Goal: Transaction & Acquisition: Download file/media

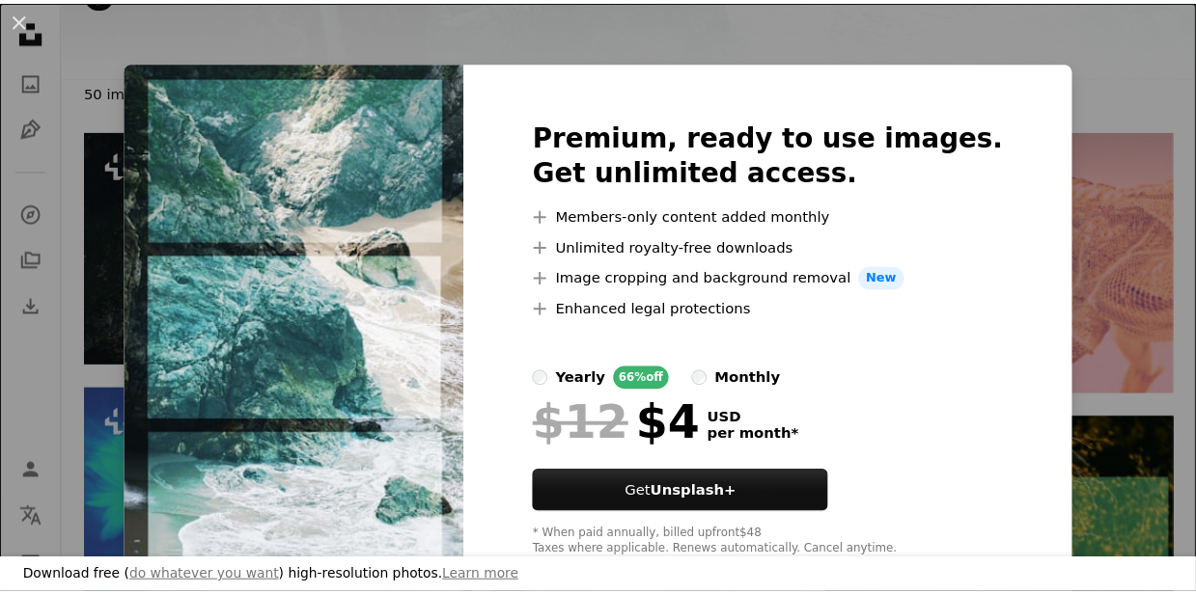
scroll to position [206, 0]
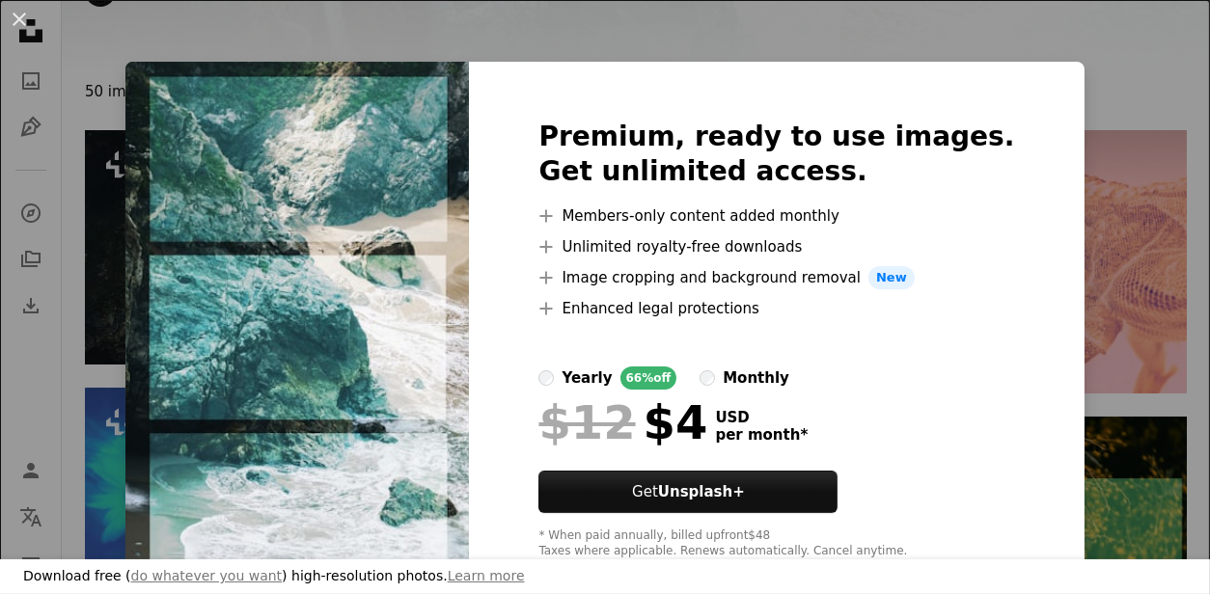
click at [914, 20] on div "An X shape Download free ( do whatever you want ) high-resolution photos. Learn…" at bounding box center [605, 297] width 1210 height 594
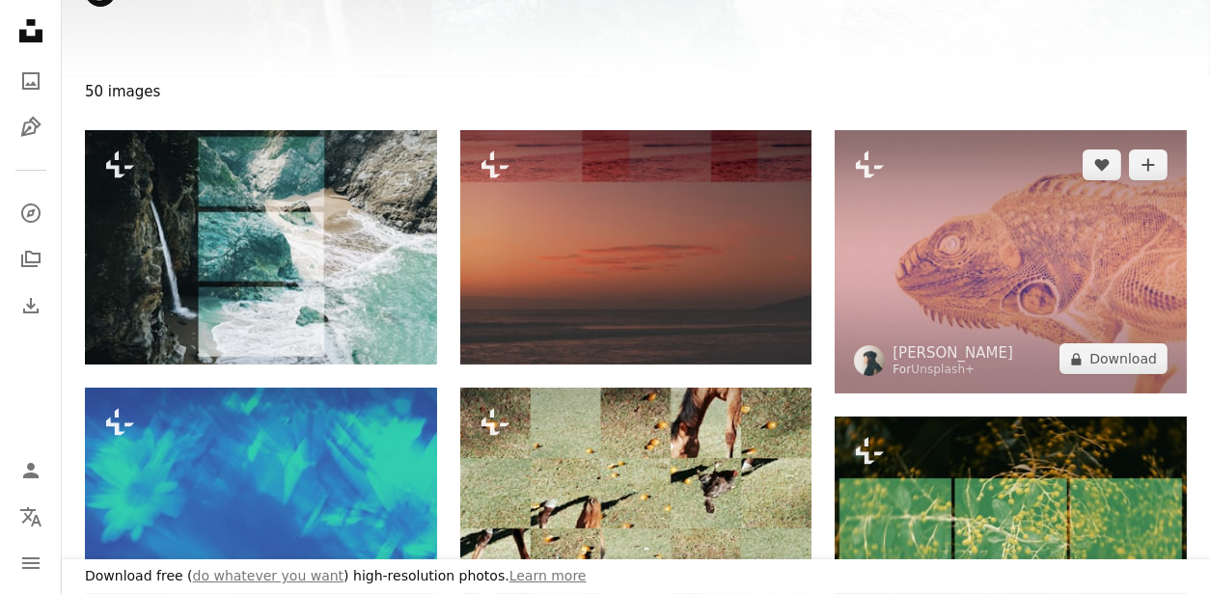
click at [1140, 166] on img at bounding box center [1011, 261] width 352 height 263
click at [1153, 170] on img at bounding box center [1011, 261] width 352 height 263
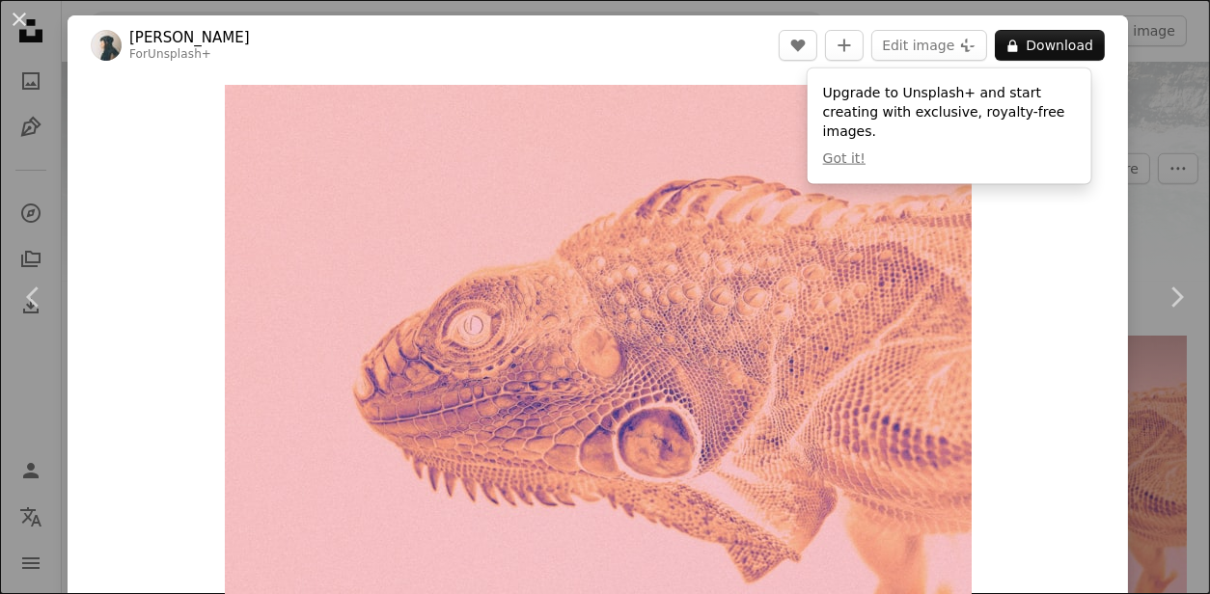
click at [1125, 197] on div "An X shape Chevron left Chevron right [PERSON_NAME] For Unsplash+ A heart A plu…" at bounding box center [605, 297] width 1210 height 594
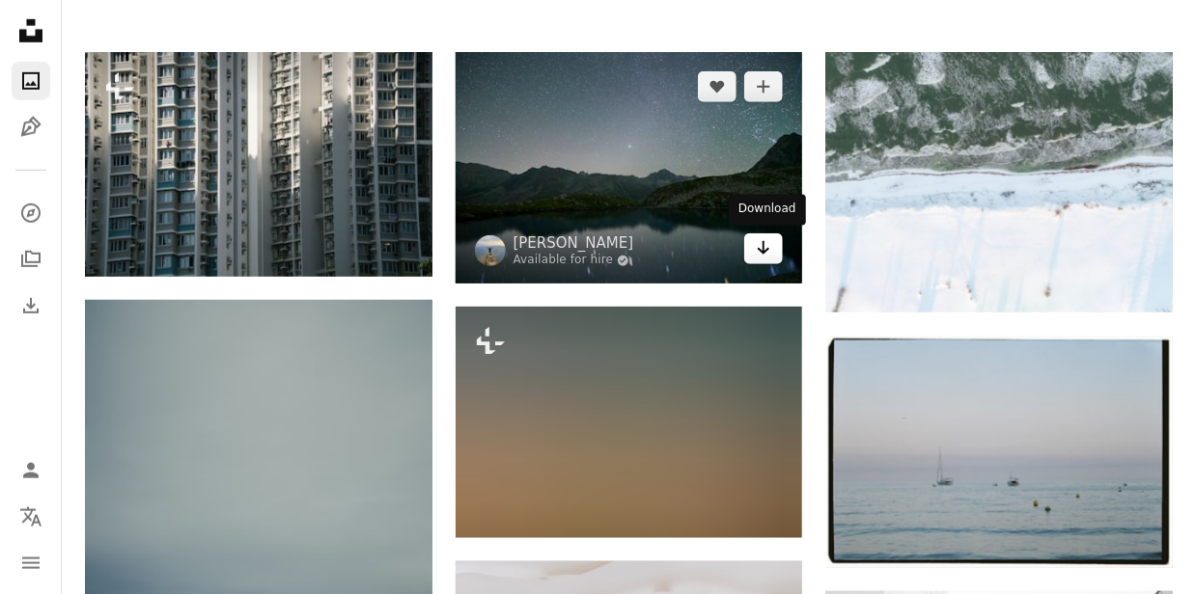
scroll to position [450, 0]
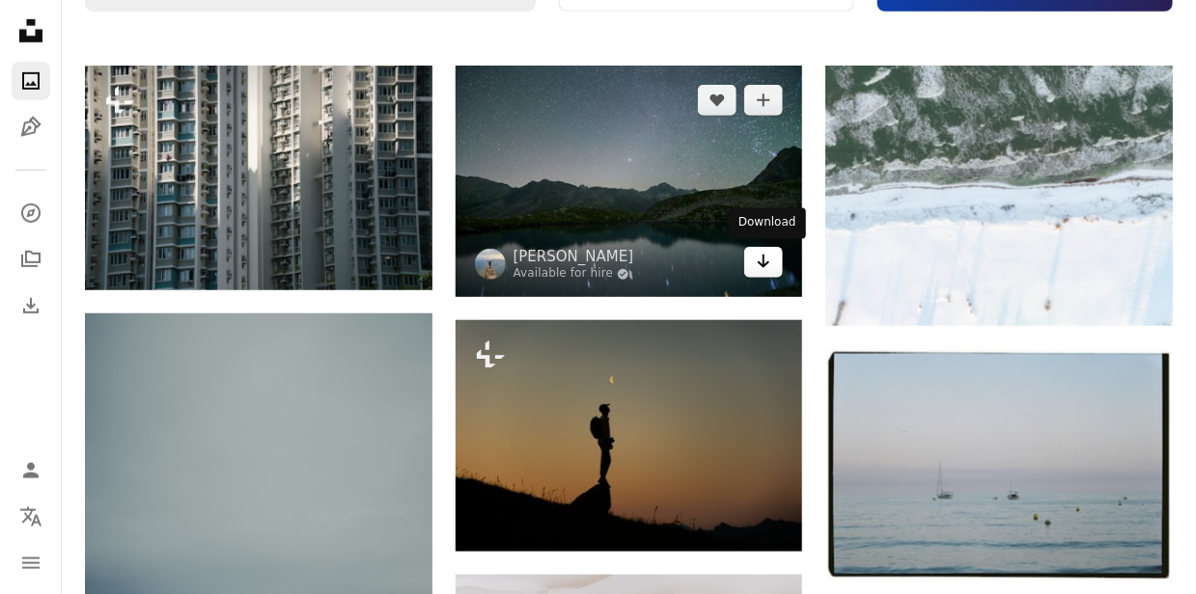
click at [770, 259] on icon "Arrow pointing down" at bounding box center [763, 261] width 15 height 23
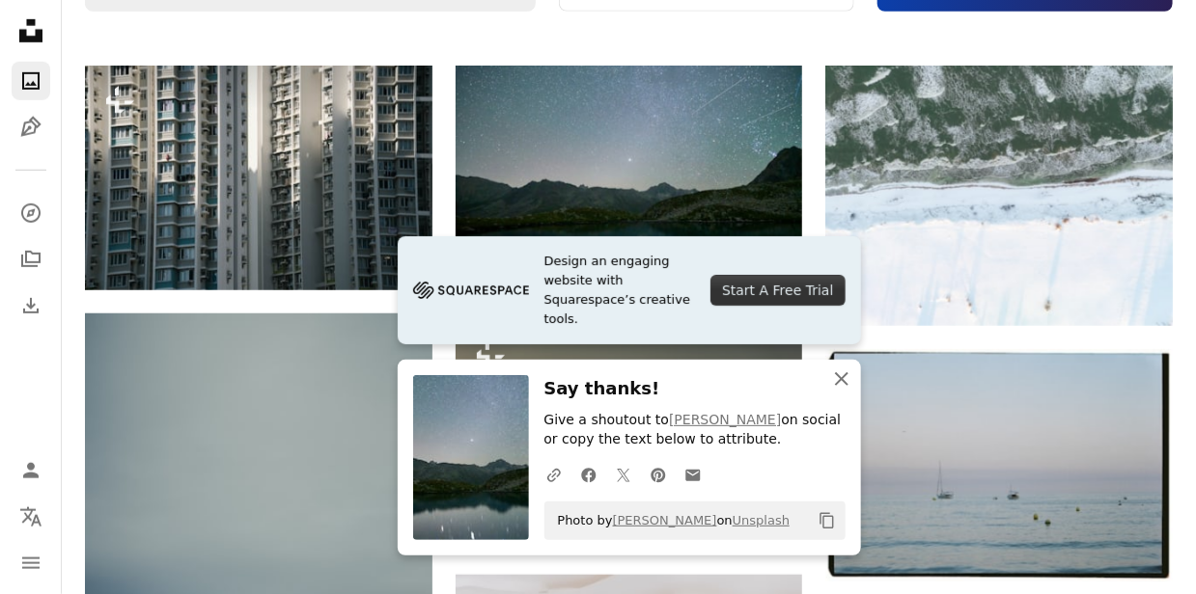
click at [842, 376] on icon "An X shape" at bounding box center [841, 379] width 23 height 23
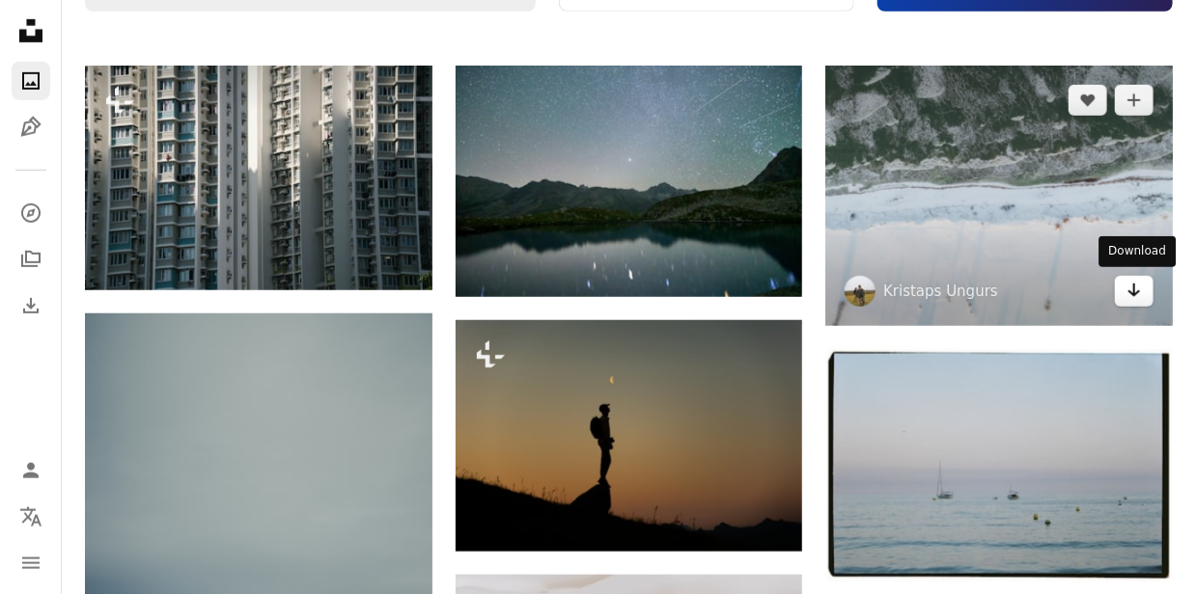
click at [1123, 293] on link "Arrow pointing down" at bounding box center [1134, 291] width 39 height 31
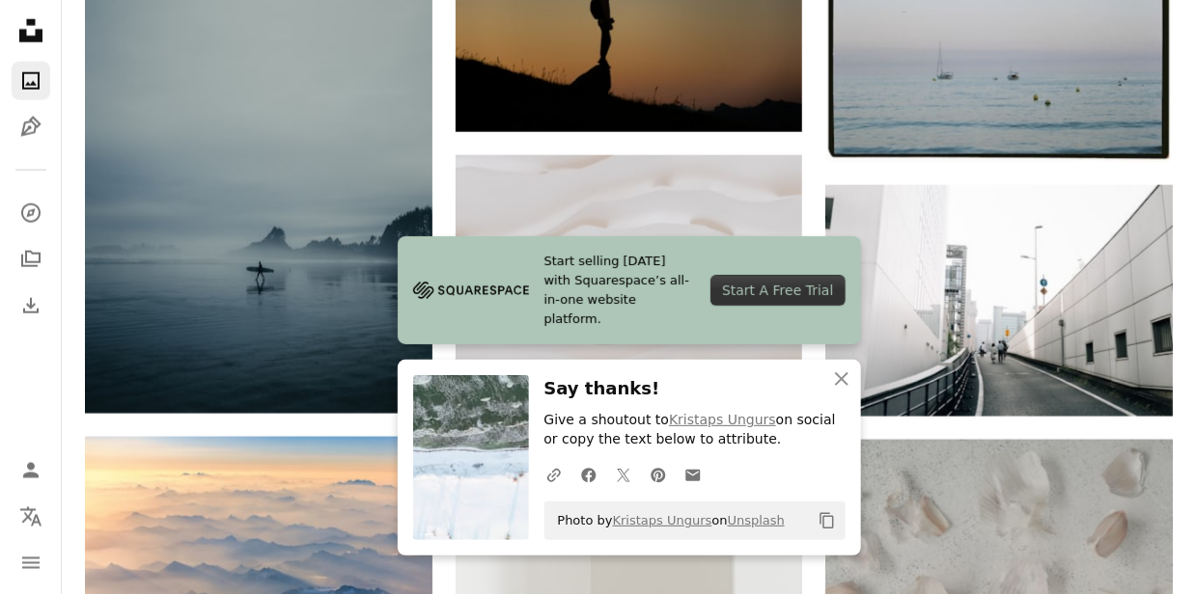
scroll to position [874, 0]
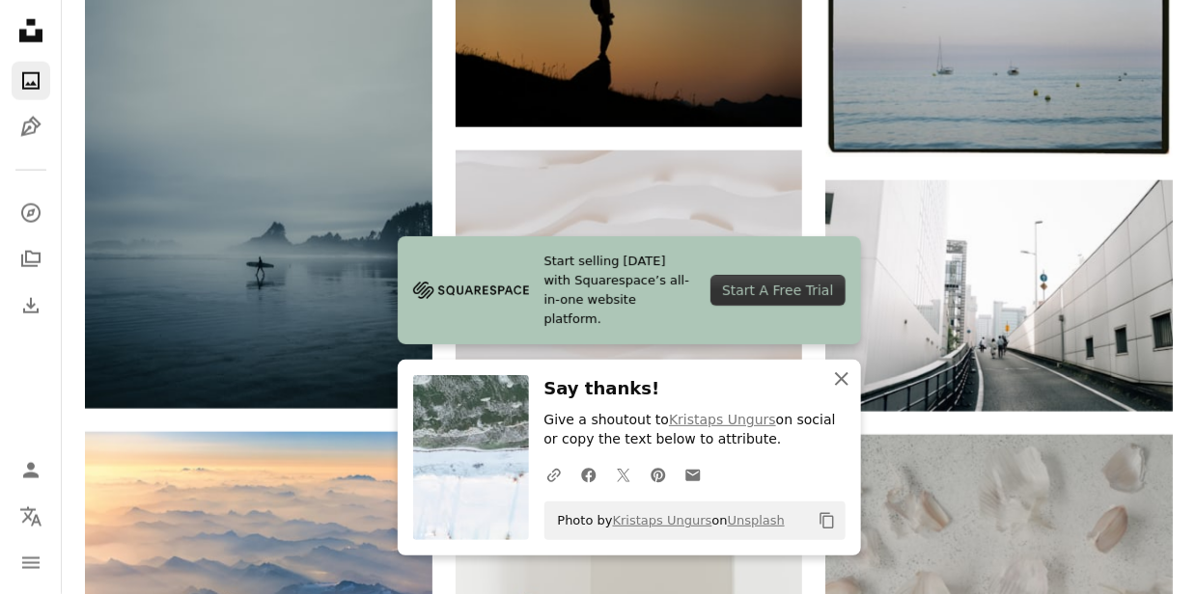
click at [842, 368] on icon "An X shape" at bounding box center [841, 379] width 23 height 23
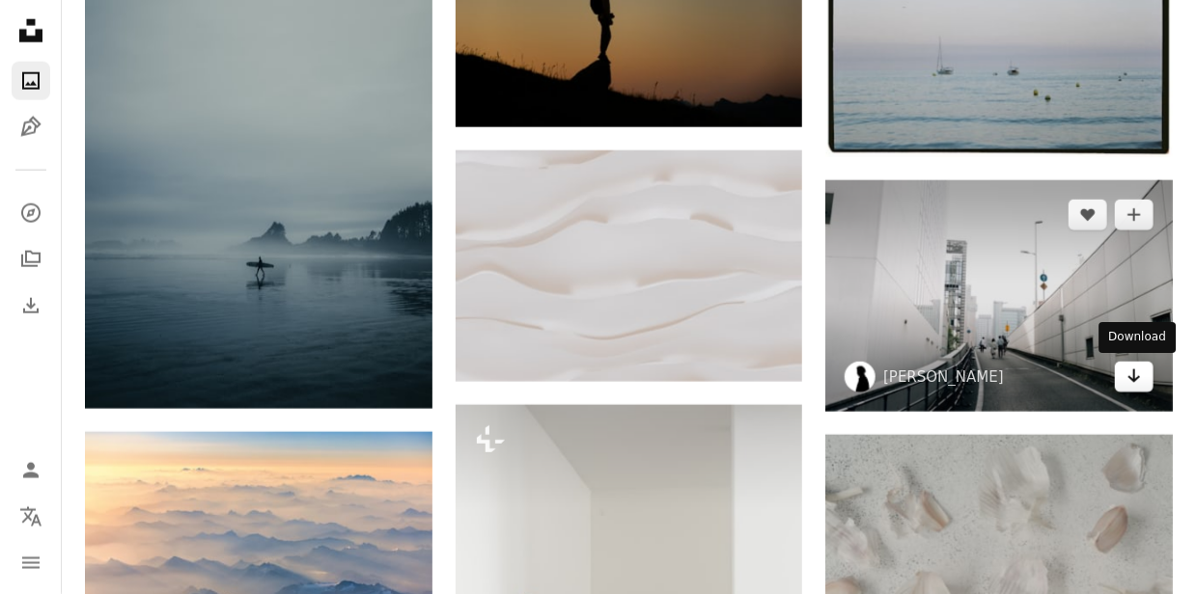
click at [1137, 385] on icon "Arrow pointing down" at bounding box center [1133, 376] width 15 height 23
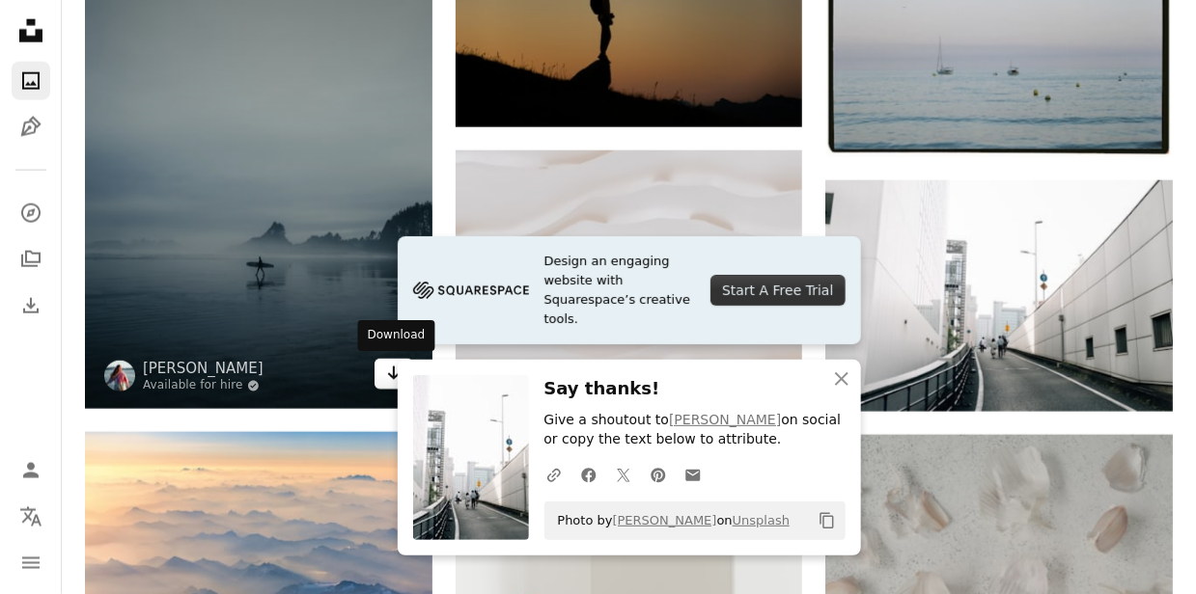
click at [389, 373] on icon "Arrow pointing down" at bounding box center [393, 373] width 15 height 23
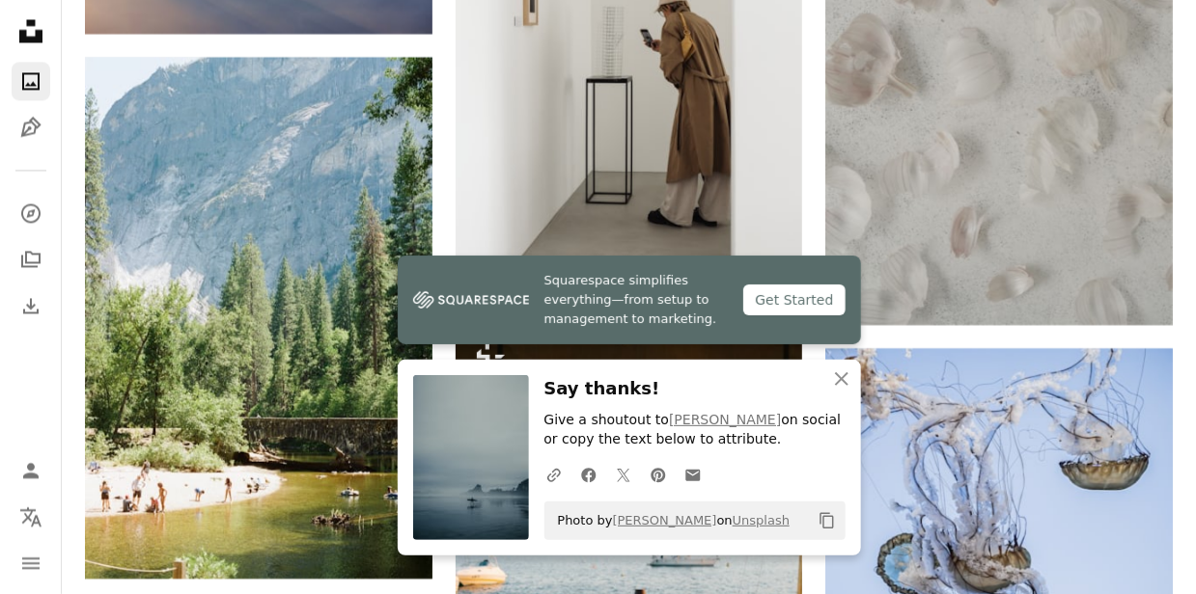
scroll to position [1634, 0]
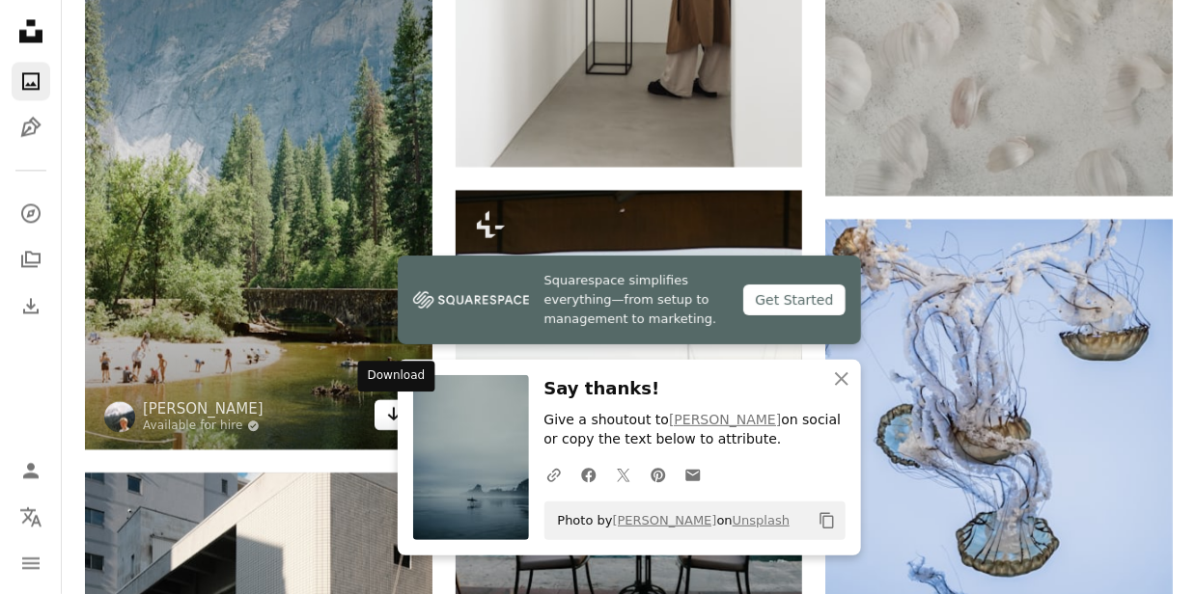
click at [379, 410] on link "Arrow pointing down" at bounding box center [393, 415] width 39 height 31
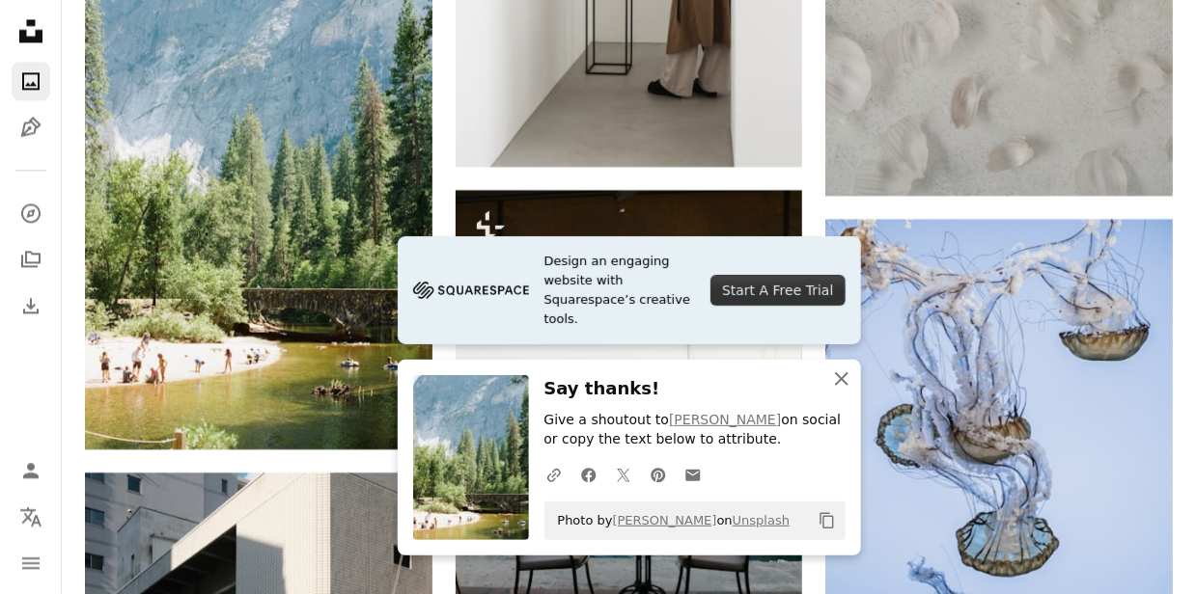
click at [846, 376] on icon "An X shape" at bounding box center [841, 379] width 23 height 23
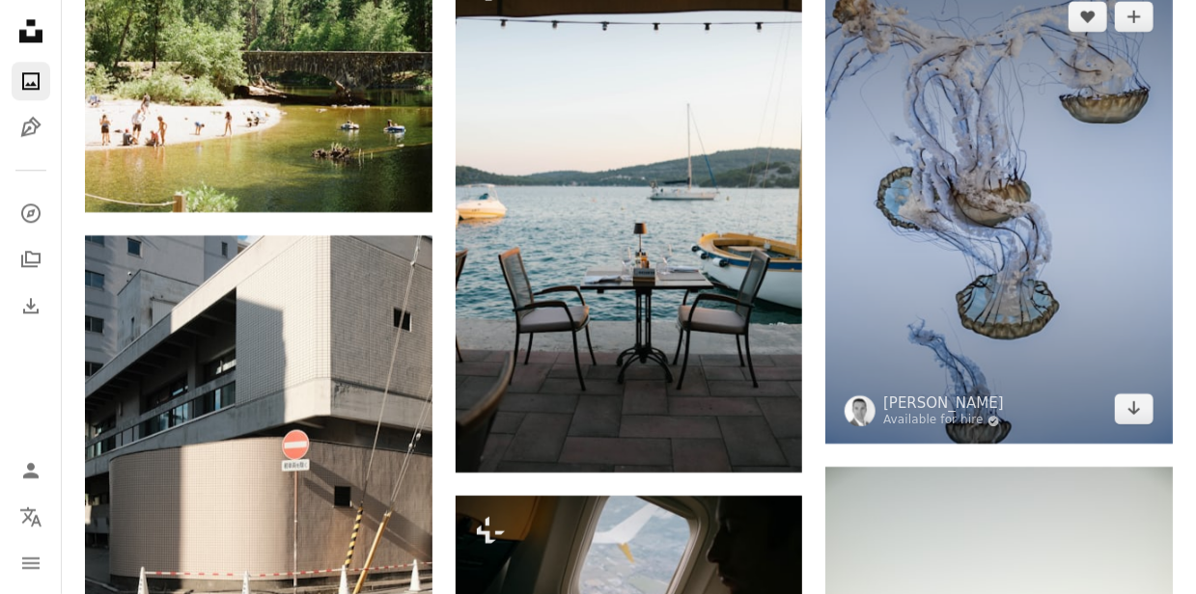
scroll to position [1891, 0]
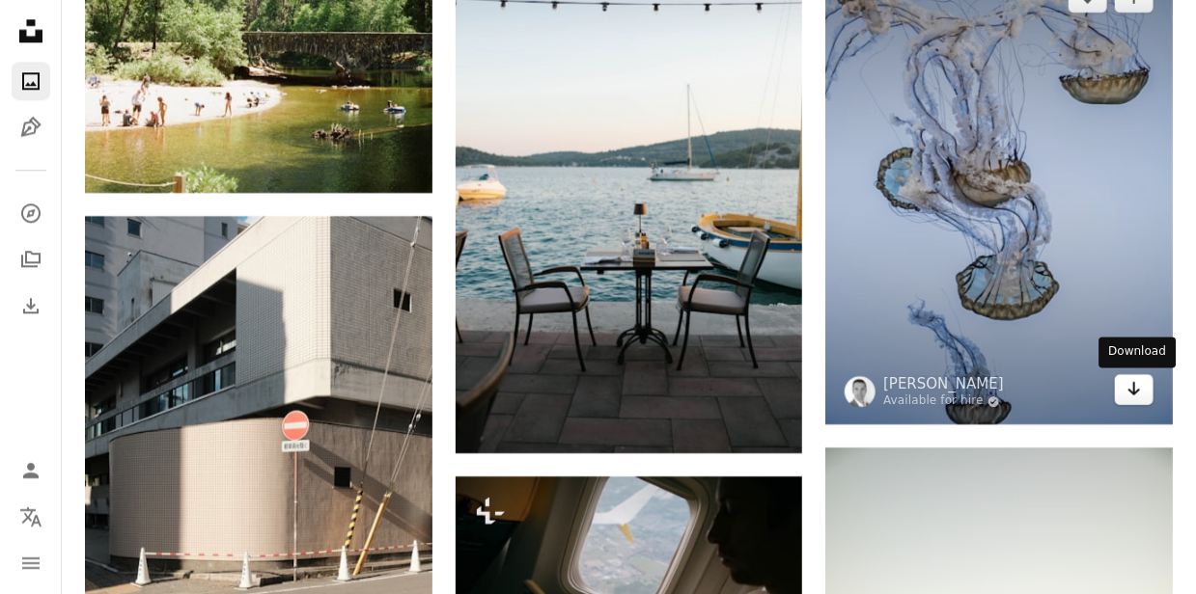
click at [1125, 386] on link "Arrow pointing down" at bounding box center [1134, 389] width 39 height 31
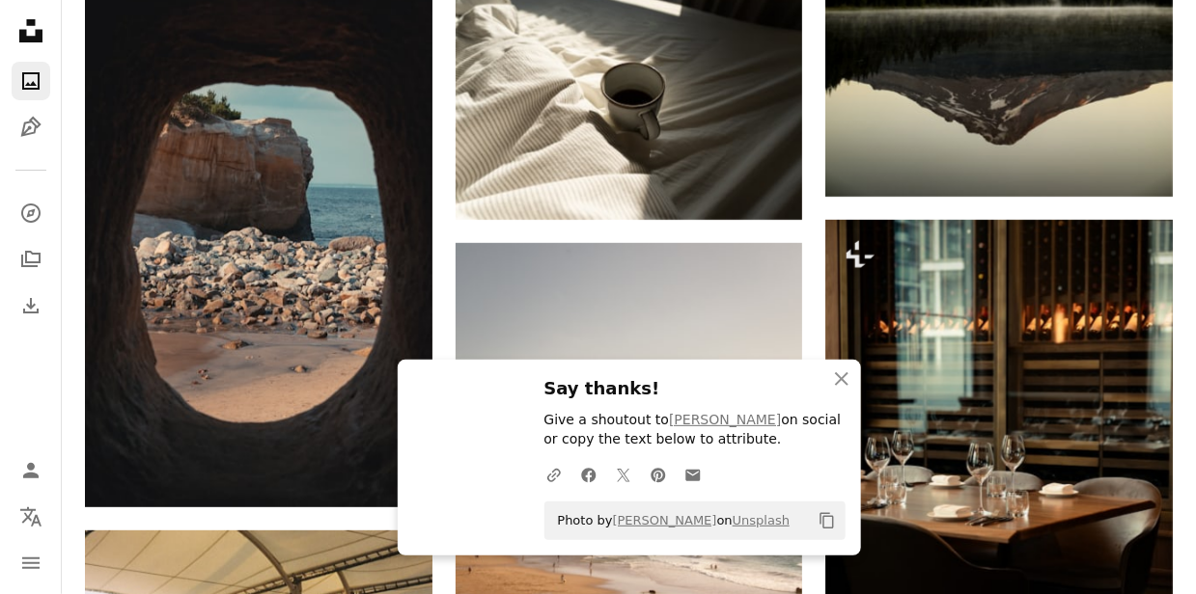
scroll to position [2682, 0]
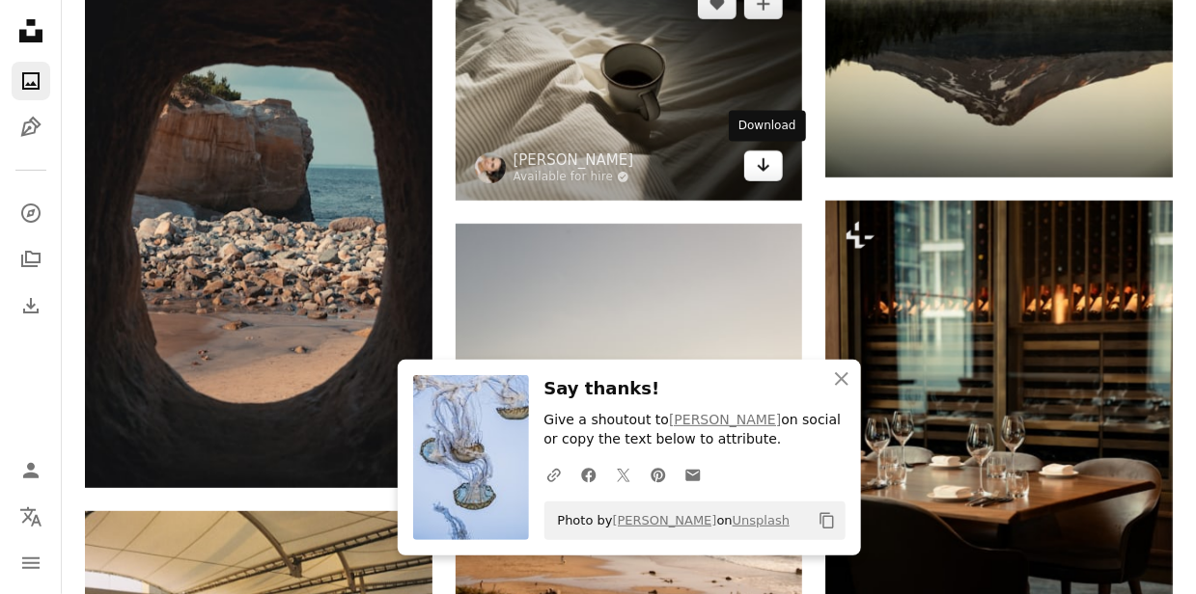
click at [767, 173] on icon "Arrow pointing down" at bounding box center [763, 164] width 15 height 23
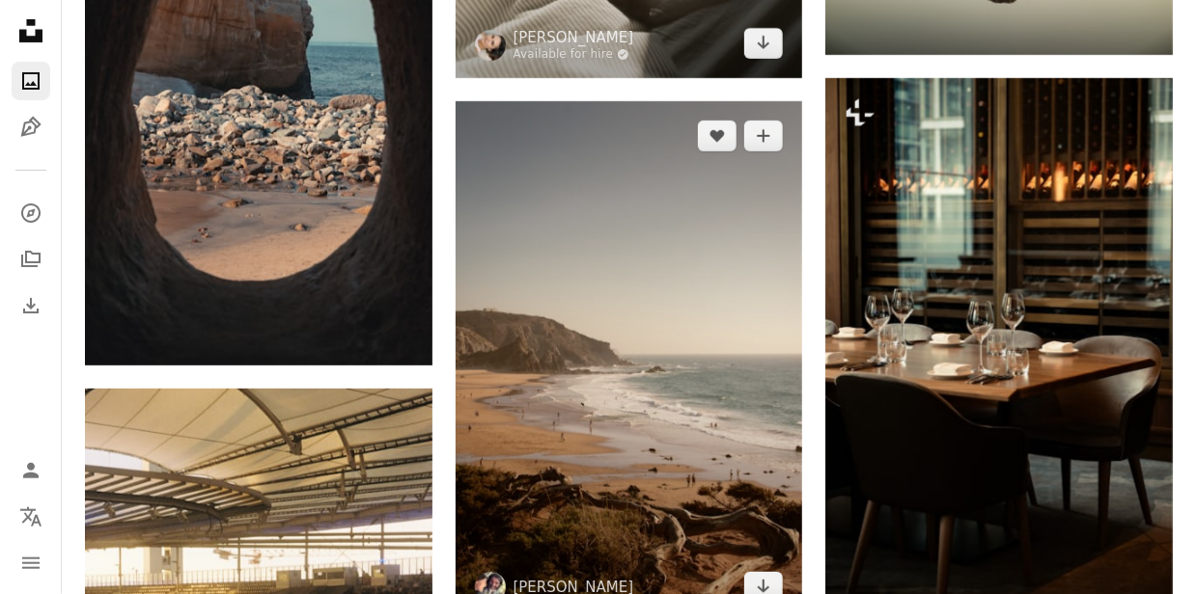
scroll to position [2997, 0]
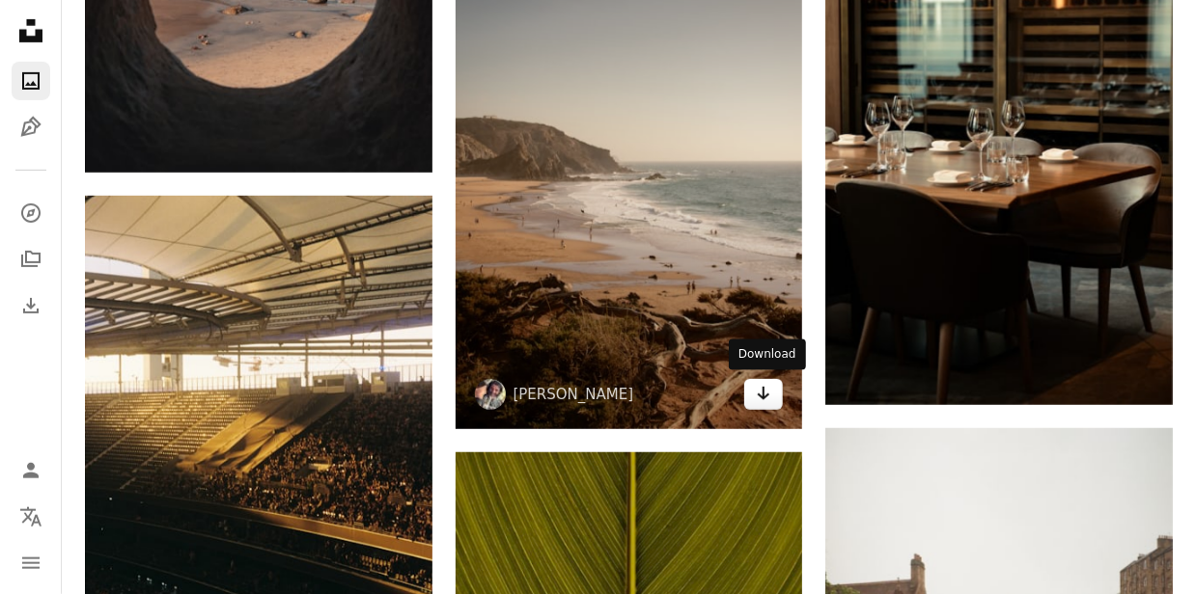
click at [760, 398] on icon "Arrow pointing down" at bounding box center [763, 393] width 15 height 23
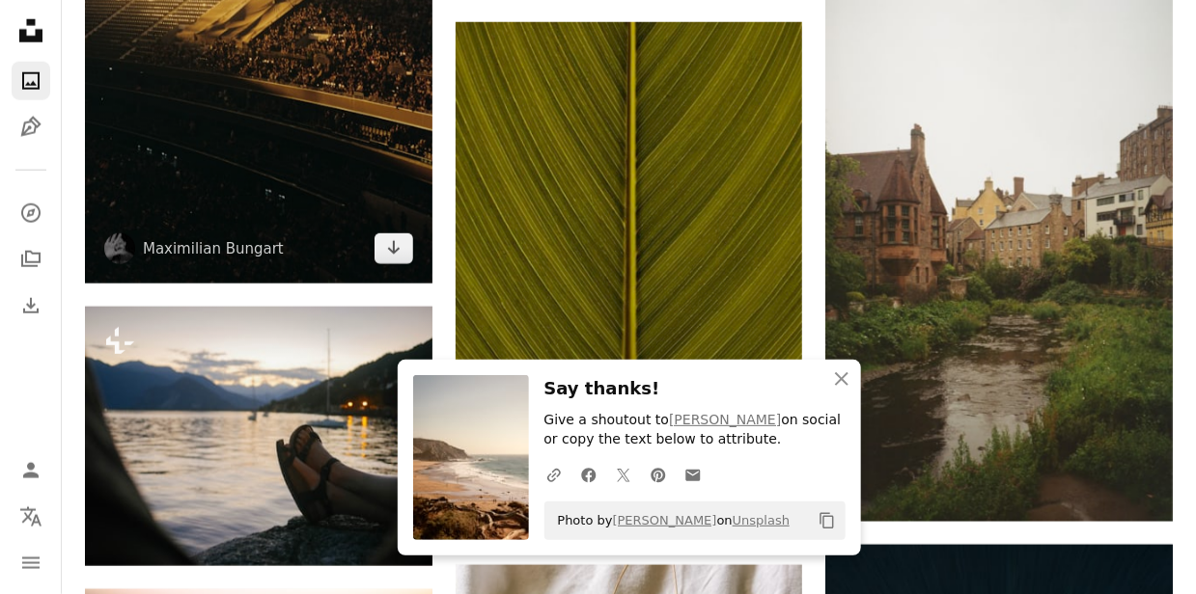
scroll to position [3429, 0]
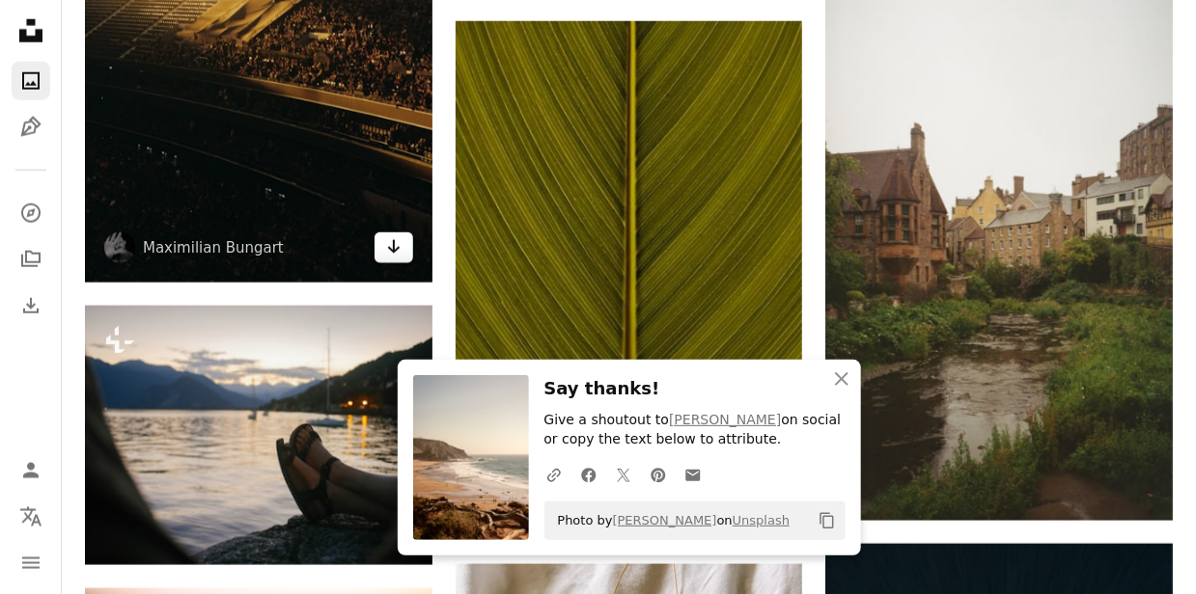
click at [392, 255] on icon "Arrow pointing down" at bounding box center [393, 246] width 15 height 23
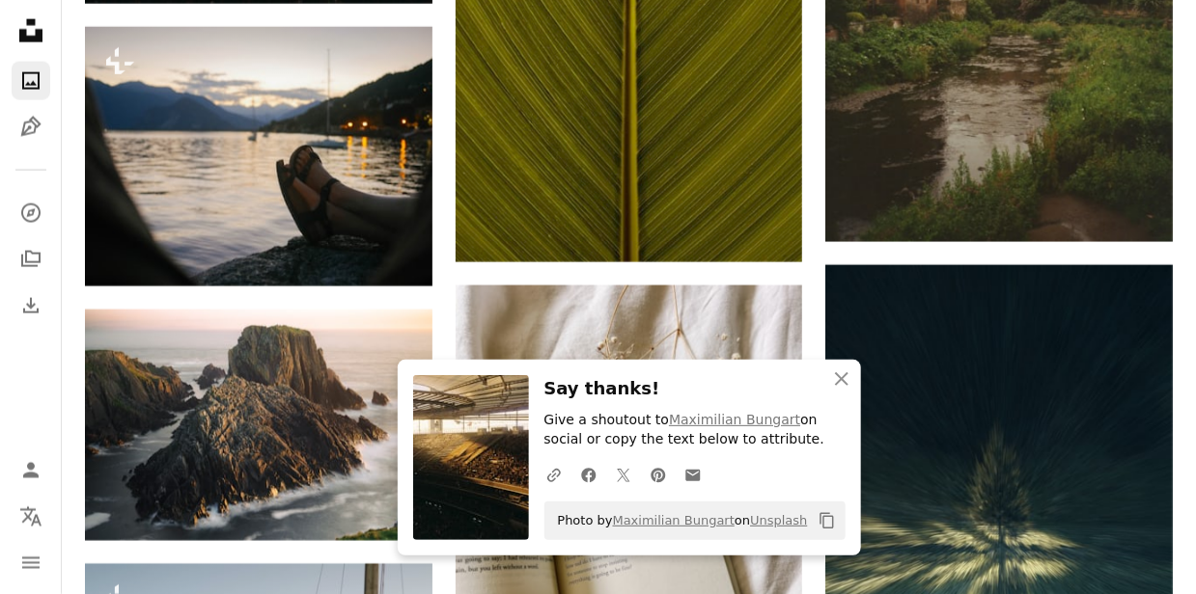
scroll to position [3712, 0]
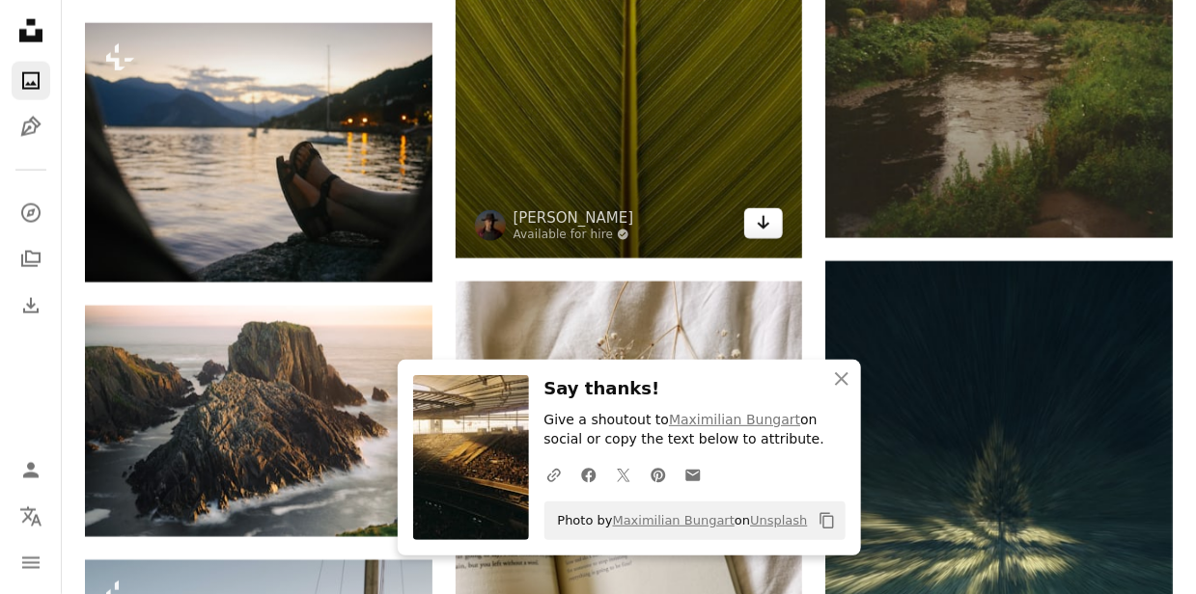
click at [770, 216] on icon "Arrow pointing down" at bounding box center [763, 222] width 15 height 23
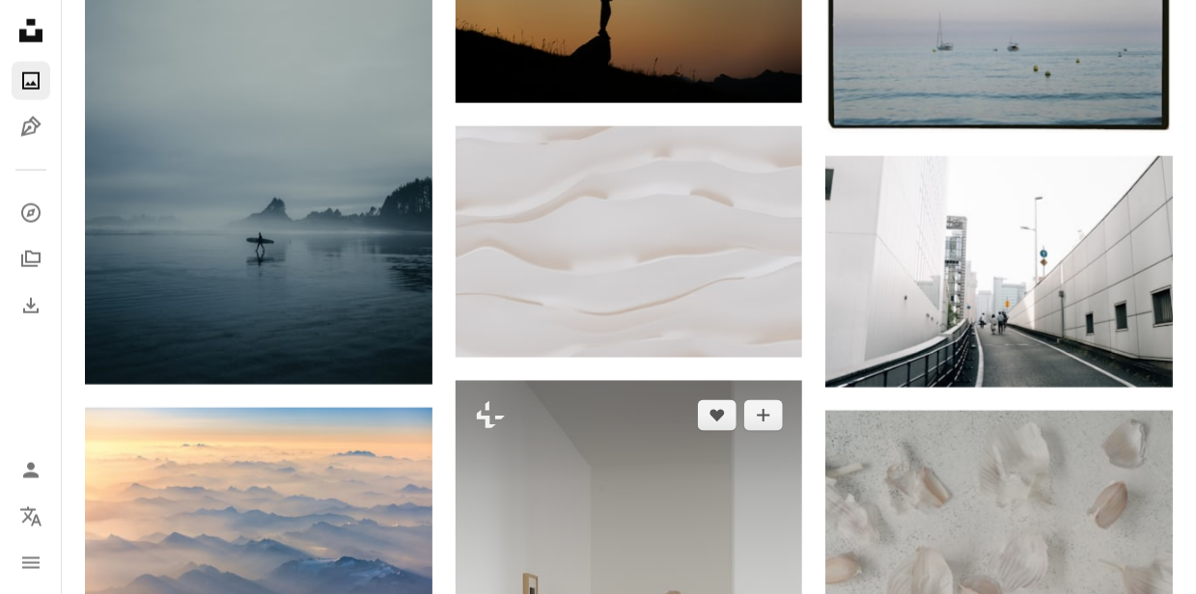
scroll to position [0, 0]
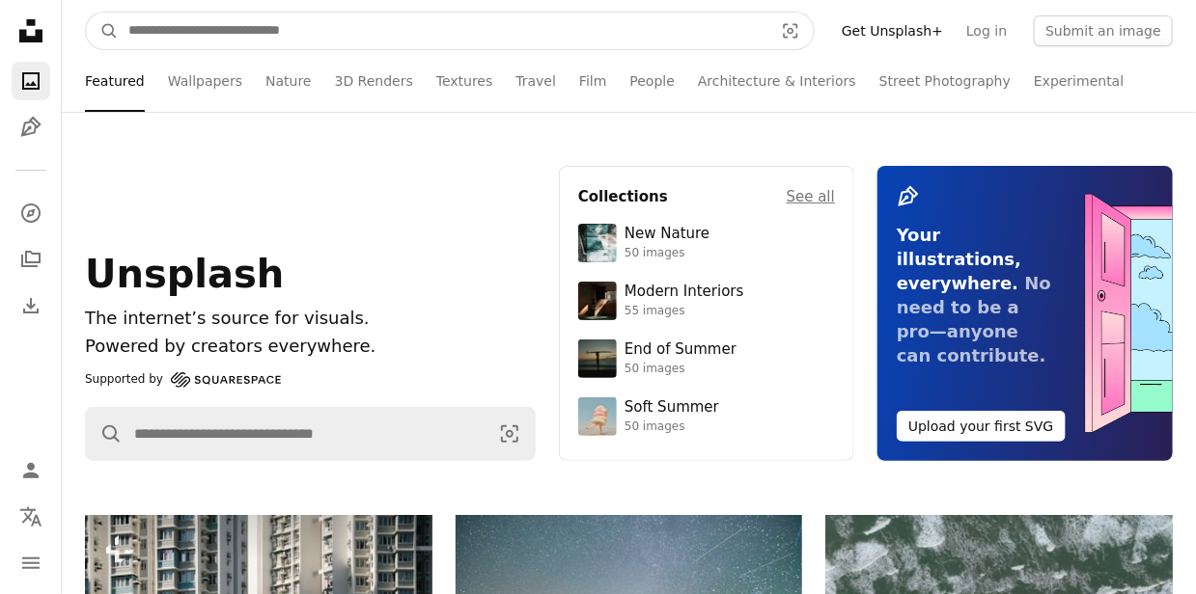
click at [615, 40] on input "Find visuals sitewide" at bounding box center [443, 31] width 649 height 37
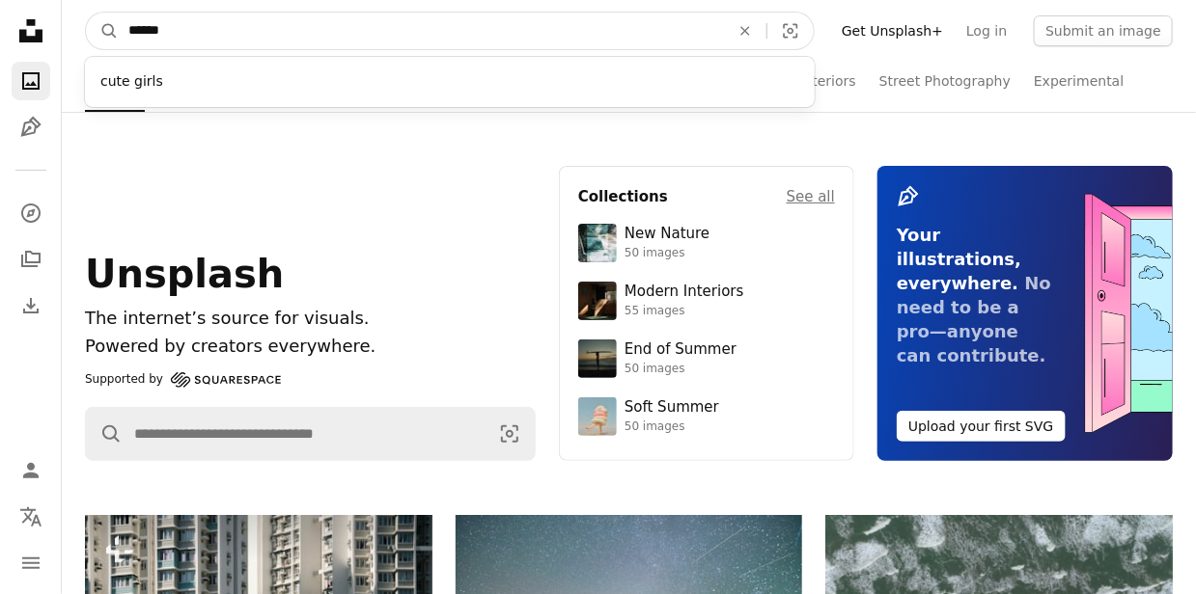
type input "*****"
click at [86, 13] on button "A magnifying glass" at bounding box center [102, 31] width 33 height 37
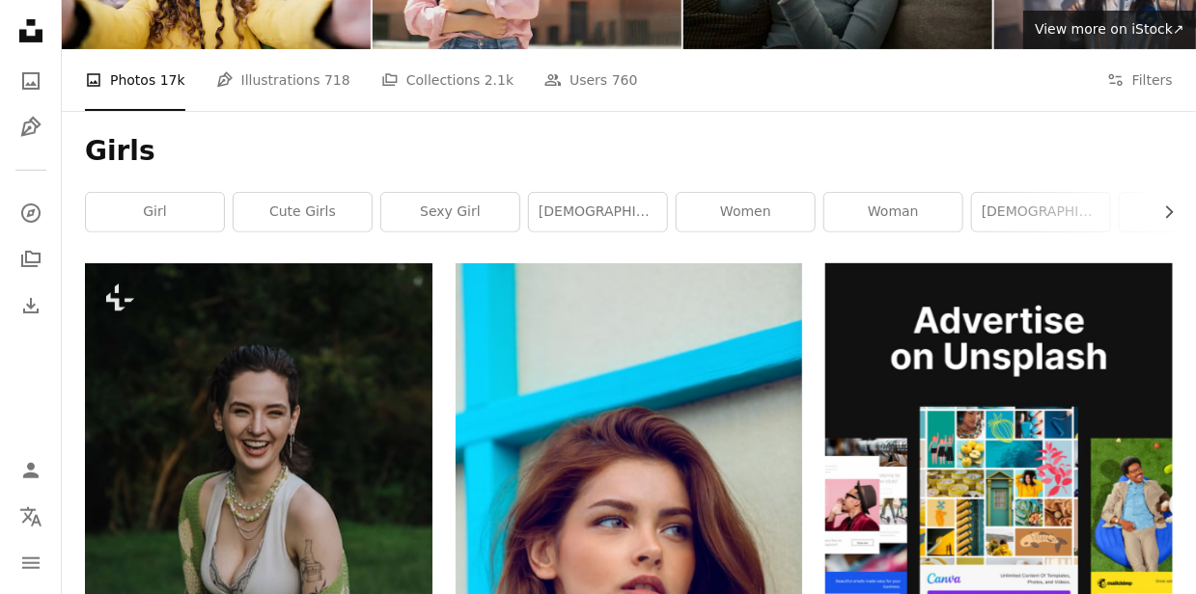
scroll to position [141, 0]
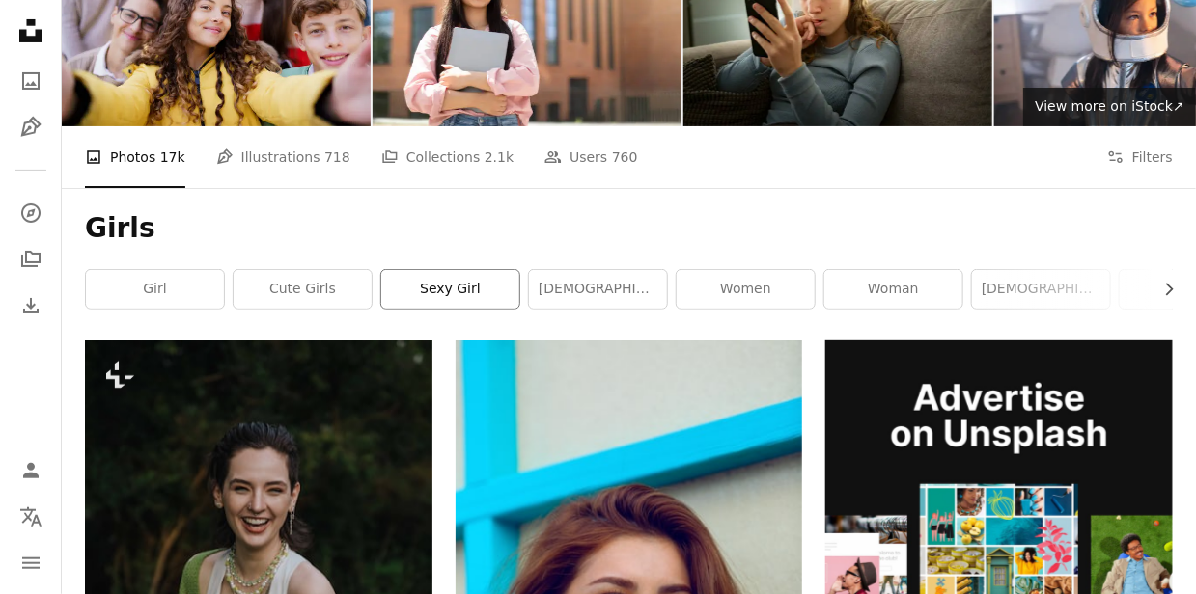
click at [426, 289] on link "sexy girl" at bounding box center [450, 289] width 138 height 39
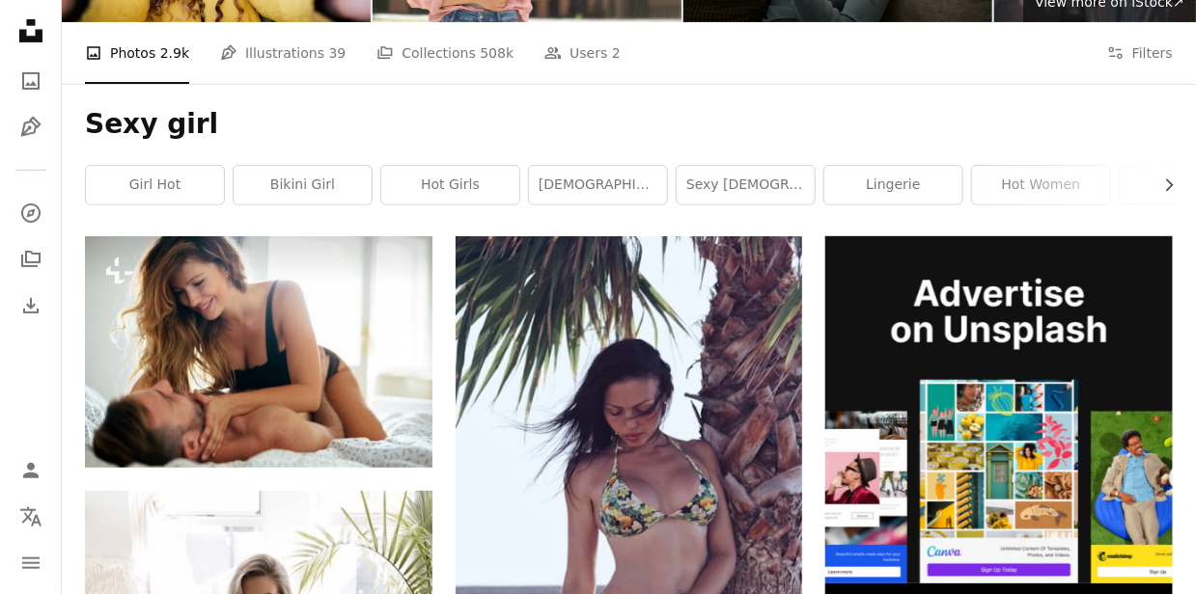
scroll to position [244, 0]
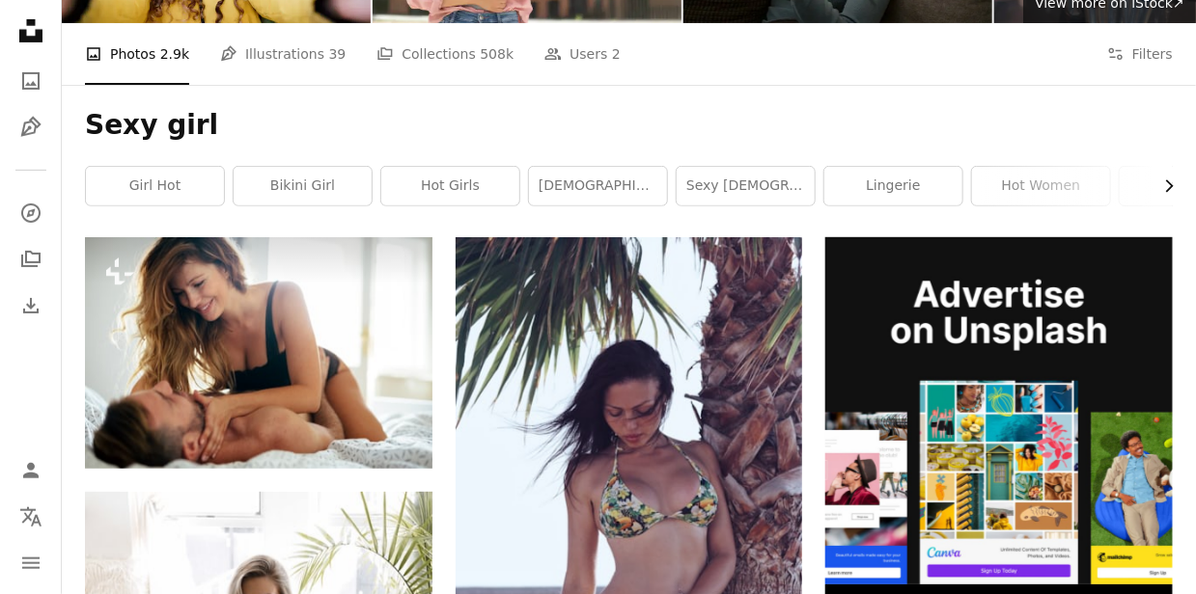
click at [1173, 189] on icon "Chevron right" at bounding box center [1168, 186] width 19 height 19
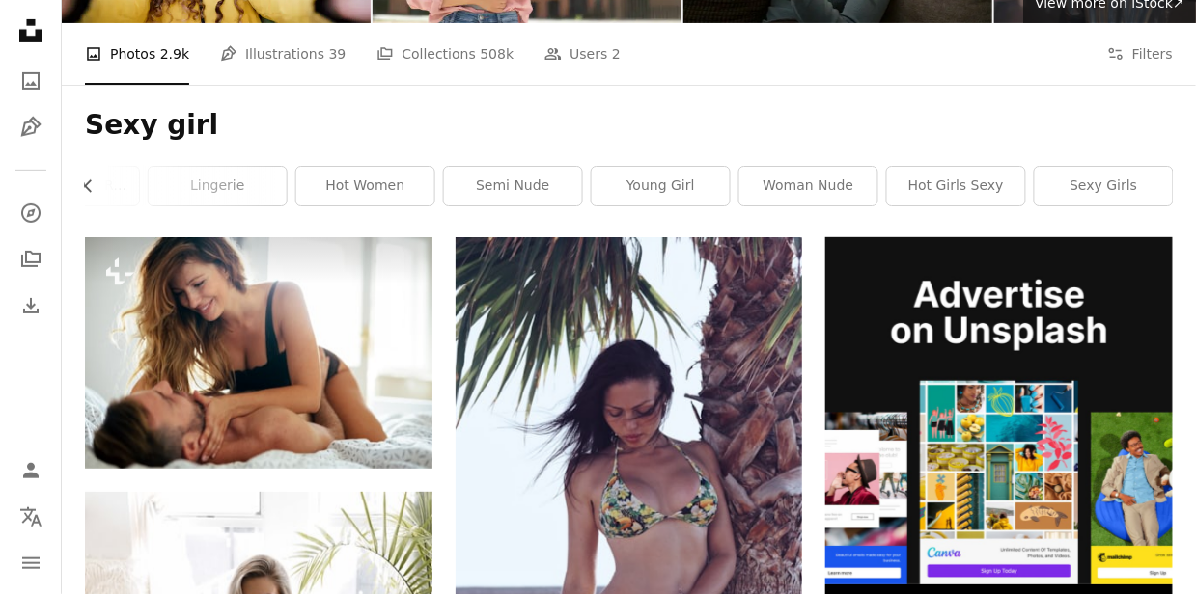
click at [1173, 189] on div "Sexy girl Chevron left girl hot bikini girl hot girls [DEMOGRAPHIC_DATA] girl s…" at bounding box center [629, 161] width 1134 height 152
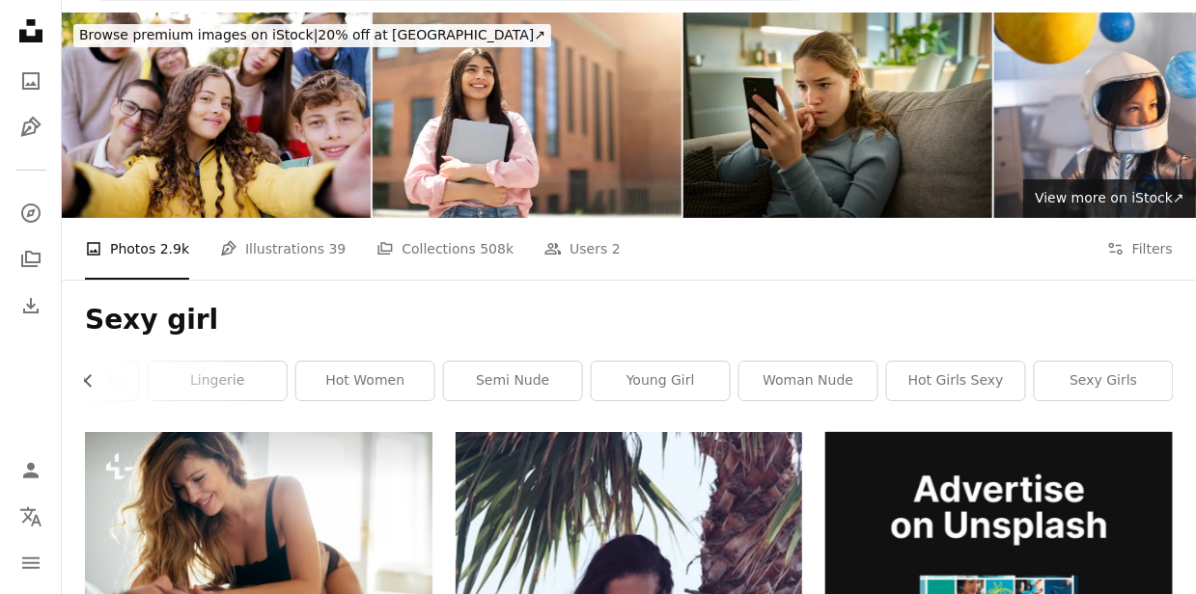
scroll to position [148, 0]
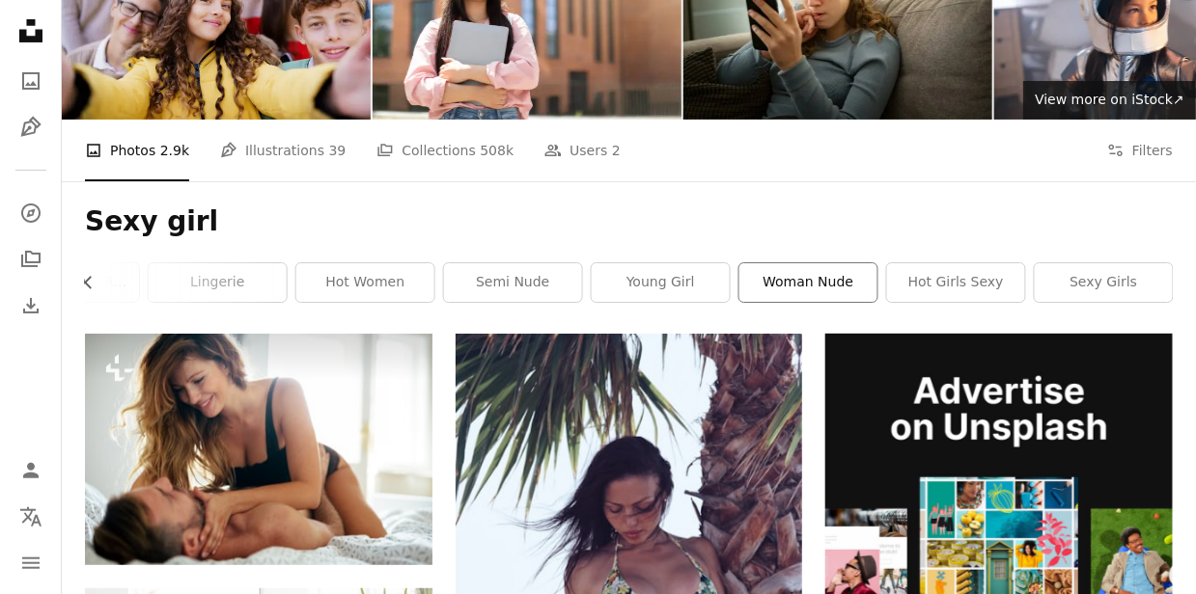
click at [814, 290] on link "woman nude" at bounding box center [808, 282] width 138 height 39
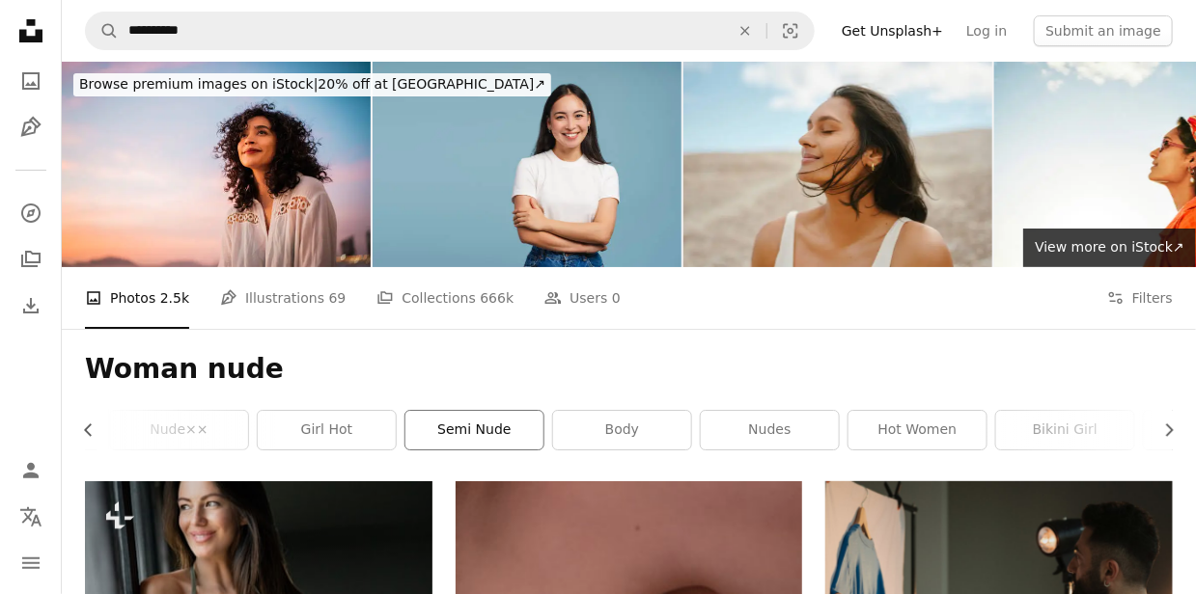
scroll to position [0, 276]
click at [763, 427] on link "nudes" at bounding box center [765, 430] width 138 height 39
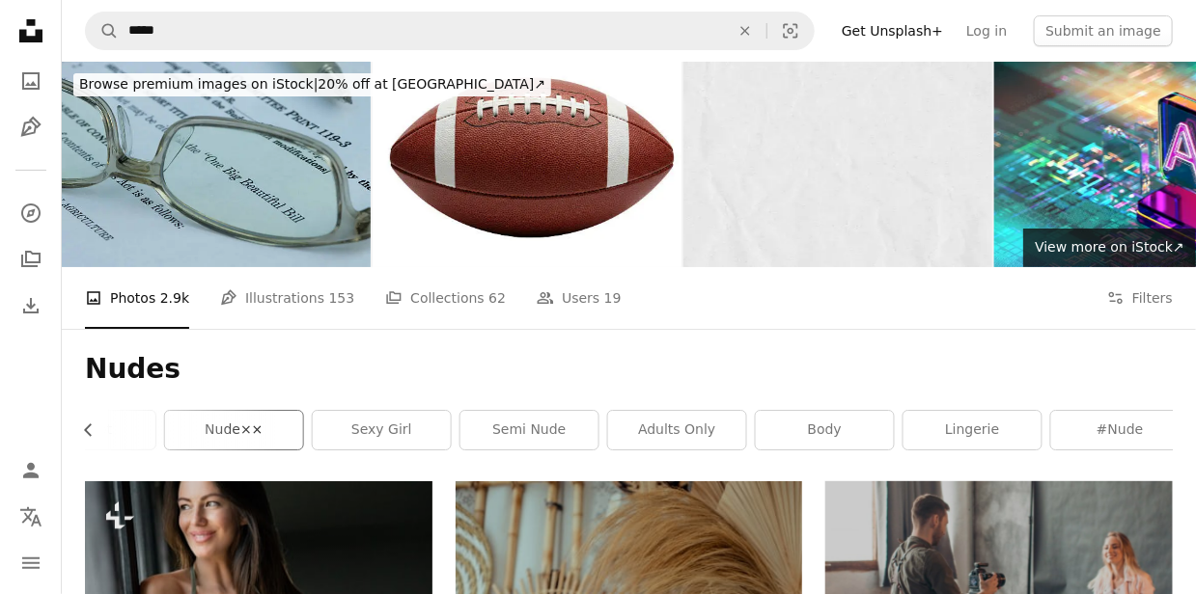
scroll to position [0, 676]
click at [697, 434] on link "adults only" at bounding box center [661, 430] width 138 height 39
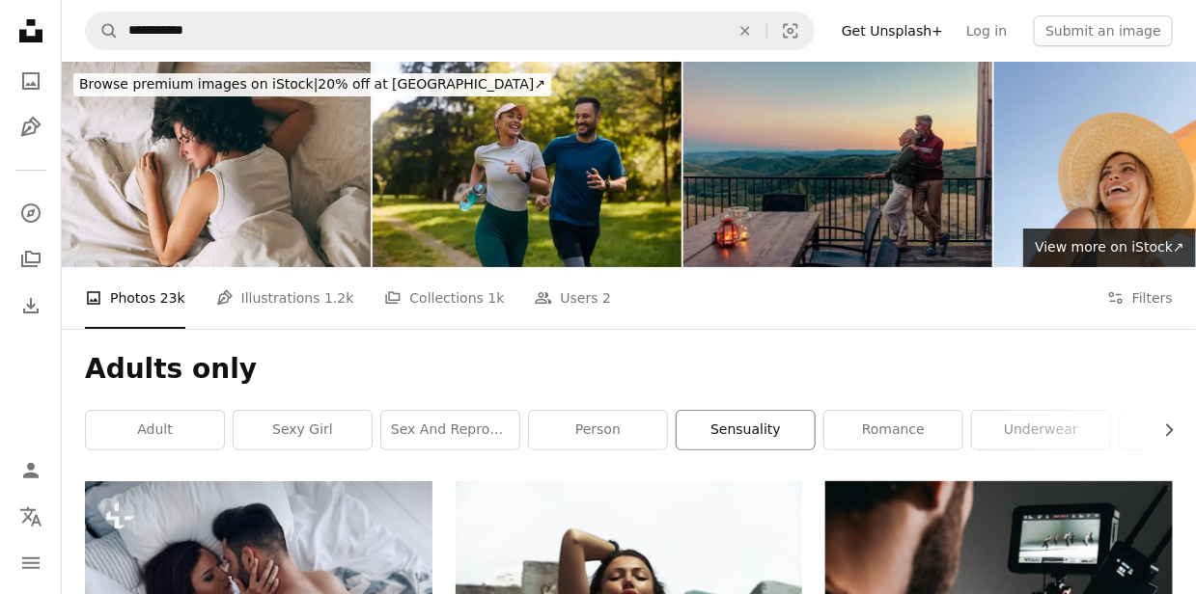
click at [741, 434] on link "sensuality" at bounding box center [746, 430] width 138 height 39
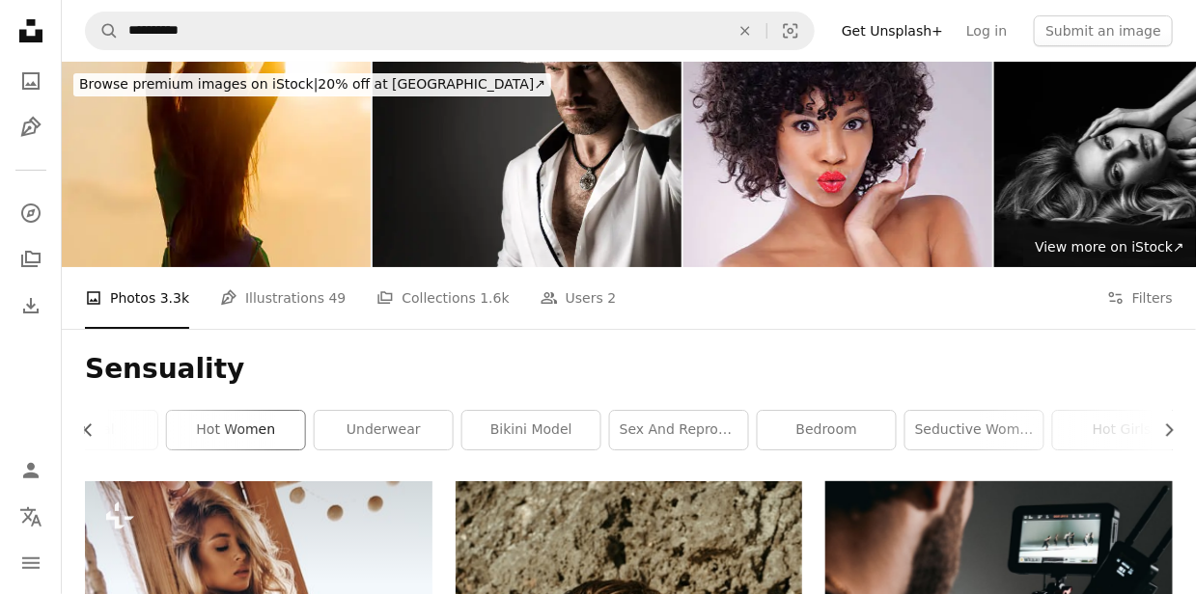
scroll to position [0, 676]
click at [922, 428] on link "seductive woman" at bounding box center [956, 430] width 138 height 39
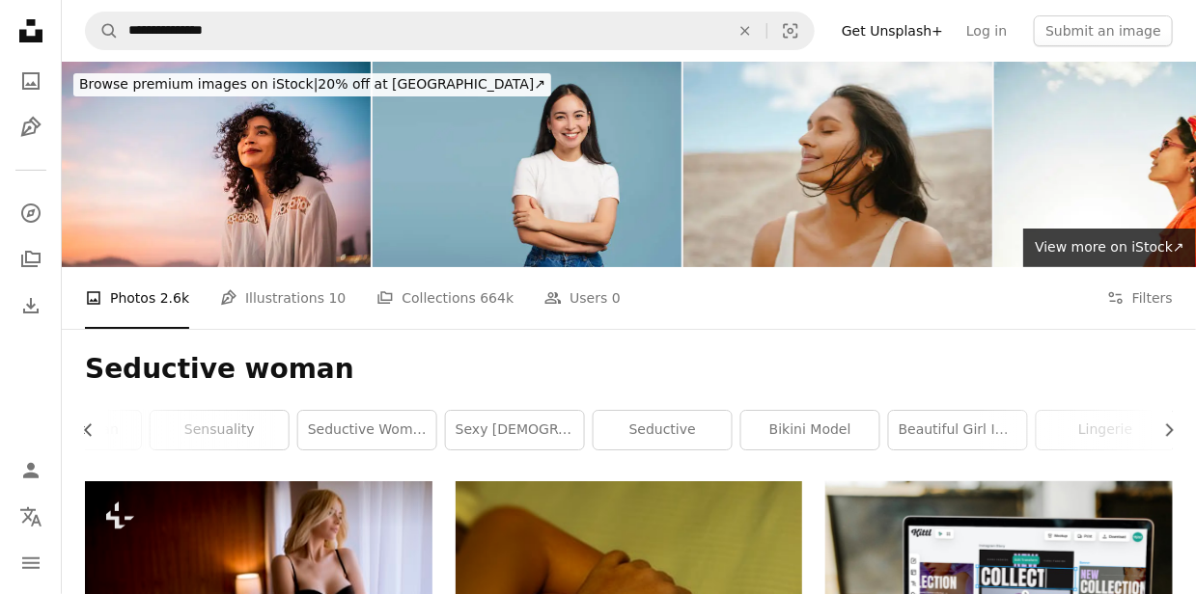
scroll to position [0, 676]
click at [918, 425] on link "beautiful girl in lingerie" at bounding box center [956, 430] width 138 height 39
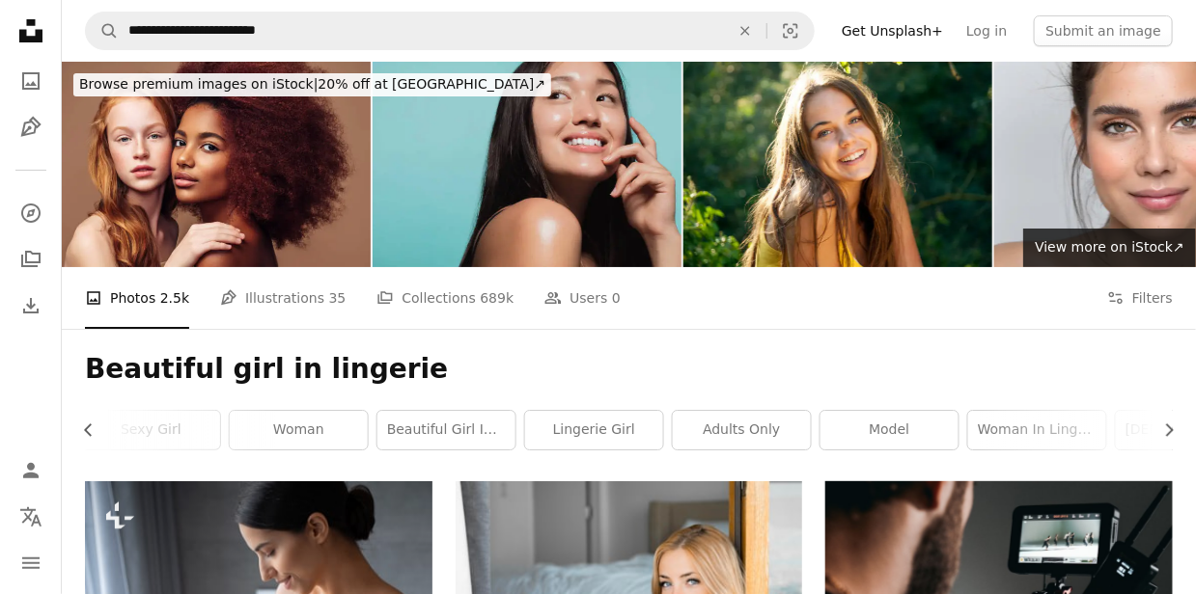
scroll to position [0, 676]
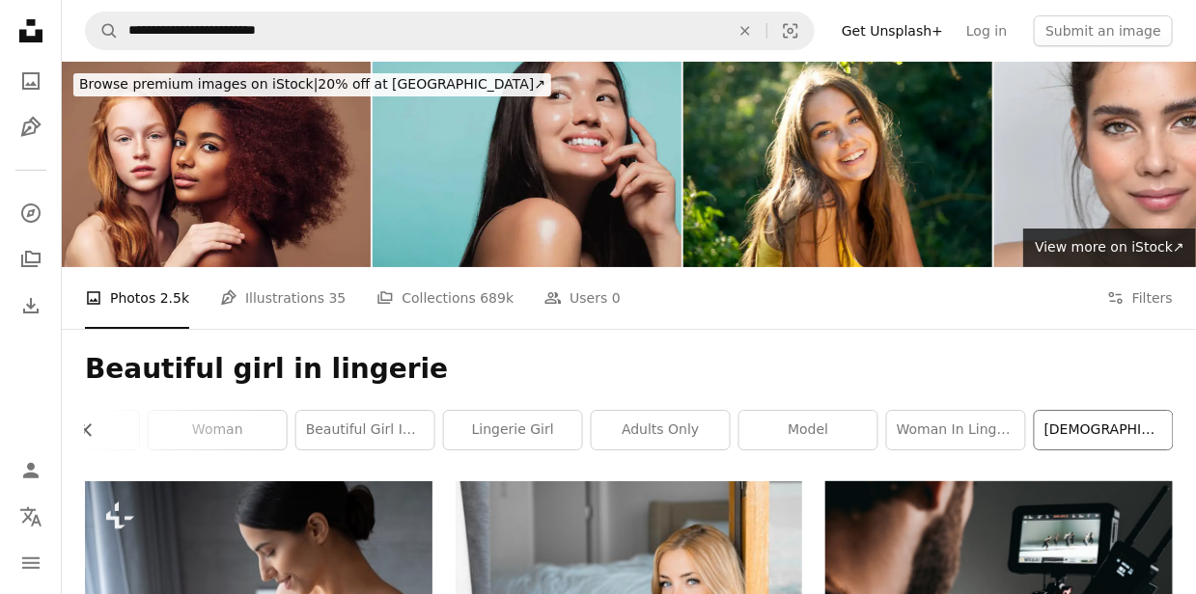
click at [1101, 425] on link "[DEMOGRAPHIC_DATA]" at bounding box center [1104, 430] width 138 height 39
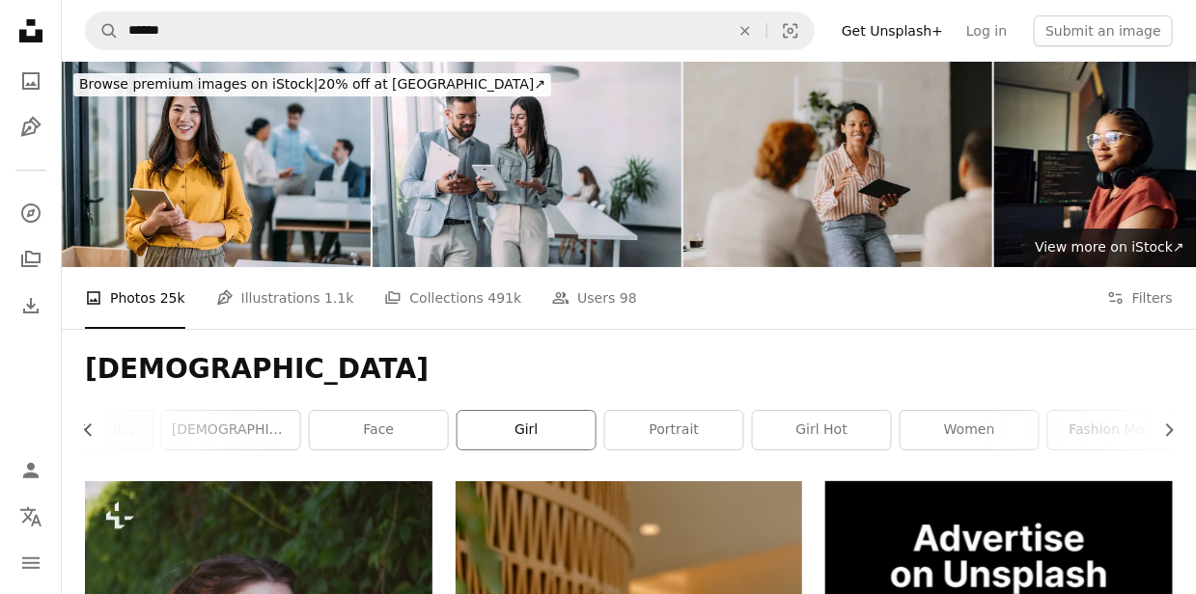
scroll to position [0, 676]
click at [815, 432] on link "girl hot" at bounding box center [808, 430] width 138 height 39
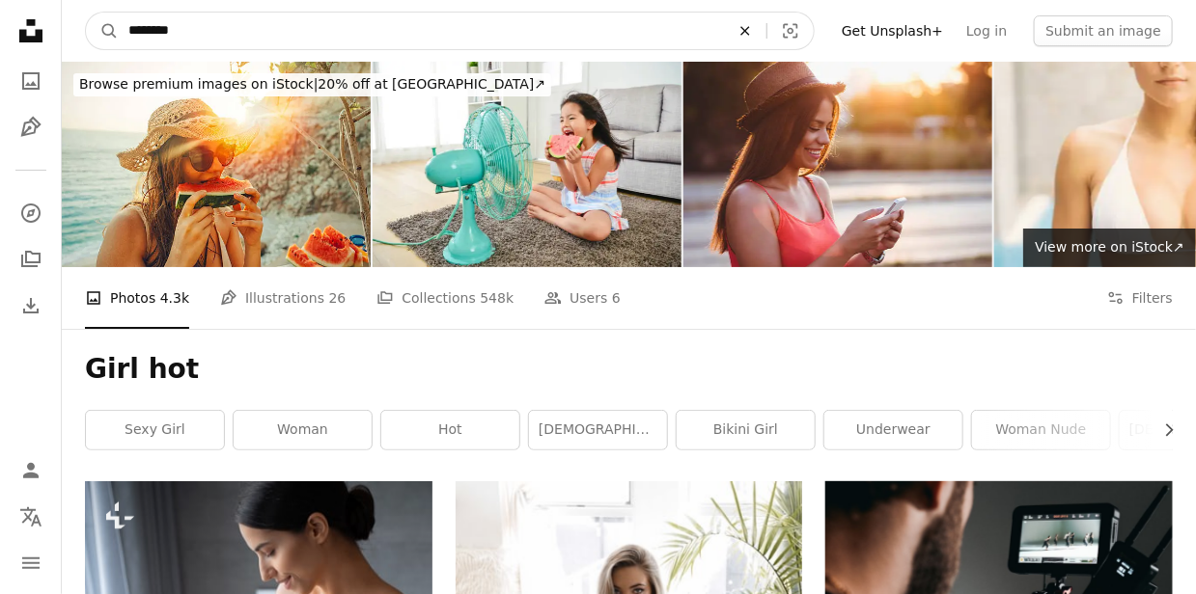
click at [766, 25] on icon "An X shape" at bounding box center [745, 30] width 42 height 15
type input "***"
click at [86, 13] on button "A magnifying glass" at bounding box center [102, 31] width 33 height 37
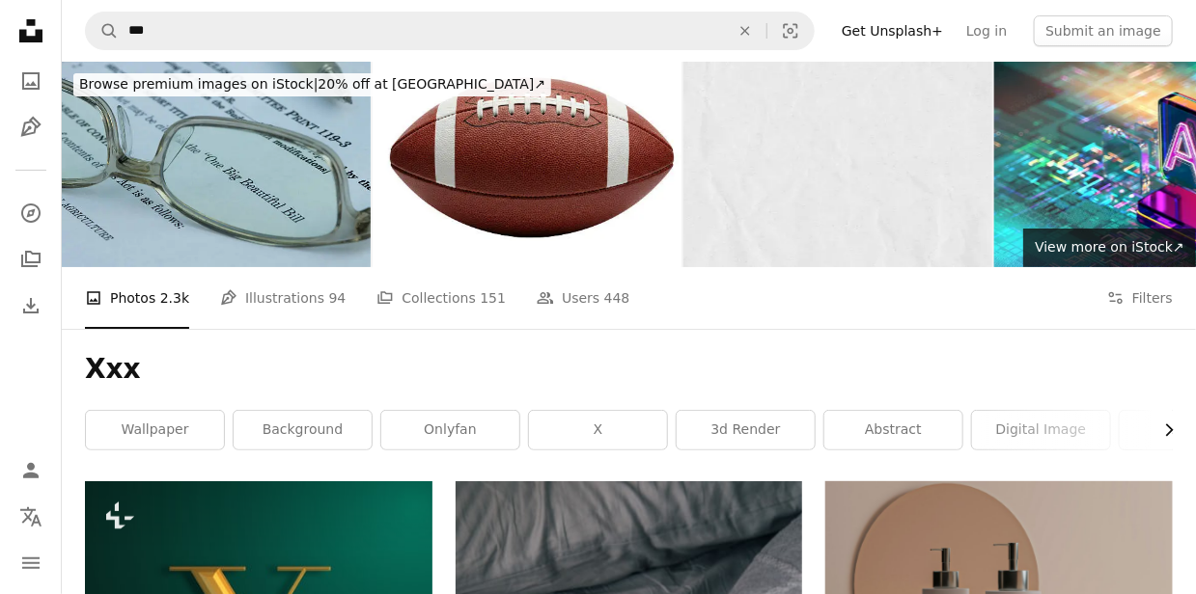
click at [1162, 433] on icon "Chevron right" at bounding box center [1168, 430] width 19 height 19
click at [1168, 436] on icon "button" at bounding box center [1170, 431] width 8 height 13
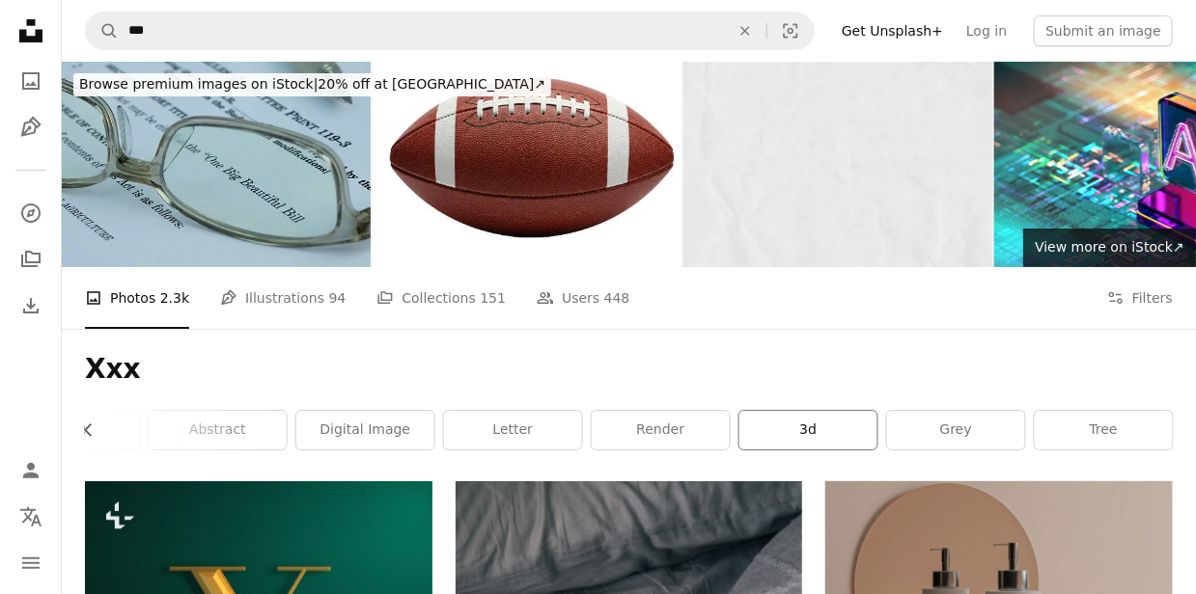
click at [795, 433] on link "3d" at bounding box center [808, 430] width 138 height 39
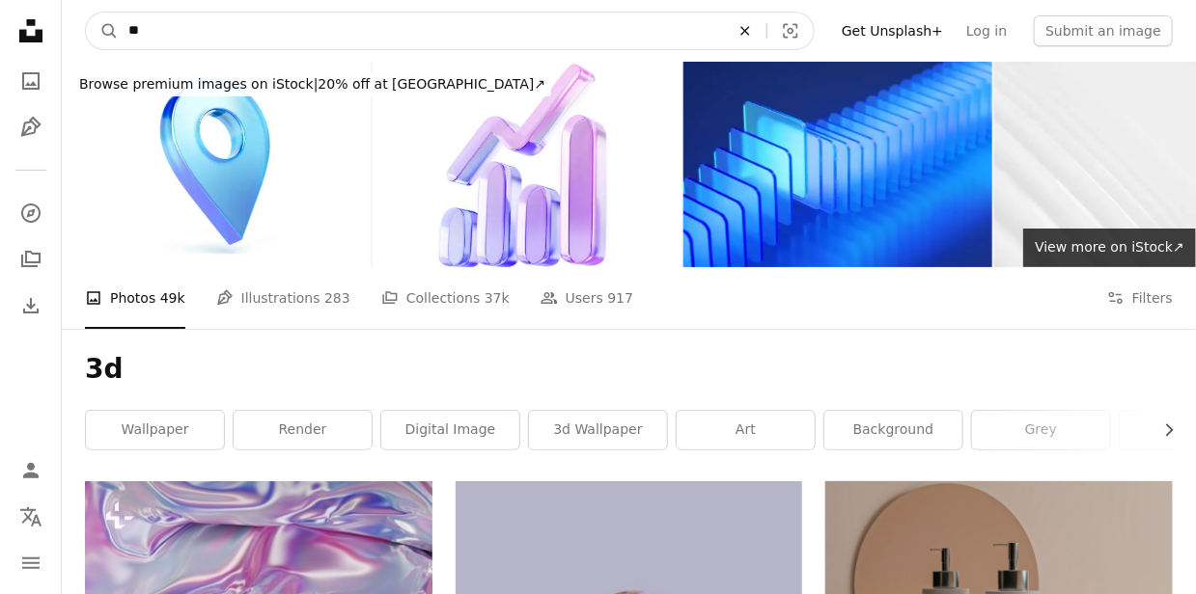
click at [762, 36] on icon "An X shape" at bounding box center [745, 30] width 42 height 15
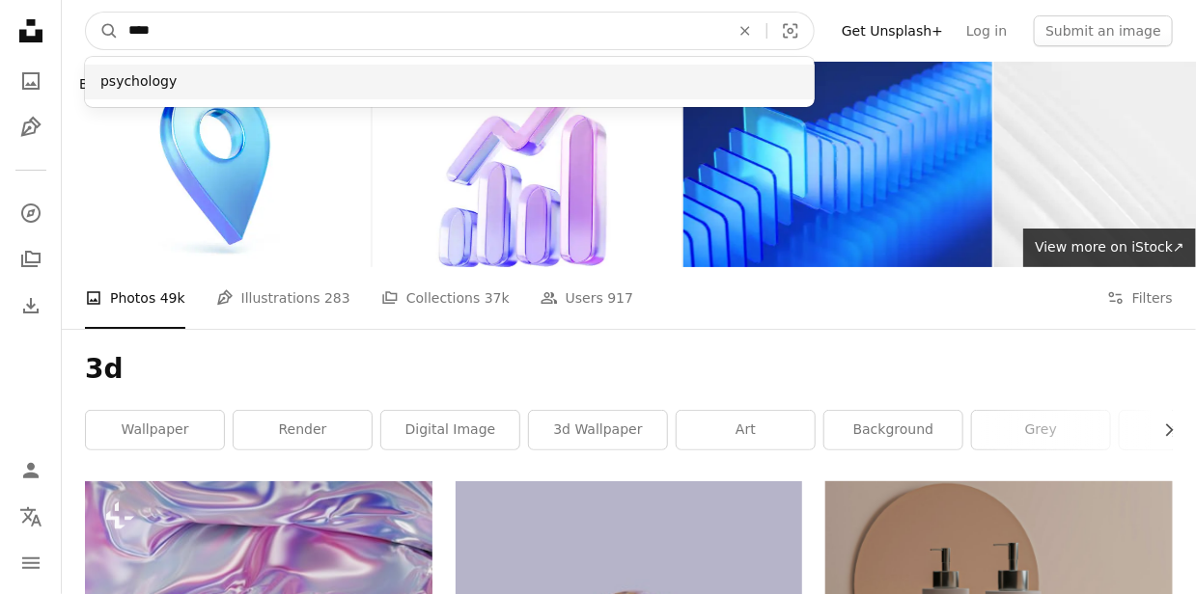
type input "****"
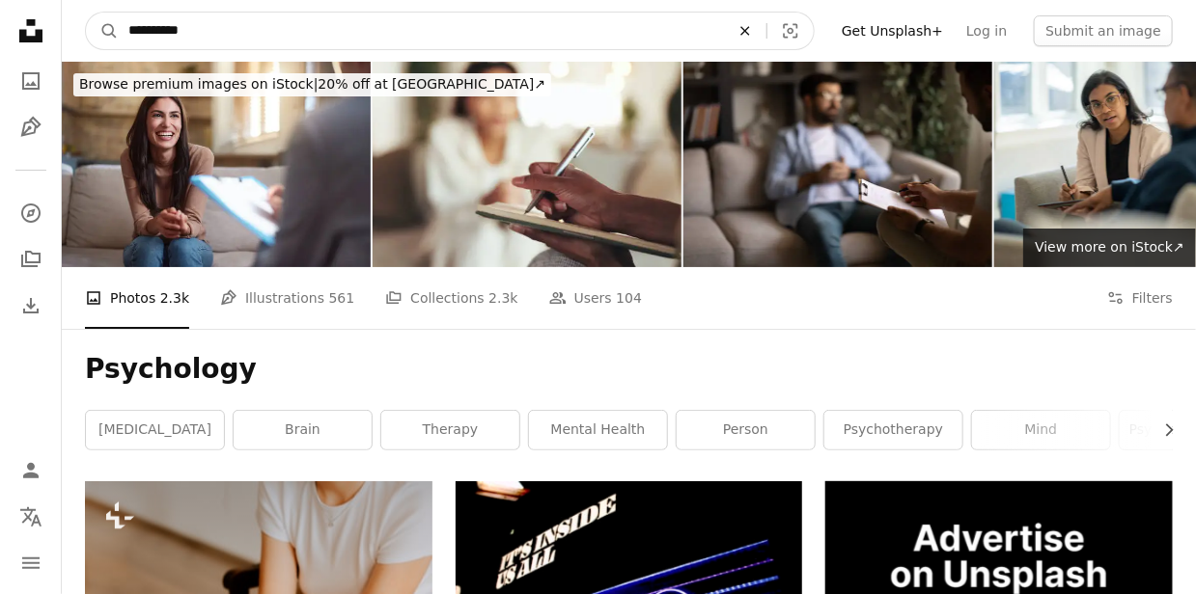
click at [766, 23] on icon "An X shape" at bounding box center [745, 30] width 42 height 15
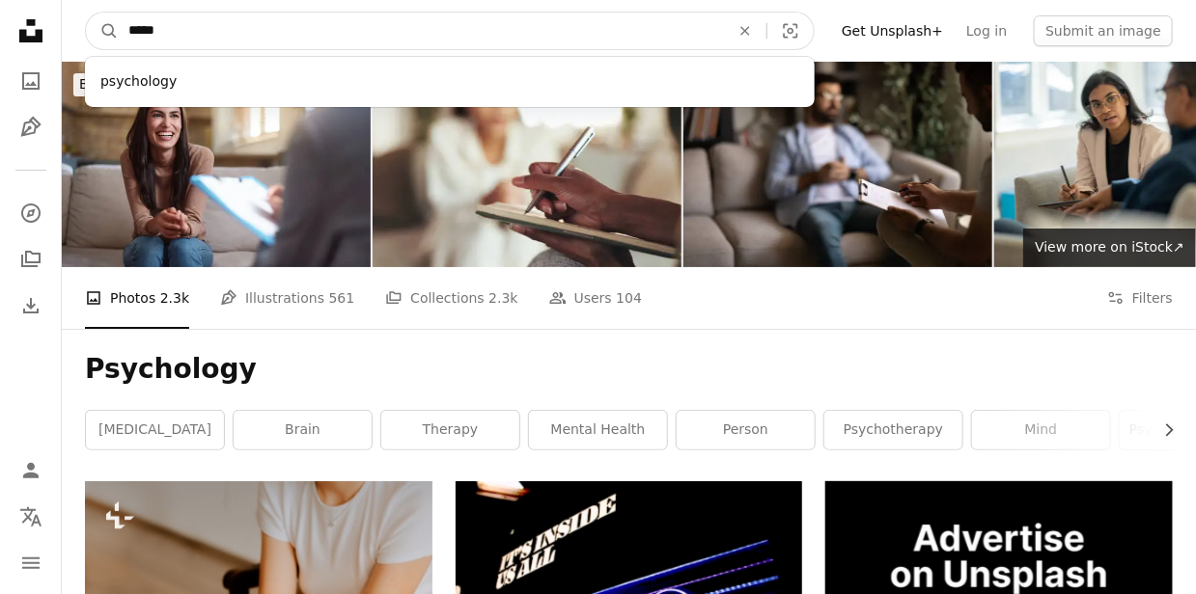
click at [143, 30] on input "****" at bounding box center [421, 31] width 605 height 37
click at [169, 30] on input "****" at bounding box center [421, 31] width 605 height 37
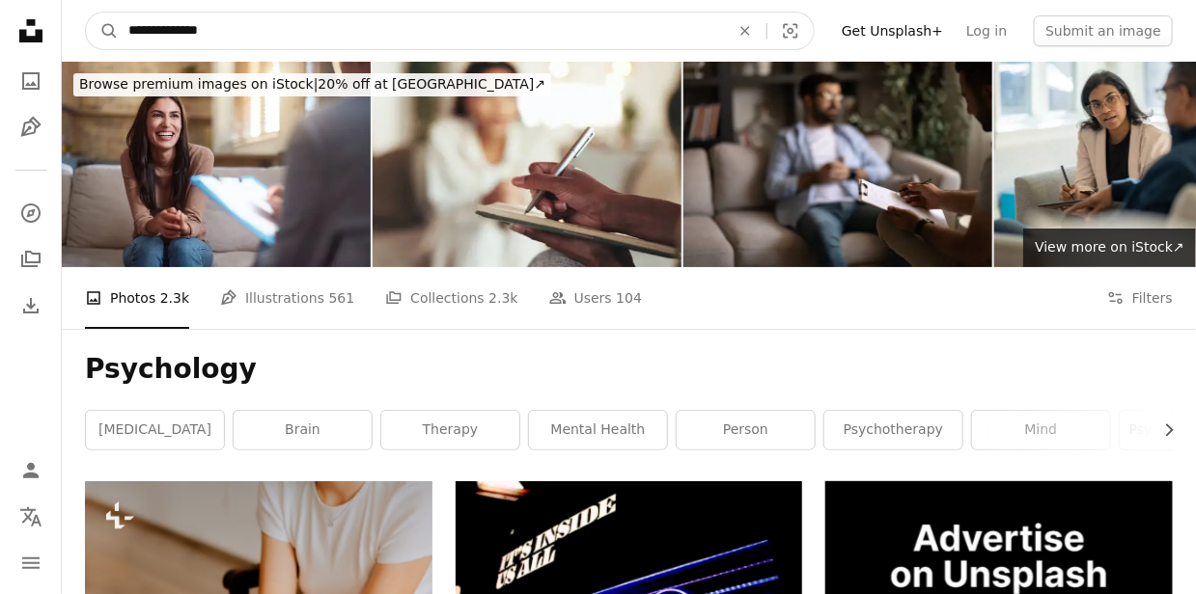
type input "**********"
click at [86, 13] on button "A magnifying glass" at bounding box center [102, 31] width 33 height 37
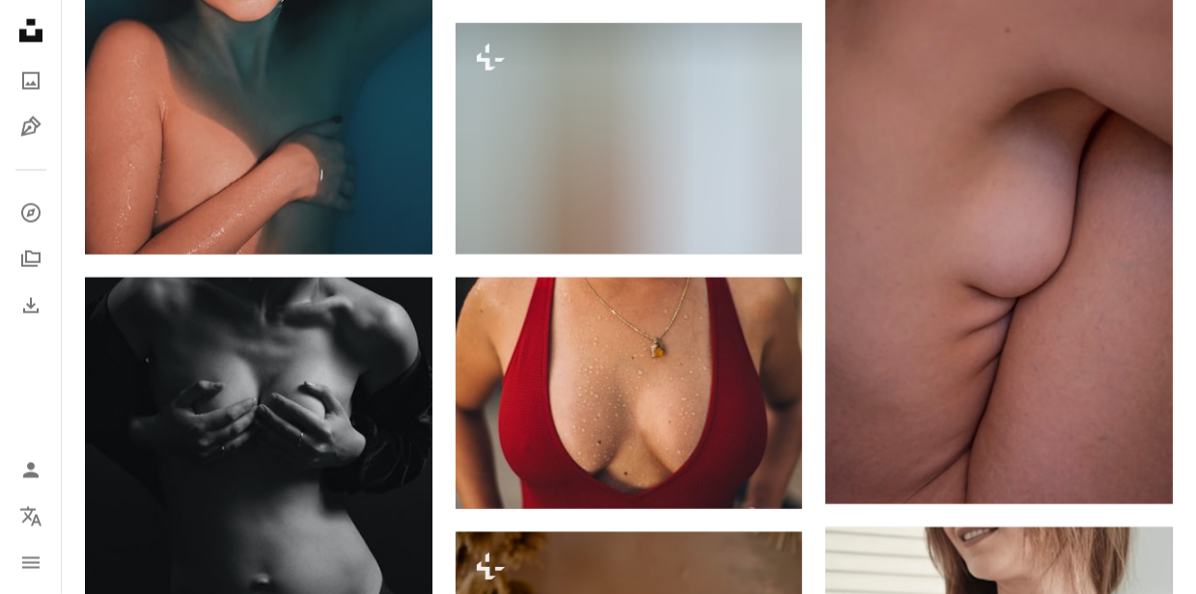
scroll to position [752, 0]
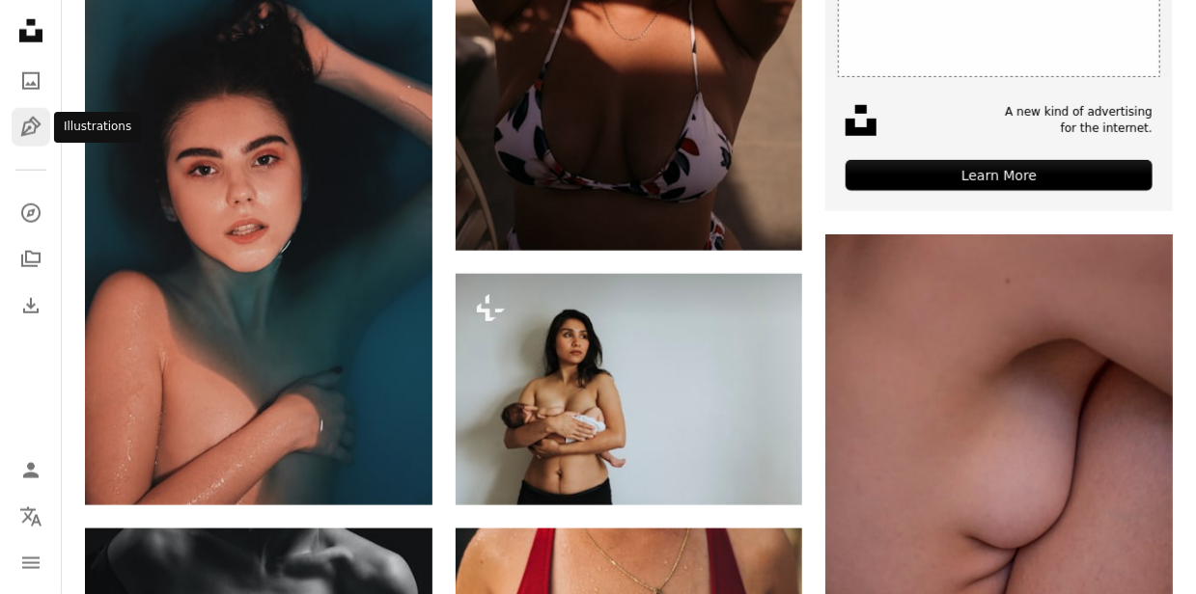
click at [33, 120] on icon "Pen Tool" at bounding box center [30, 127] width 23 height 23
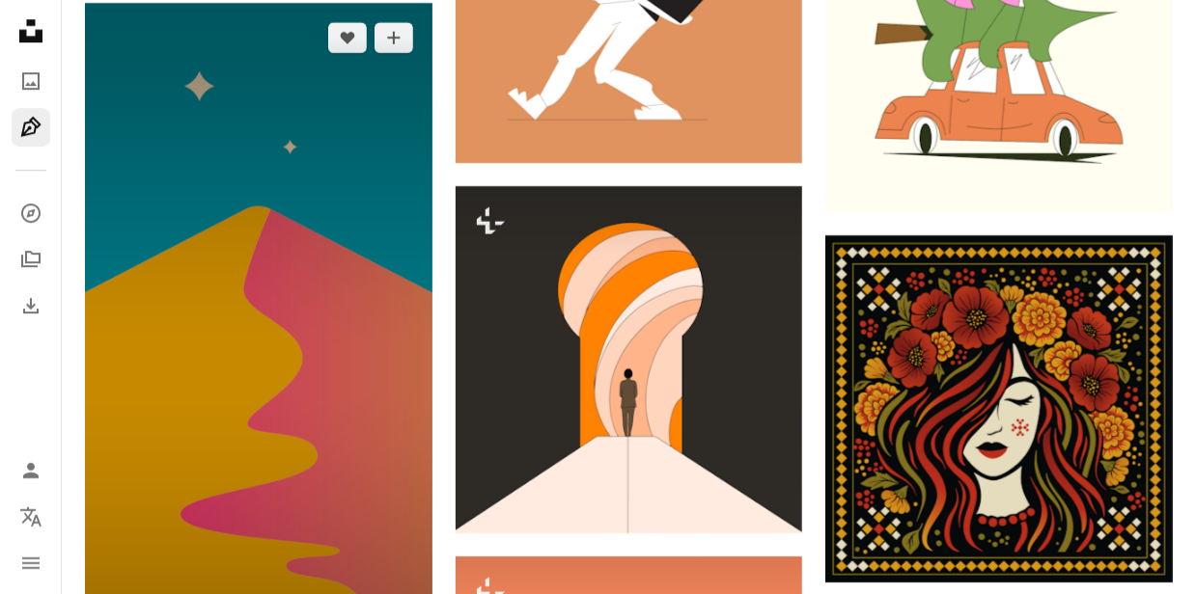
click at [245, 252] on img at bounding box center [258, 379] width 347 height 752
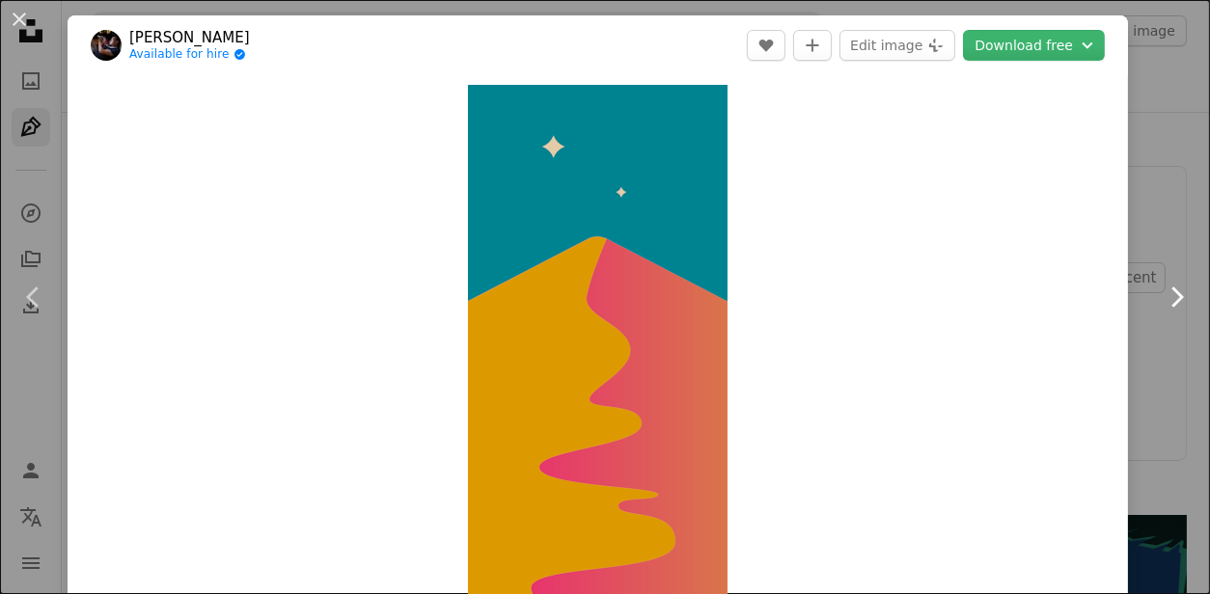
click at [1156, 249] on link "Chevron right" at bounding box center [1177, 297] width 68 height 185
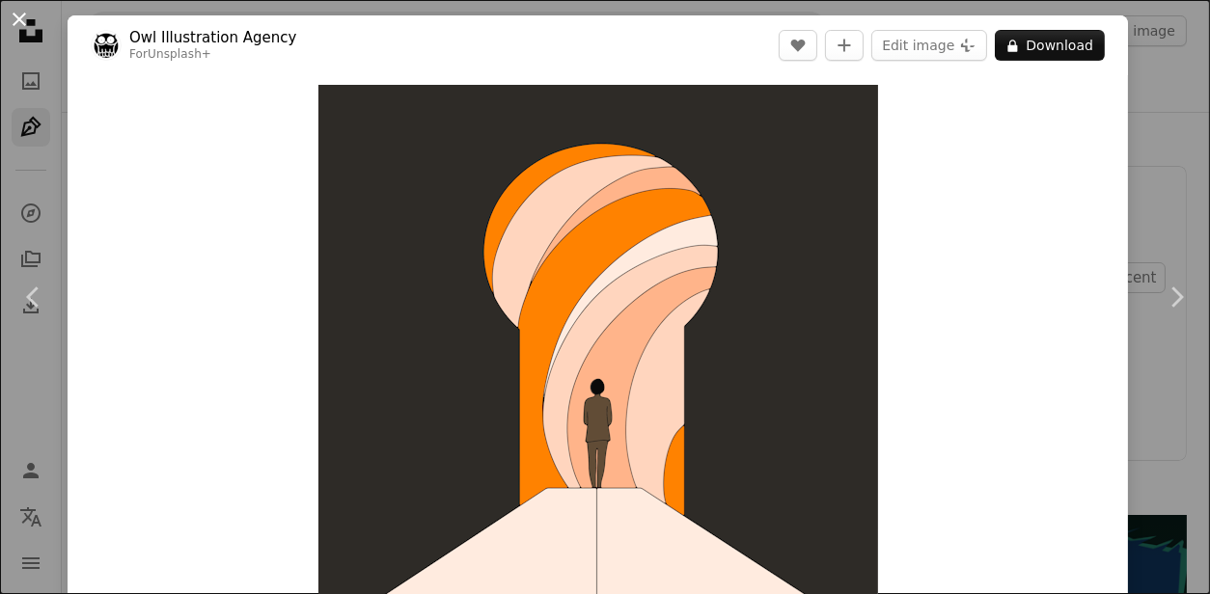
click at [21, 24] on button "An X shape" at bounding box center [19, 19] width 23 height 23
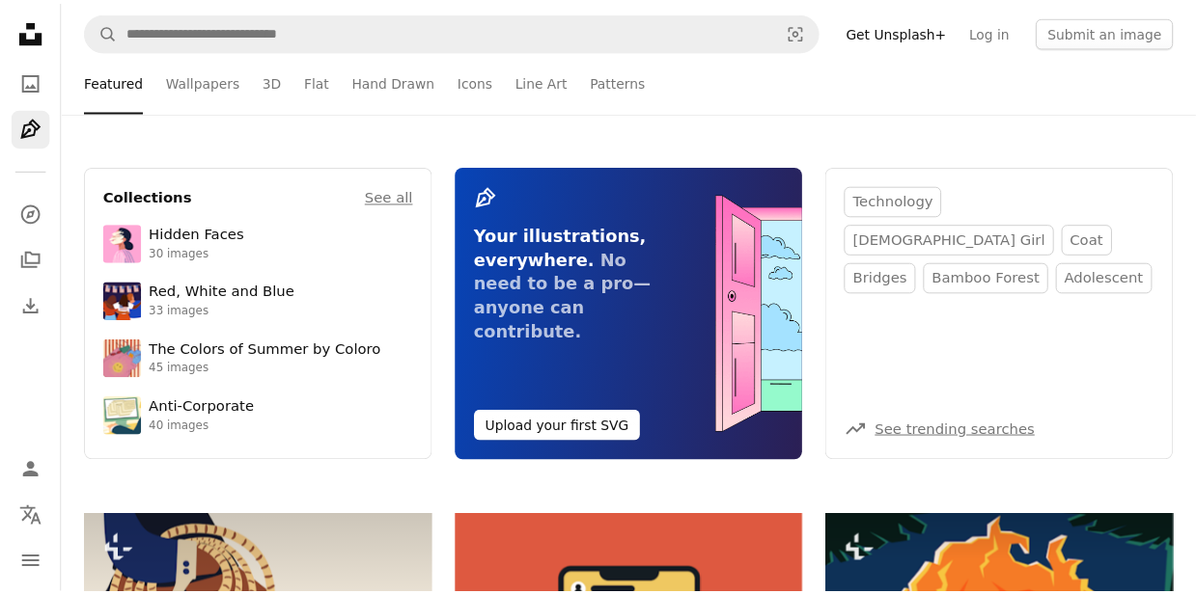
scroll to position [2541, 0]
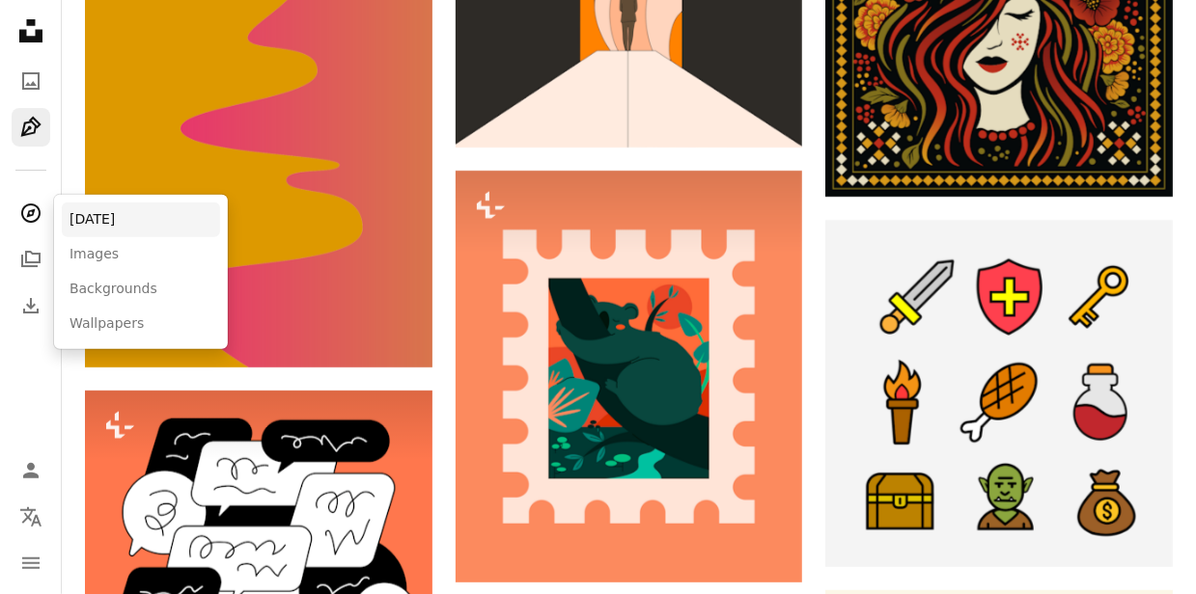
click at [74, 214] on link "[DATE]" at bounding box center [141, 220] width 158 height 35
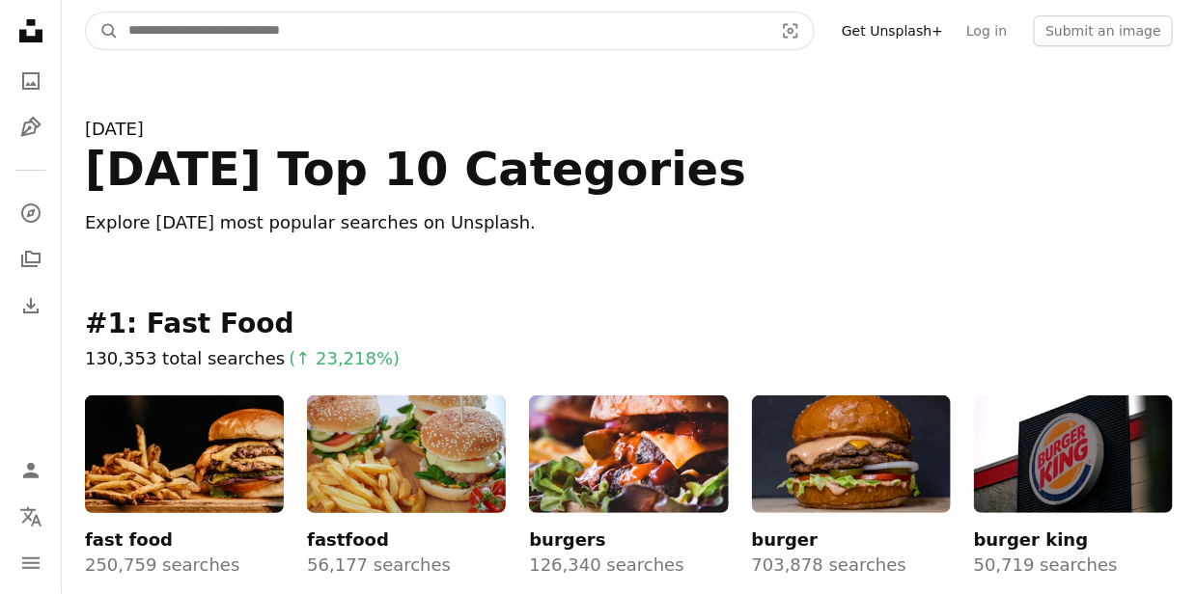
click at [379, 38] on input "Find visuals sitewide" at bounding box center [443, 31] width 649 height 37
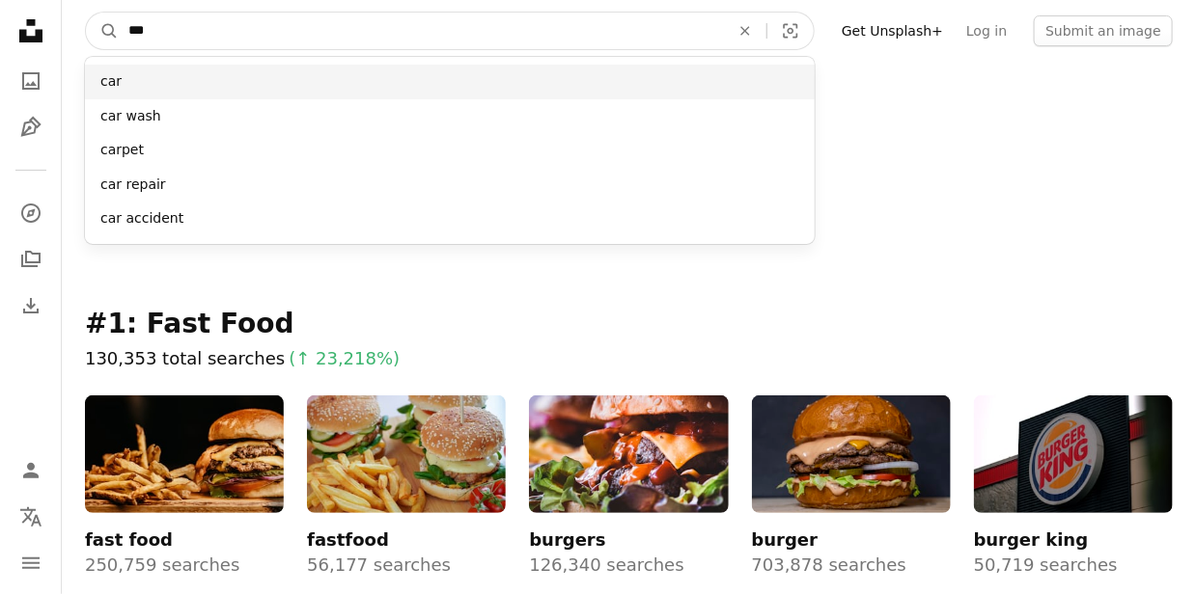
type input "***"
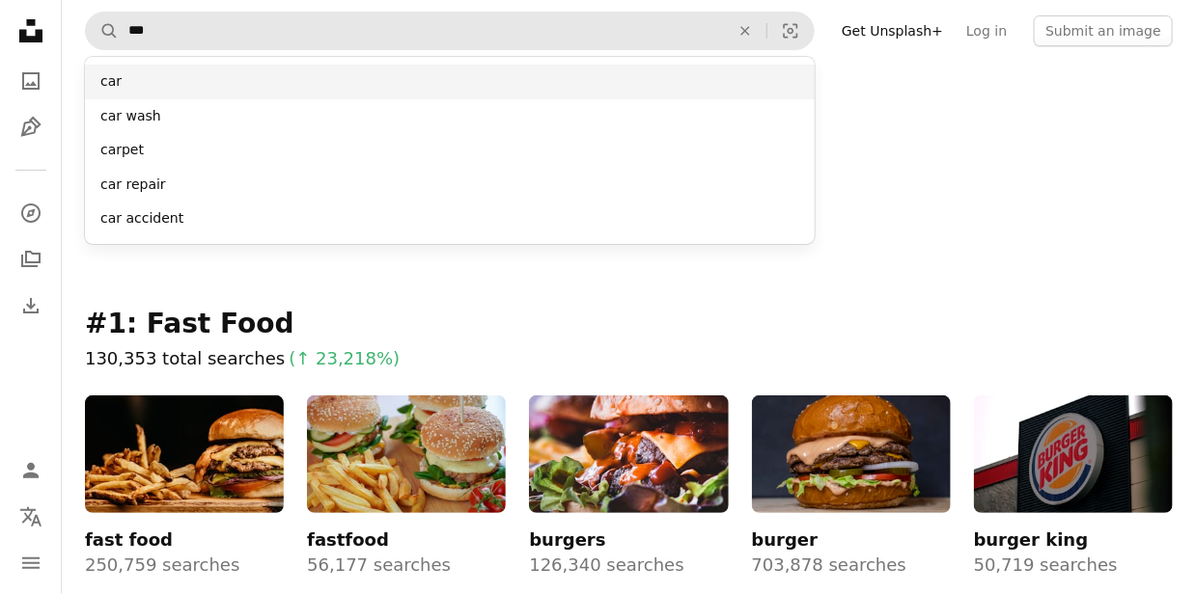
click at [307, 78] on div "car" at bounding box center [450, 82] width 730 height 35
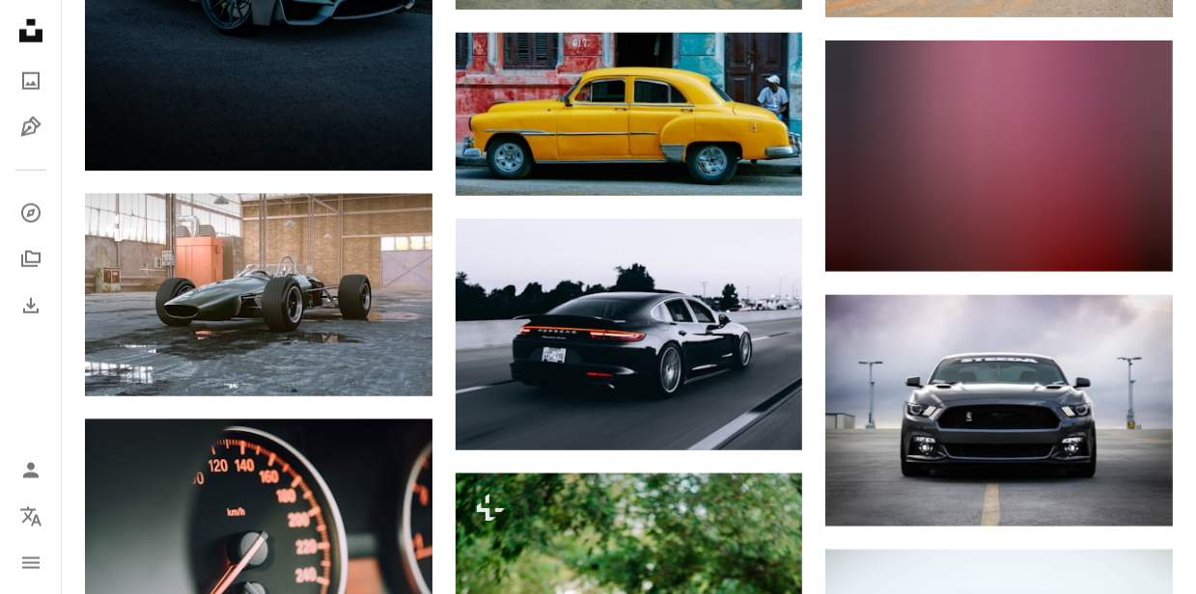
scroll to position [727, 0]
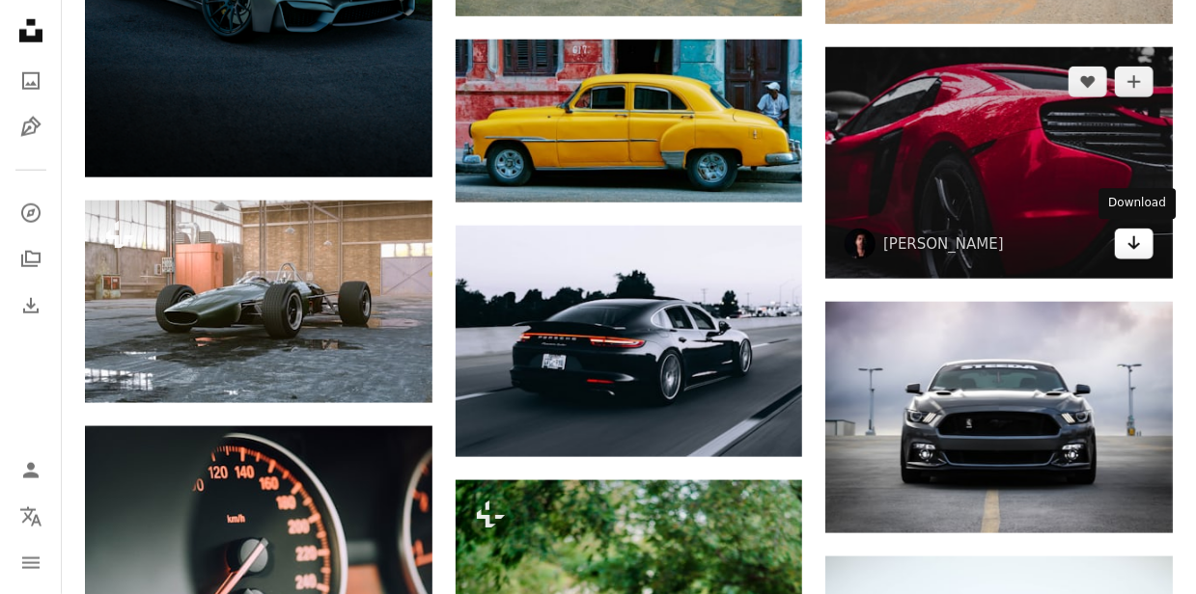
click at [1126, 252] on icon "Arrow pointing down" at bounding box center [1133, 243] width 15 height 23
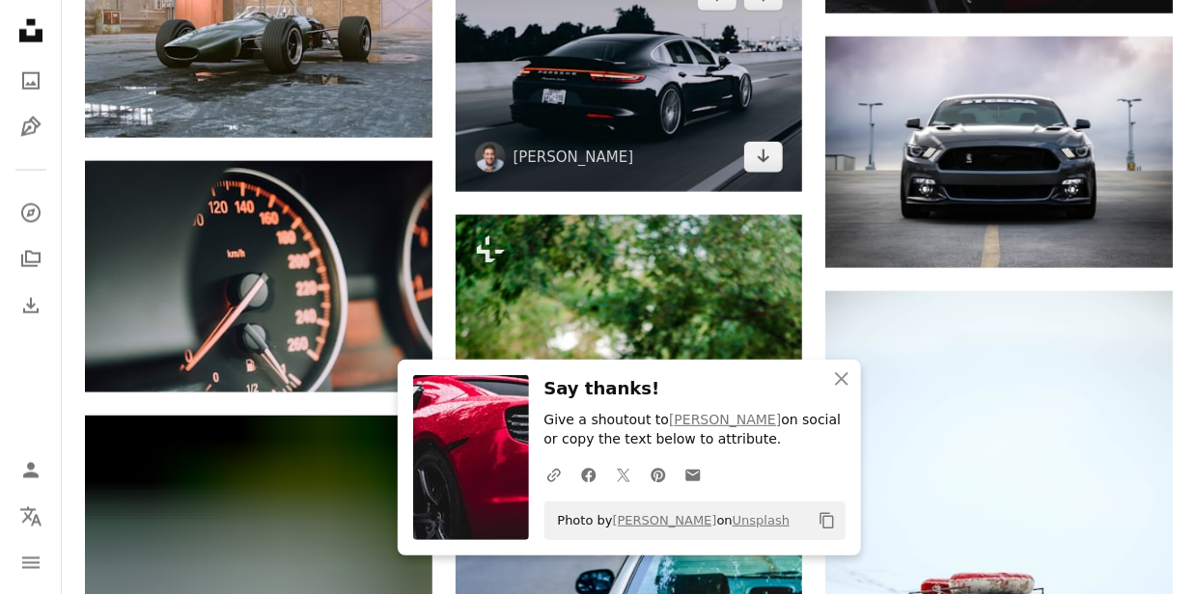
scroll to position [997, 0]
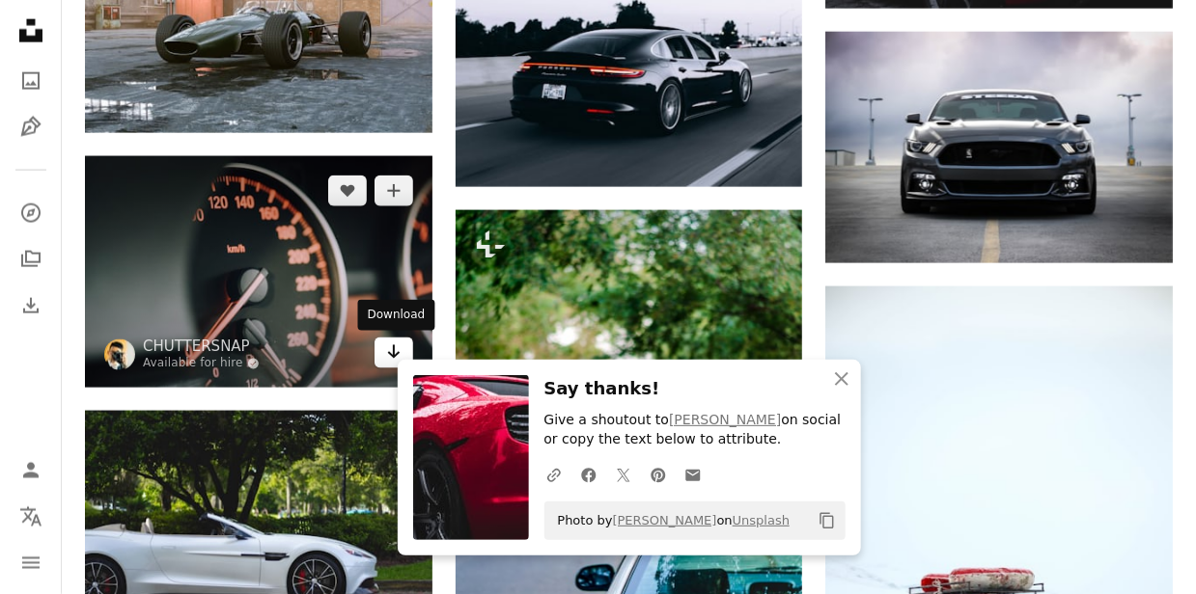
click at [375, 355] on link "Arrow pointing down" at bounding box center [393, 353] width 39 height 31
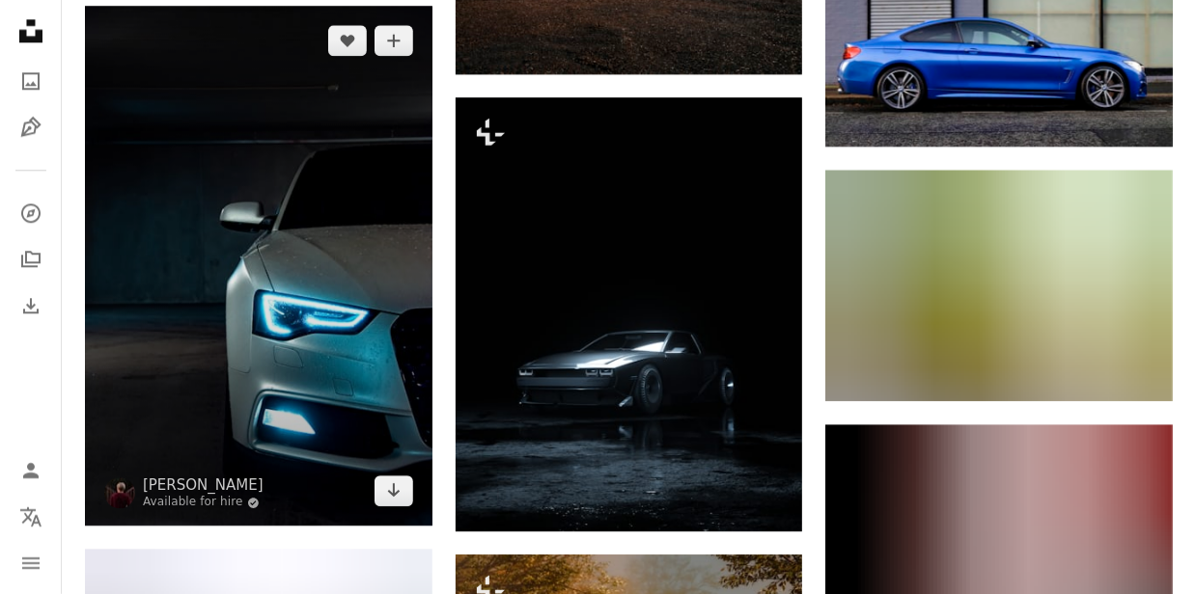
scroll to position [1962, 0]
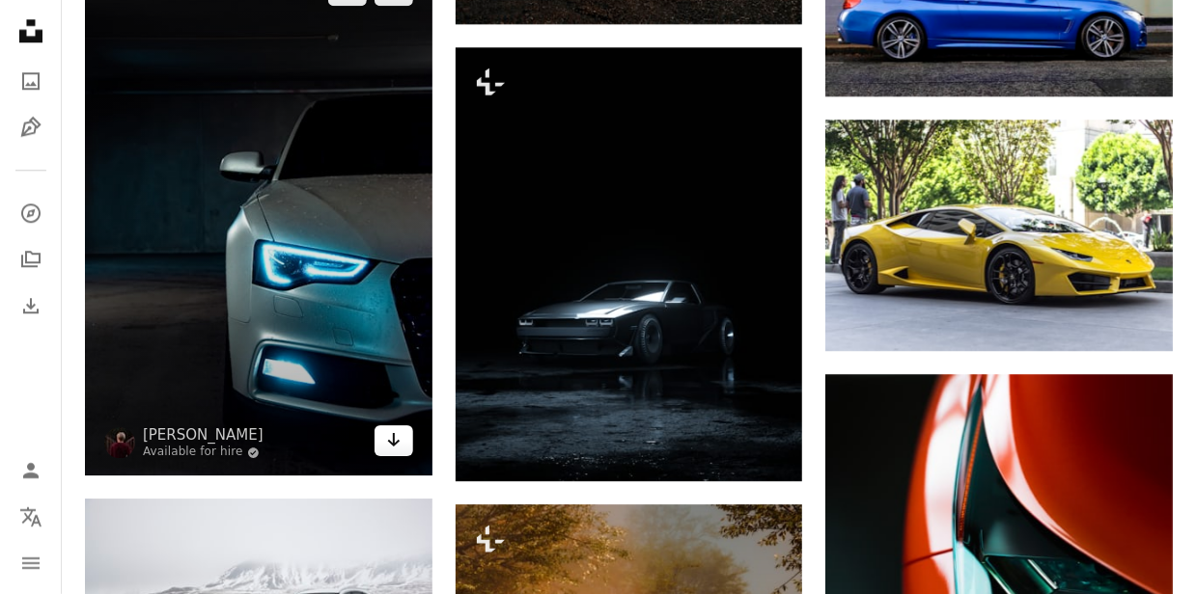
click at [394, 436] on icon "Download" at bounding box center [393, 440] width 13 height 14
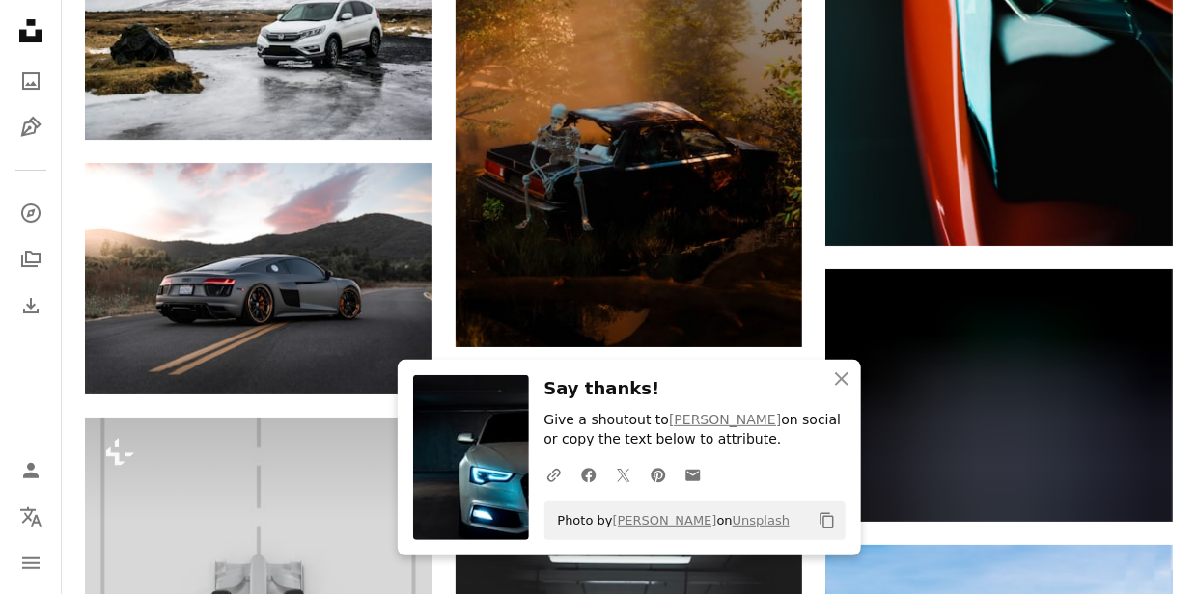
scroll to position [2554, 0]
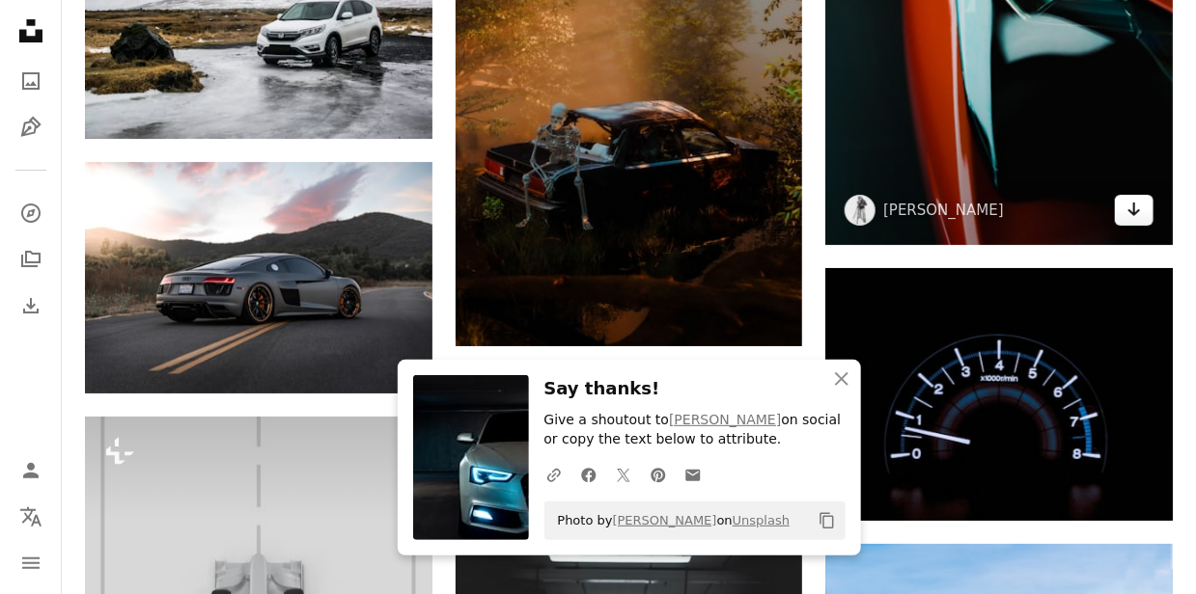
click at [1126, 216] on icon "Arrow pointing down" at bounding box center [1133, 209] width 15 height 23
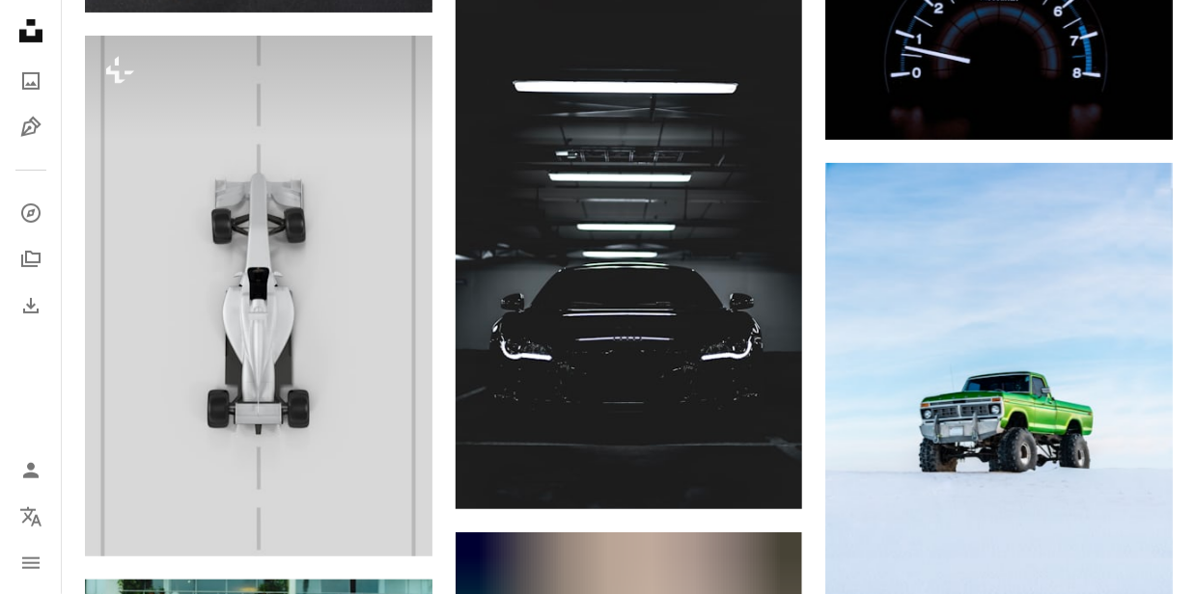
scroll to position [2985, 0]
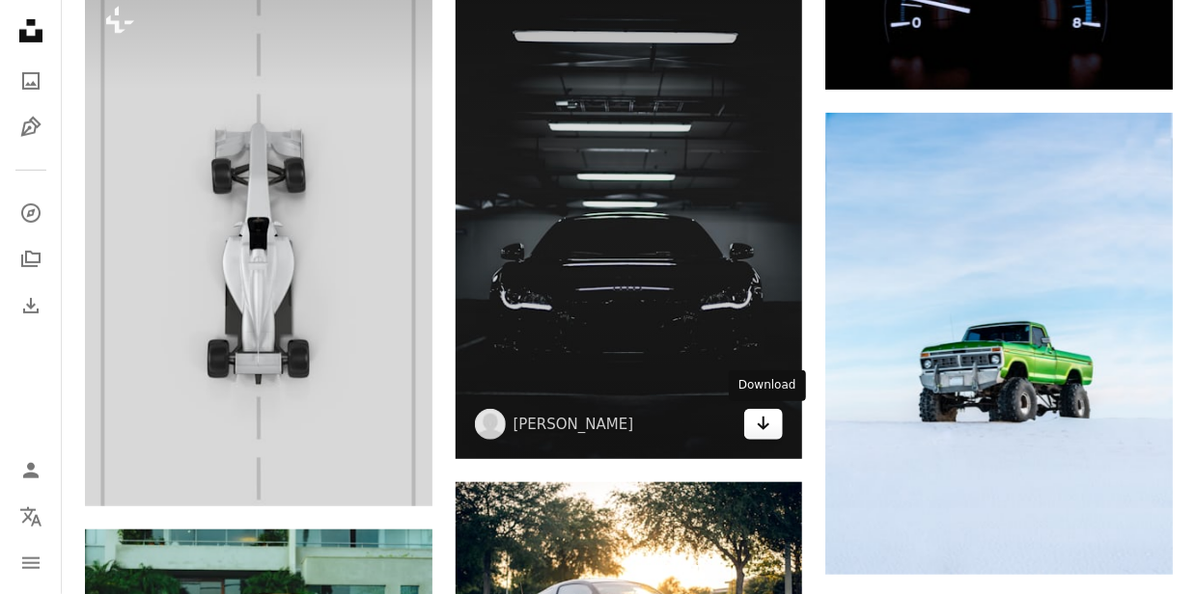
click at [760, 429] on icon "Arrow pointing down" at bounding box center [763, 423] width 15 height 23
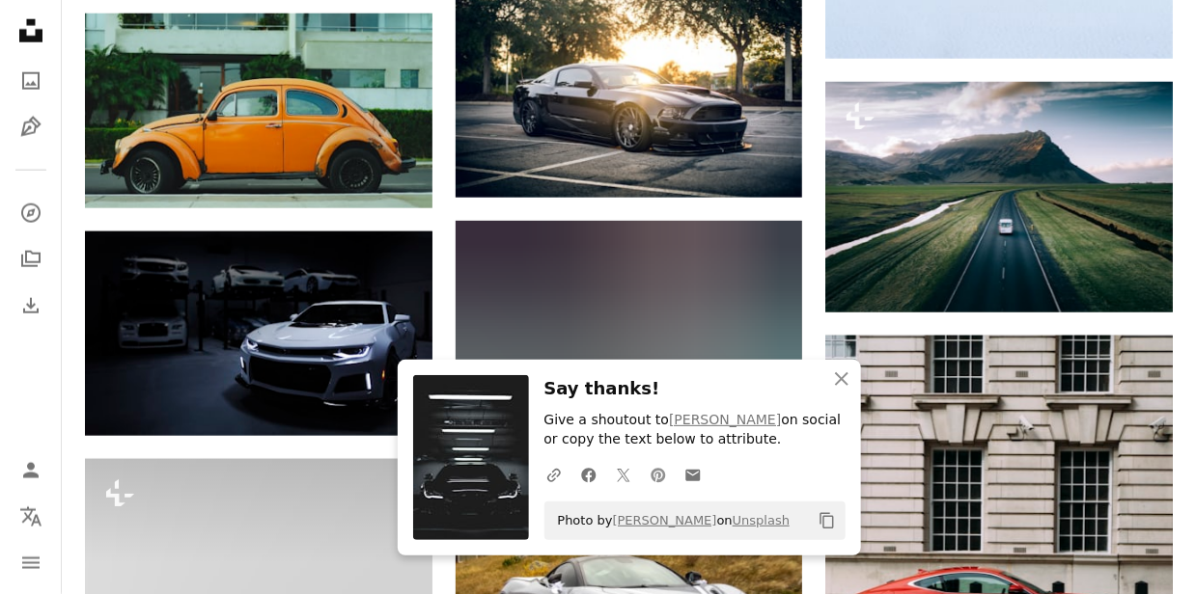
scroll to position [3513, 0]
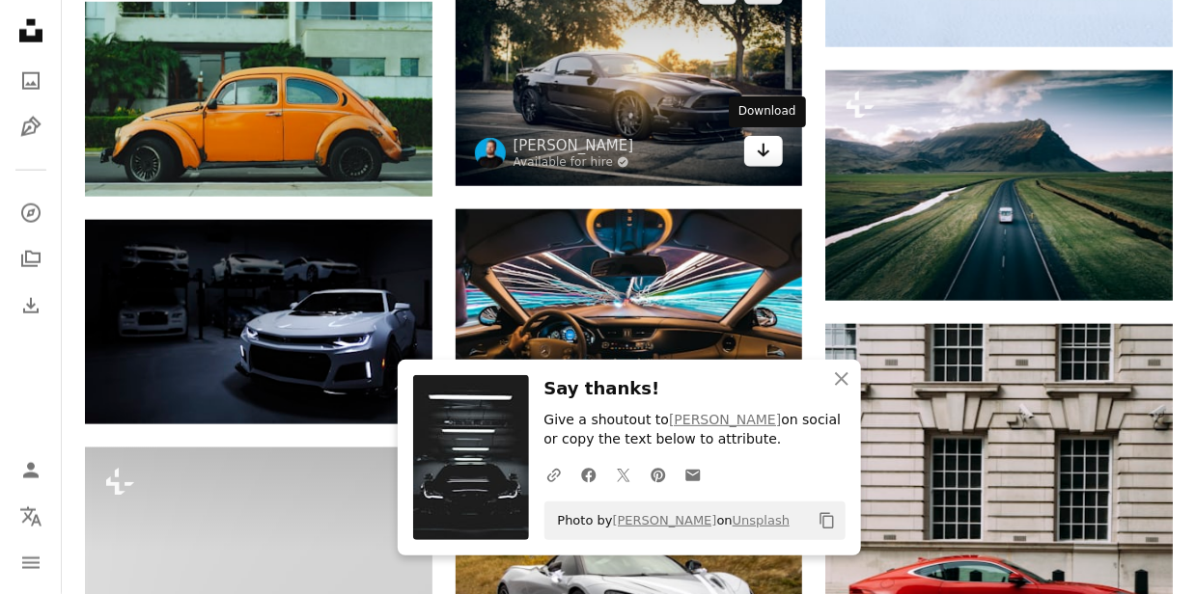
click at [750, 149] on link "Arrow pointing down" at bounding box center [763, 151] width 39 height 31
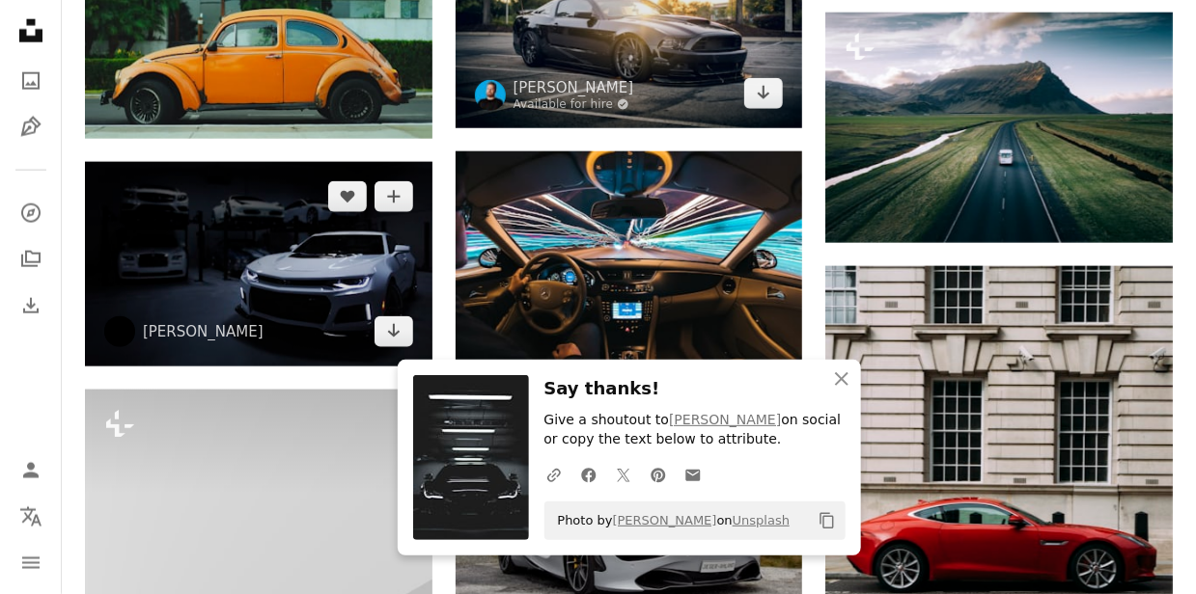
scroll to position [3596, 0]
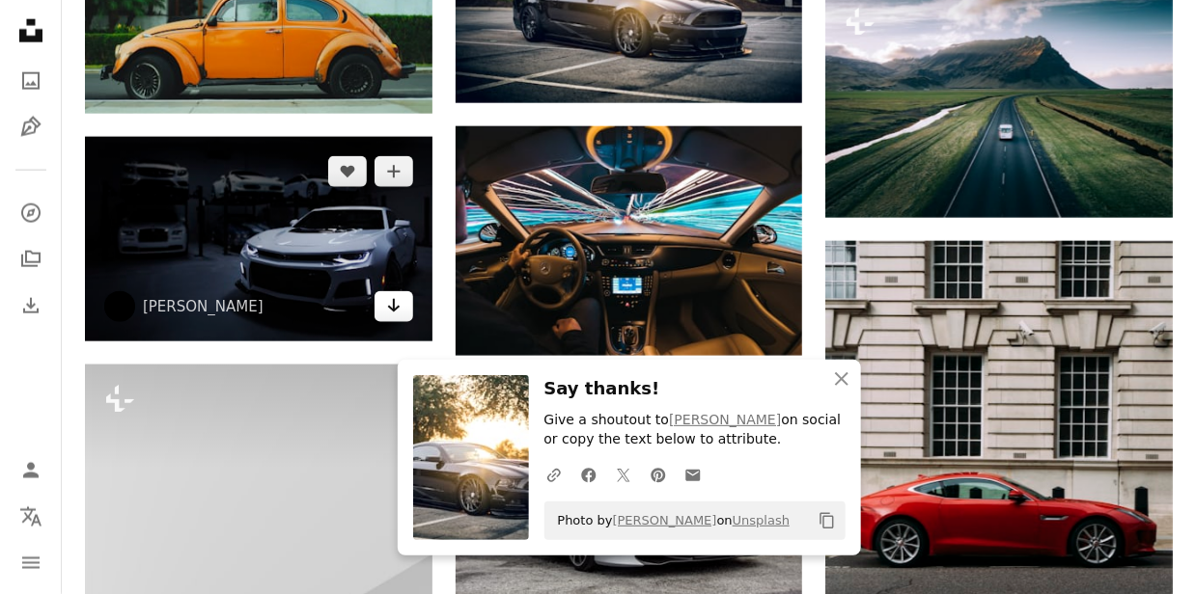
click at [394, 313] on icon "Arrow pointing down" at bounding box center [393, 305] width 15 height 23
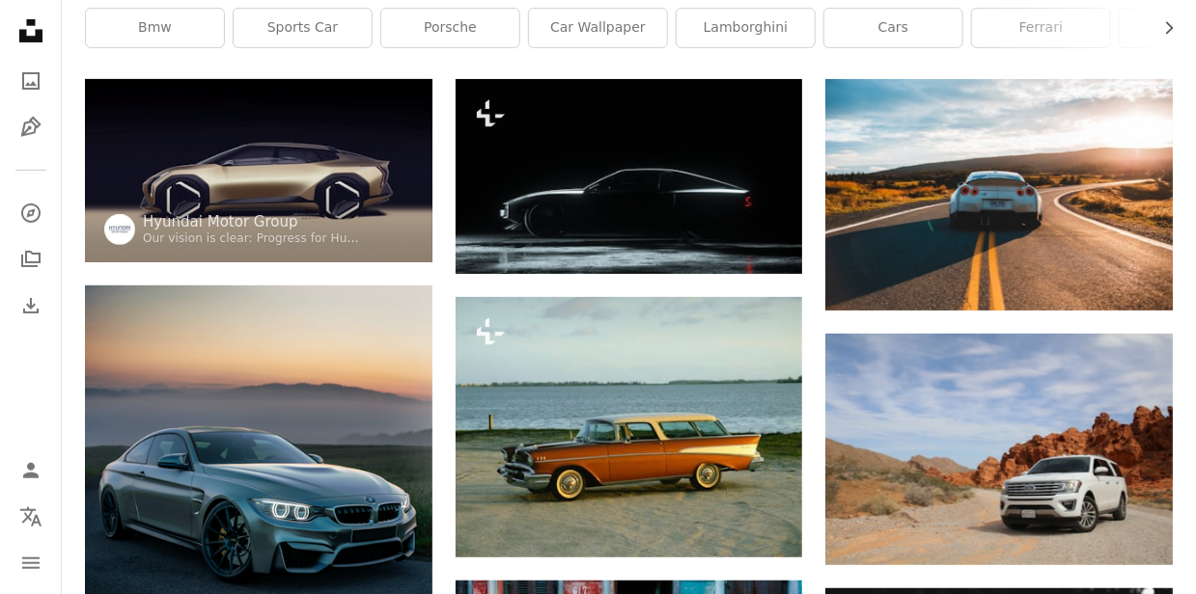
scroll to position [0, 0]
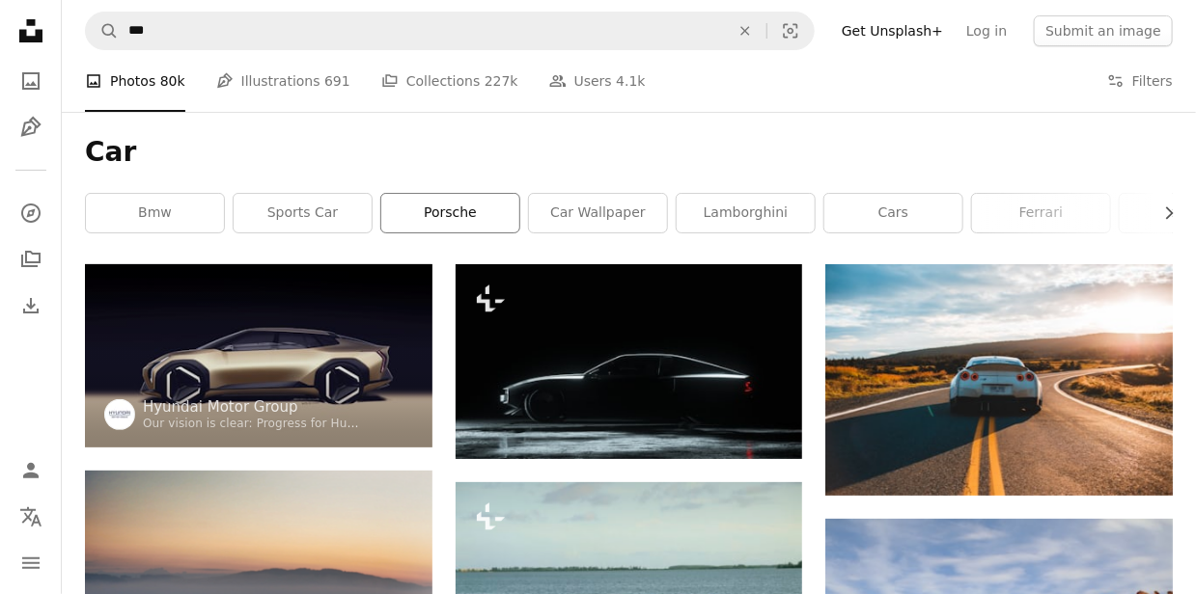
click at [430, 206] on link "porsche" at bounding box center [450, 213] width 138 height 39
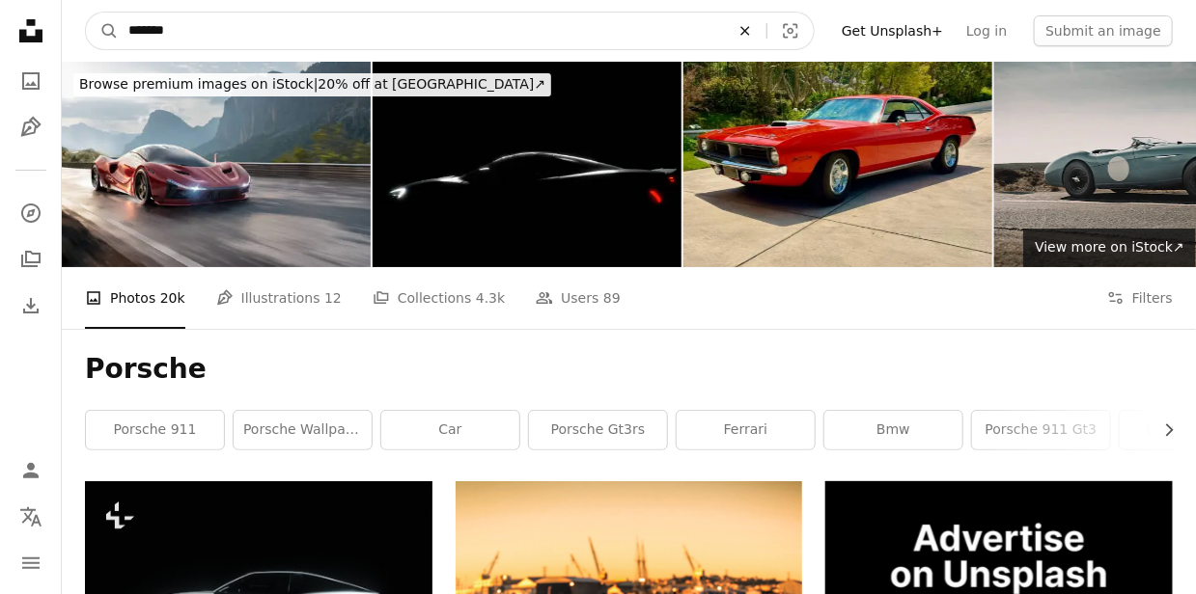
click at [766, 35] on icon "An X shape" at bounding box center [745, 30] width 42 height 15
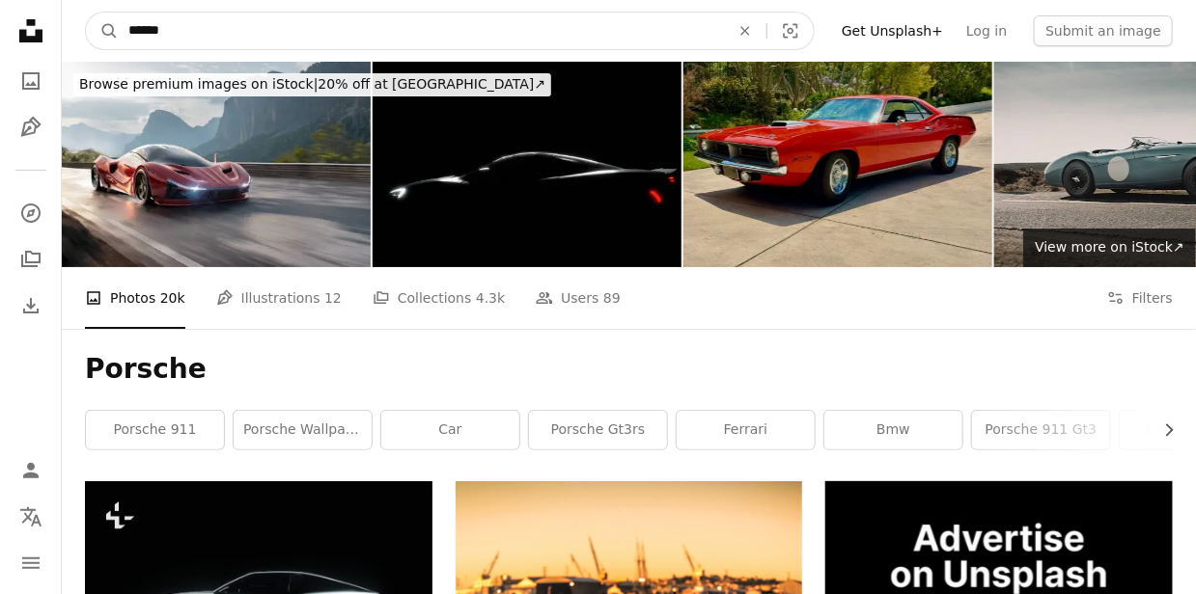
type input "*****"
click at [86, 13] on button "A magnifying glass" at bounding box center [102, 31] width 33 height 37
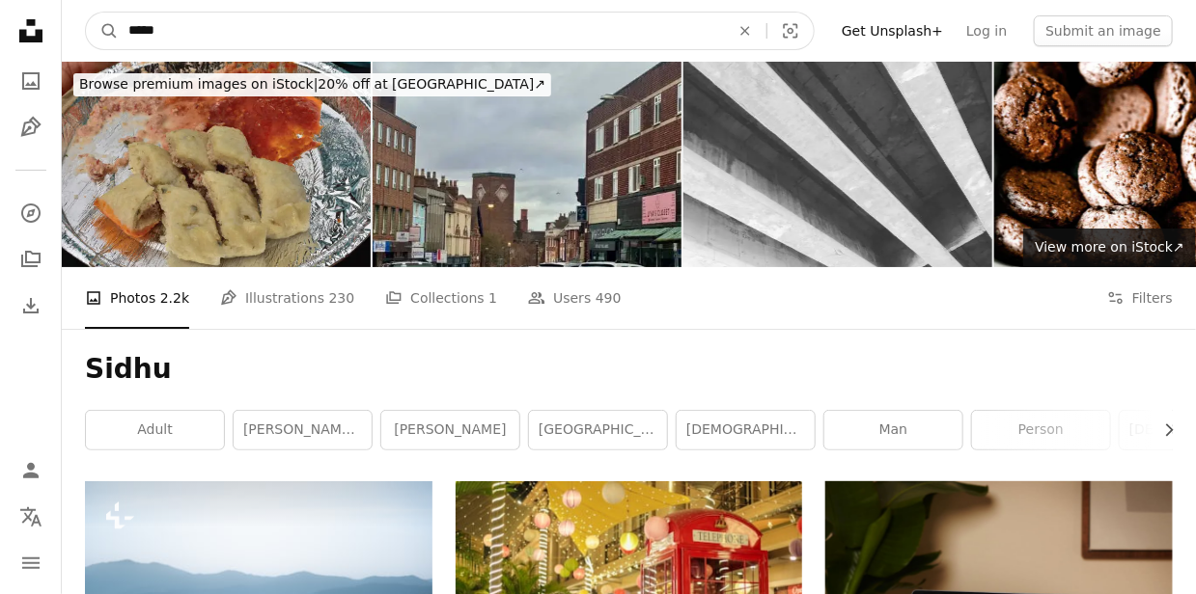
click at [491, 30] on input "*****" at bounding box center [421, 31] width 605 height 37
type input "**********"
click at [86, 13] on button "A magnifying glass" at bounding box center [102, 31] width 33 height 37
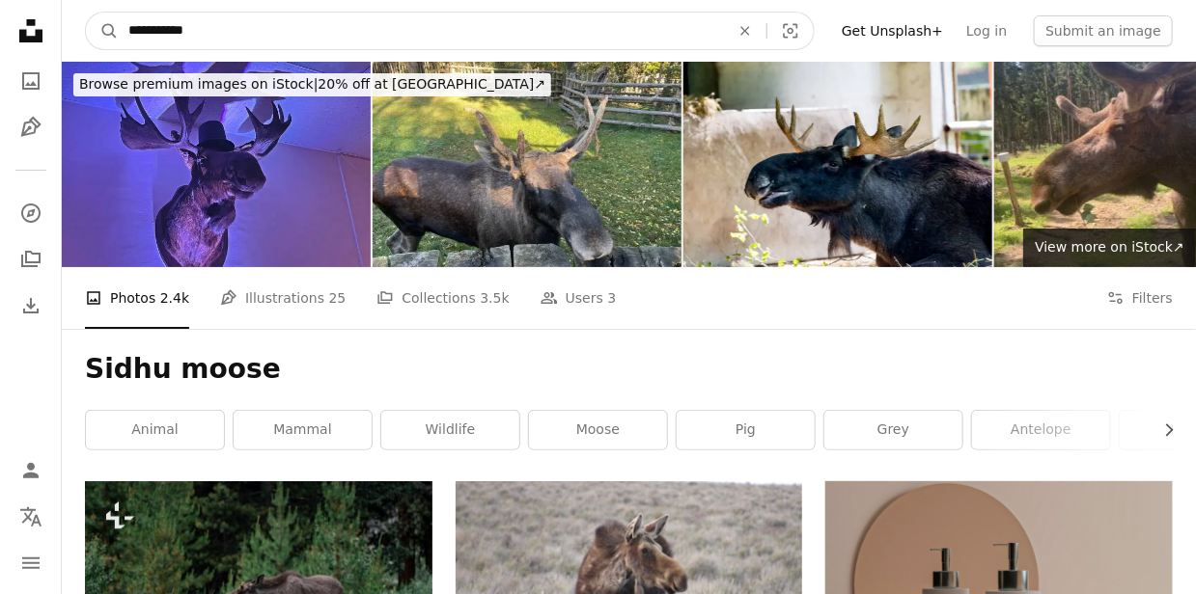
click at [671, 40] on input "**********" at bounding box center [421, 31] width 605 height 37
type input "**********"
click at [86, 13] on button "A magnifying glass" at bounding box center [102, 31] width 33 height 37
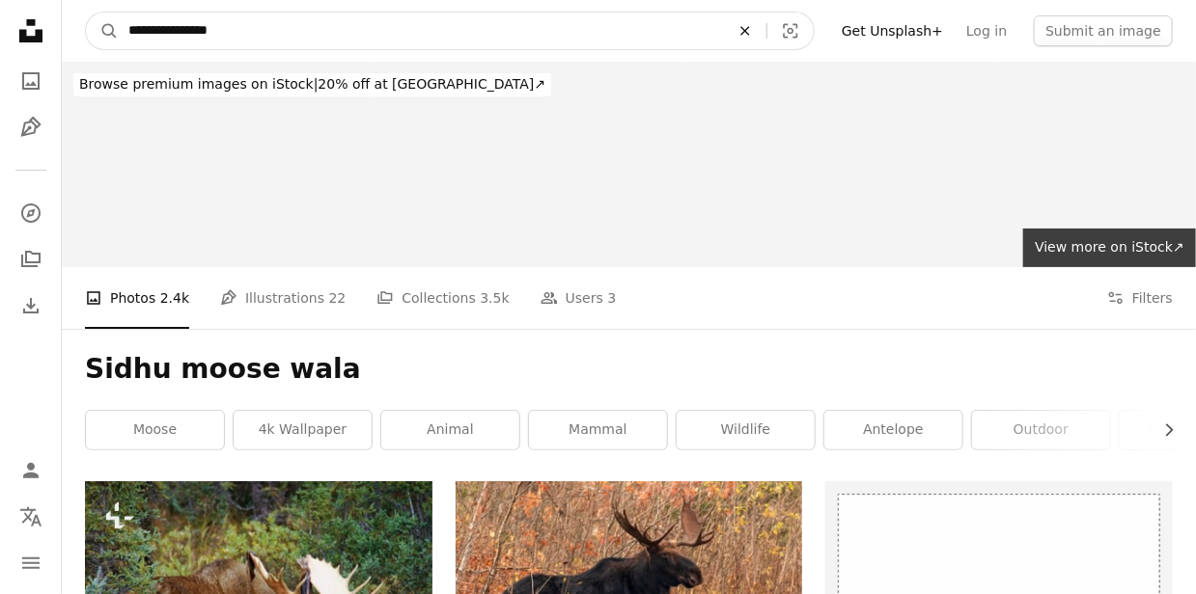
click at [766, 34] on icon "An X shape" at bounding box center [745, 30] width 42 height 15
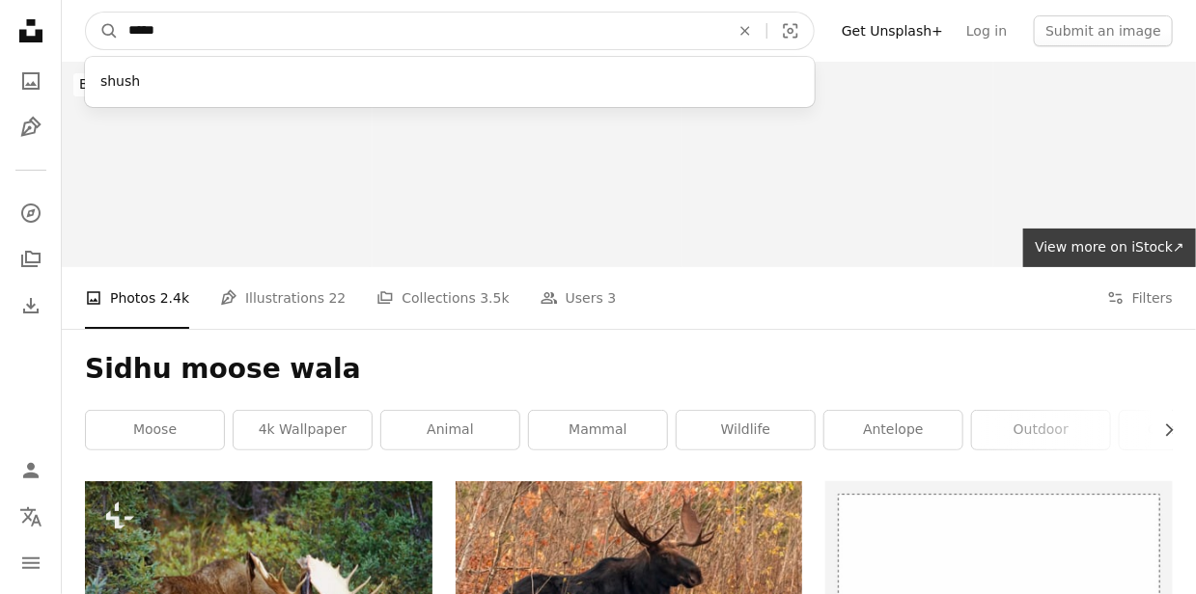
type input "*****"
click at [86, 13] on button "A magnifying glass" at bounding box center [102, 31] width 33 height 37
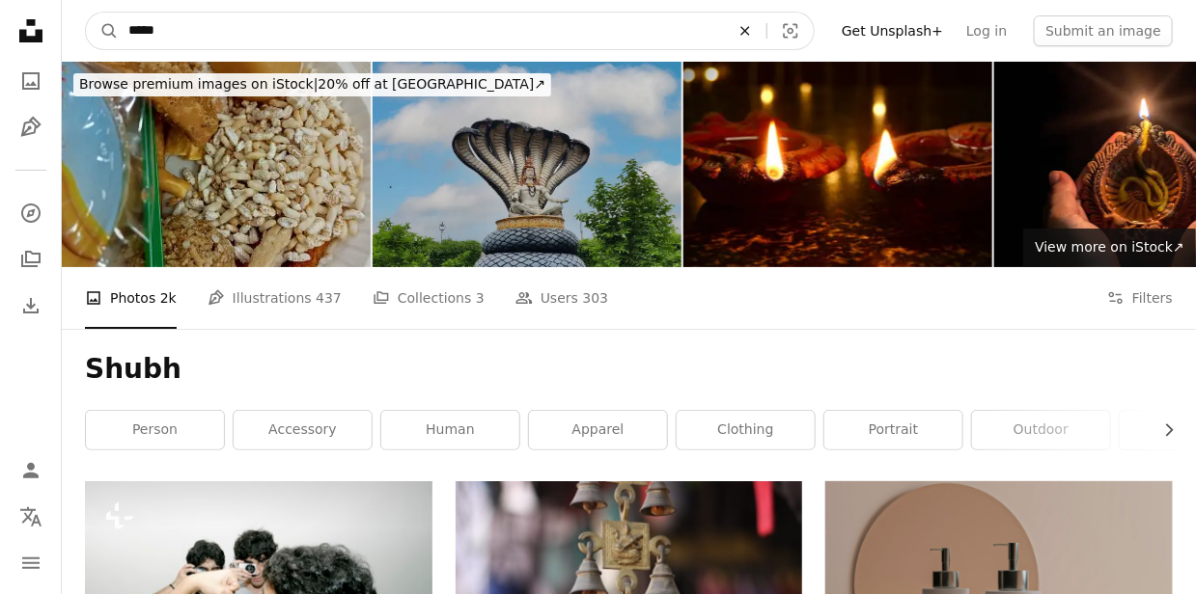
click at [766, 35] on icon "An X shape" at bounding box center [745, 30] width 42 height 15
type input "*********"
click at [86, 13] on button "A magnifying glass" at bounding box center [102, 31] width 33 height 37
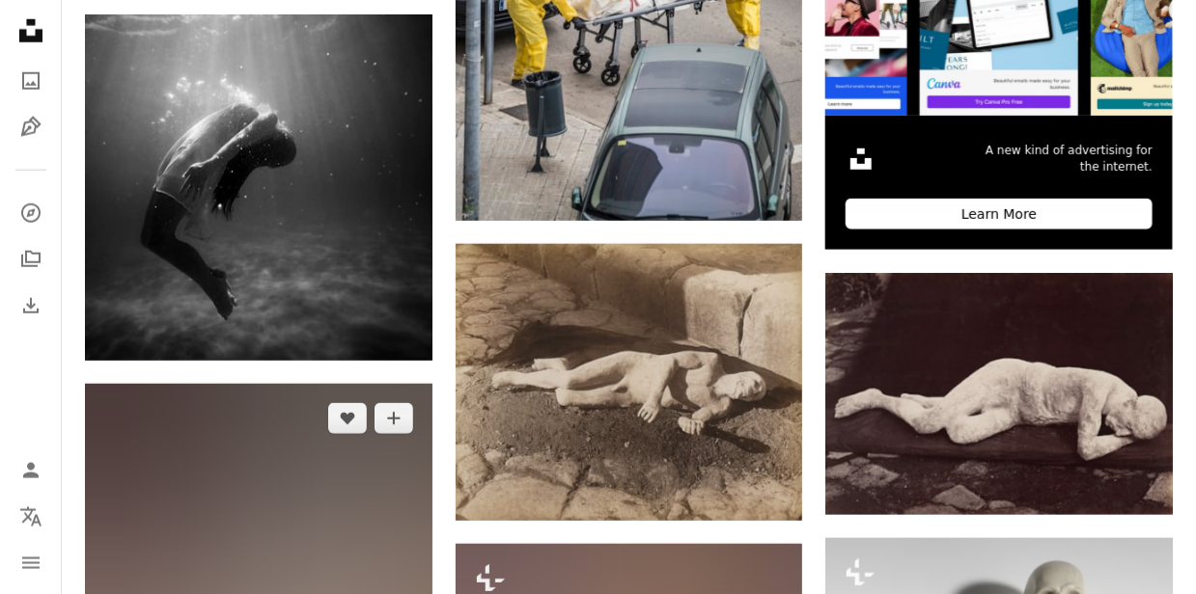
scroll to position [714, 0]
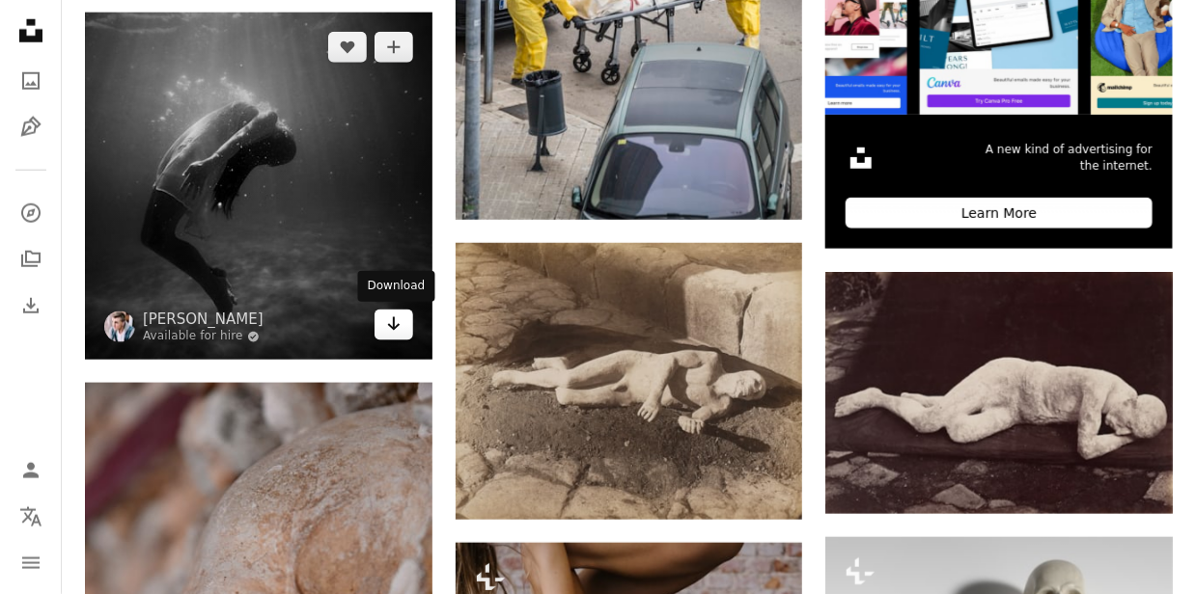
click at [393, 328] on icon "Download" at bounding box center [393, 325] width 13 height 14
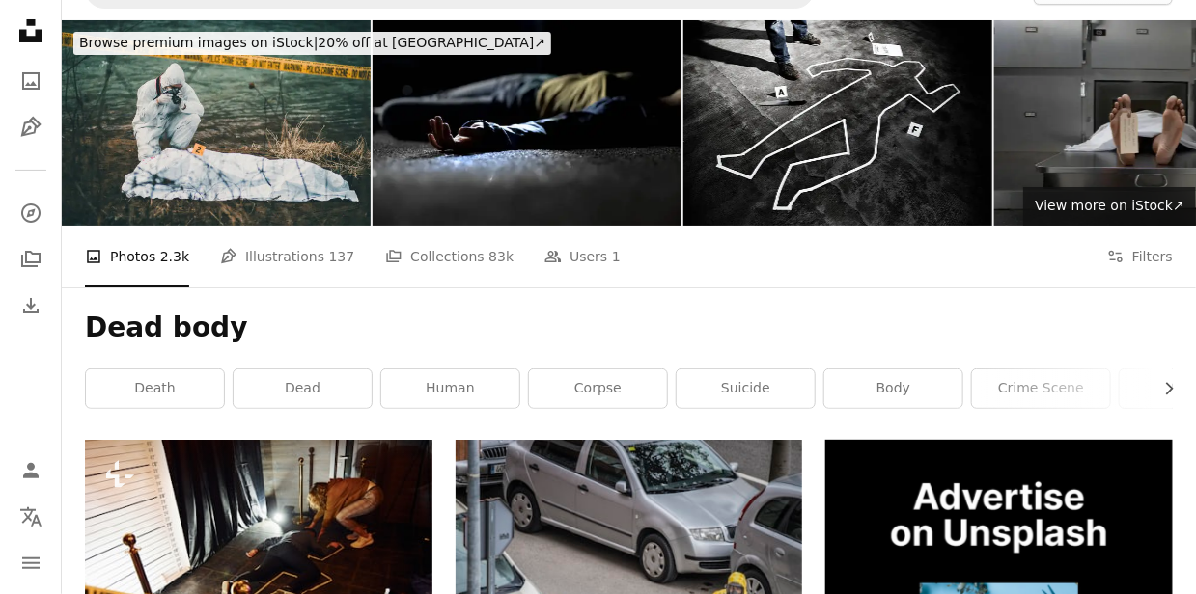
scroll to position [0, 0]
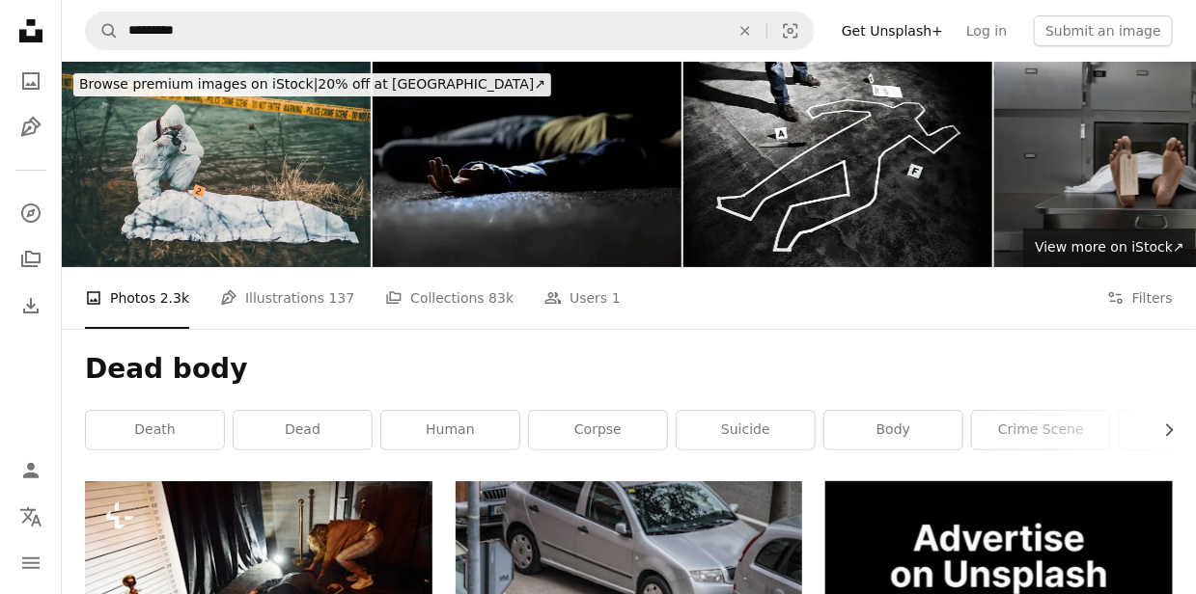
click at [635, 142] on img at bounding box center [527, 165] width 309 height 206
click at [16, 89] on link "A photo" at bounding box center [31, 81] width 39 height 39
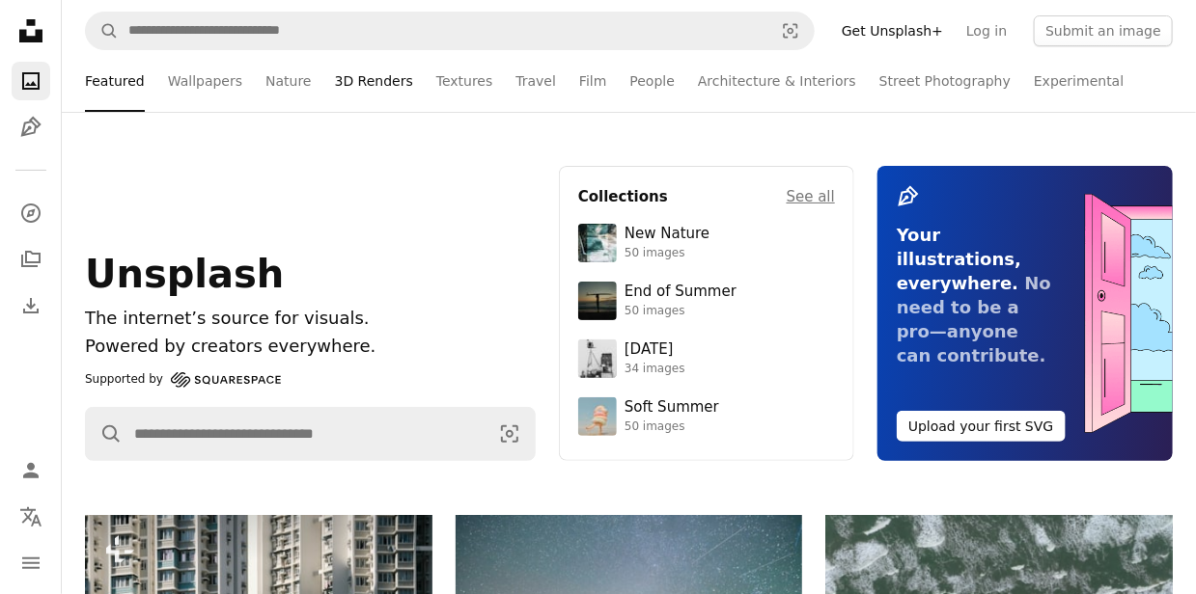
click at [343, 78] on link "3D Renders" at bounding box center [374, 81] width 78 height 62
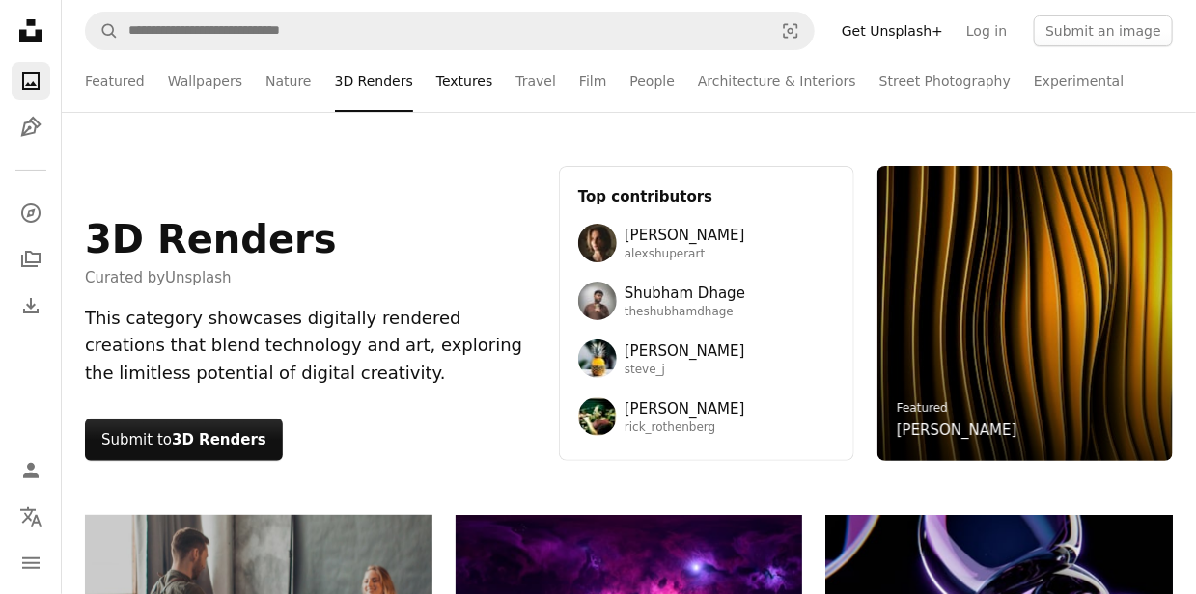
click at [444, 89] on link "Textures" at bounding box center [464, 81] width 57 height 62
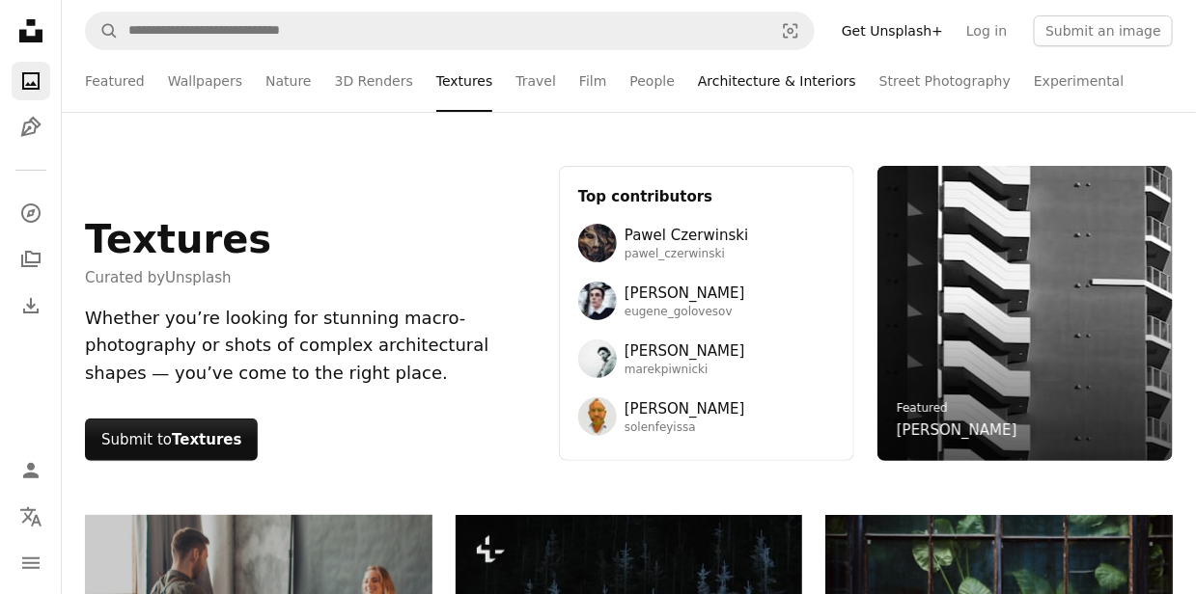
click at [698, 82] on link "Architecture & Interiors" at bounding box center [777, 81] width 158 height 62
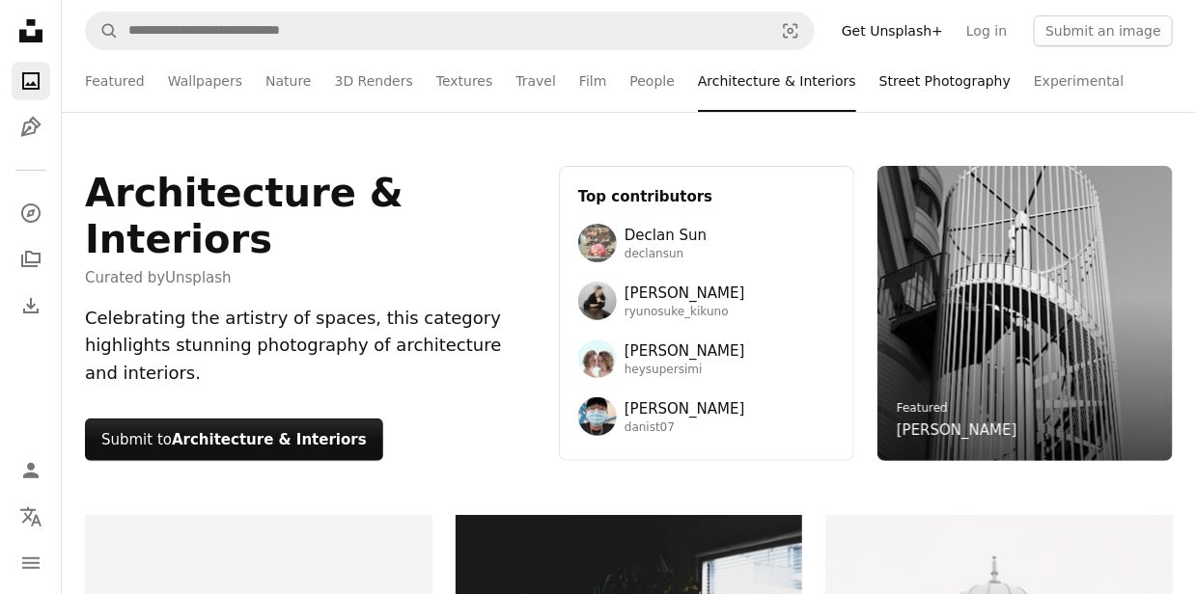
click at [879, 79] on link "Street Photography" at bounding box center [944, 81] width 131 height 62
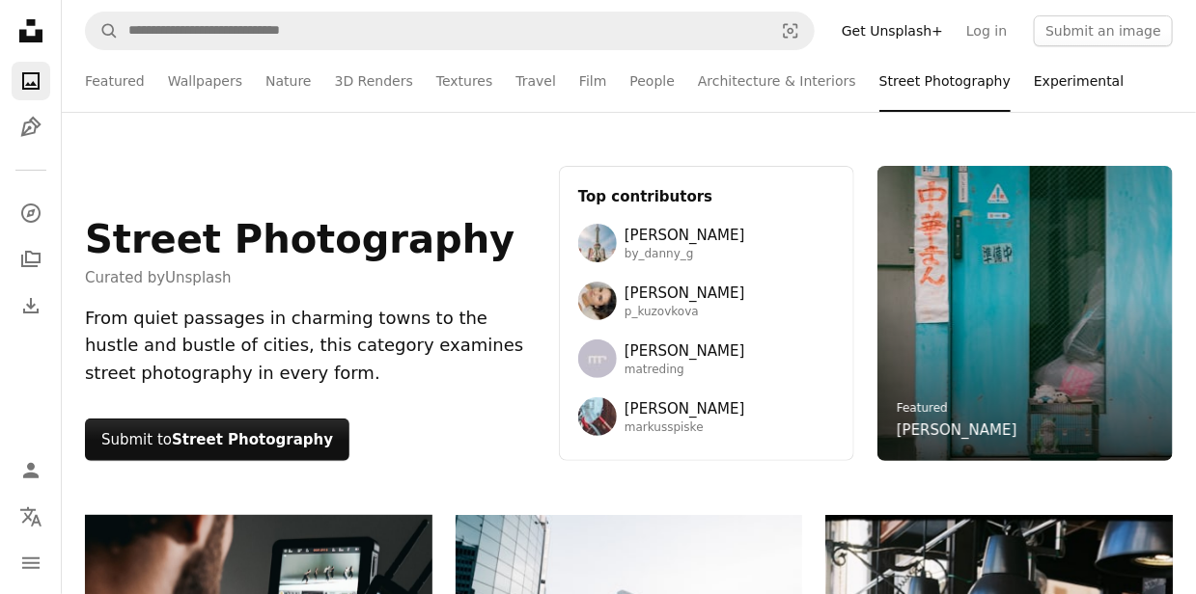
click at [1034, 79] on link "Experimental" at bounding box center [1079, 81] width 90 height 62
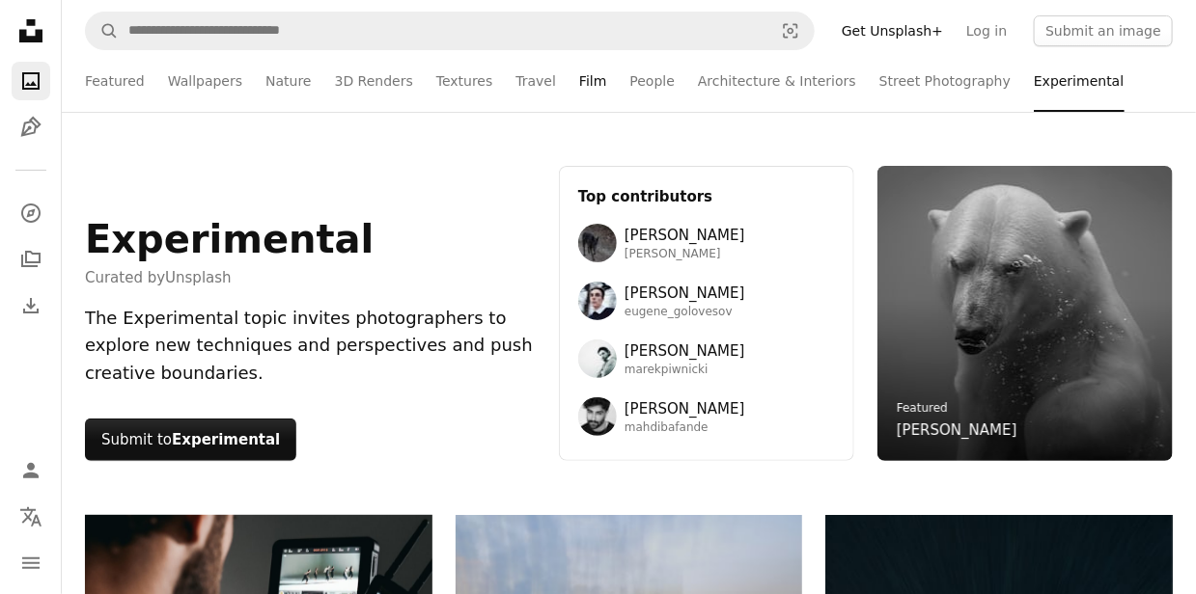
click at [579, 80] on link "Film" at bounding box center [592, 81] width 27 height 62
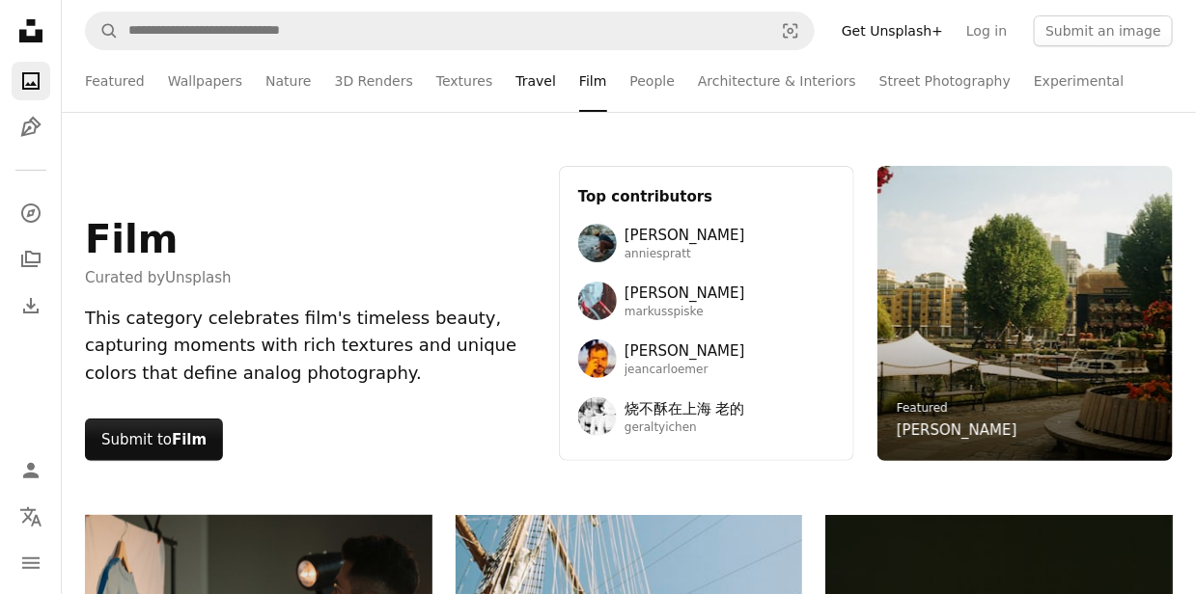
click at [515, 76] on link "Travel" at bounding box center [535, 81] width 41 height 62
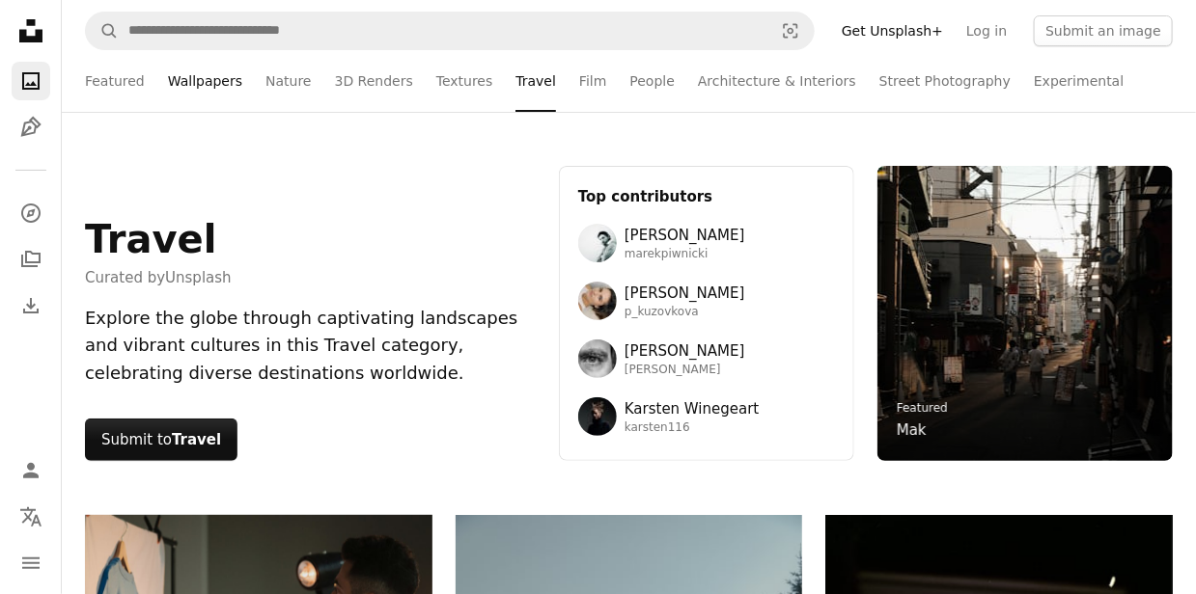
click at [193, 87] on link "Wallpapers" at bounding box center [205, 81] width 74 height 62
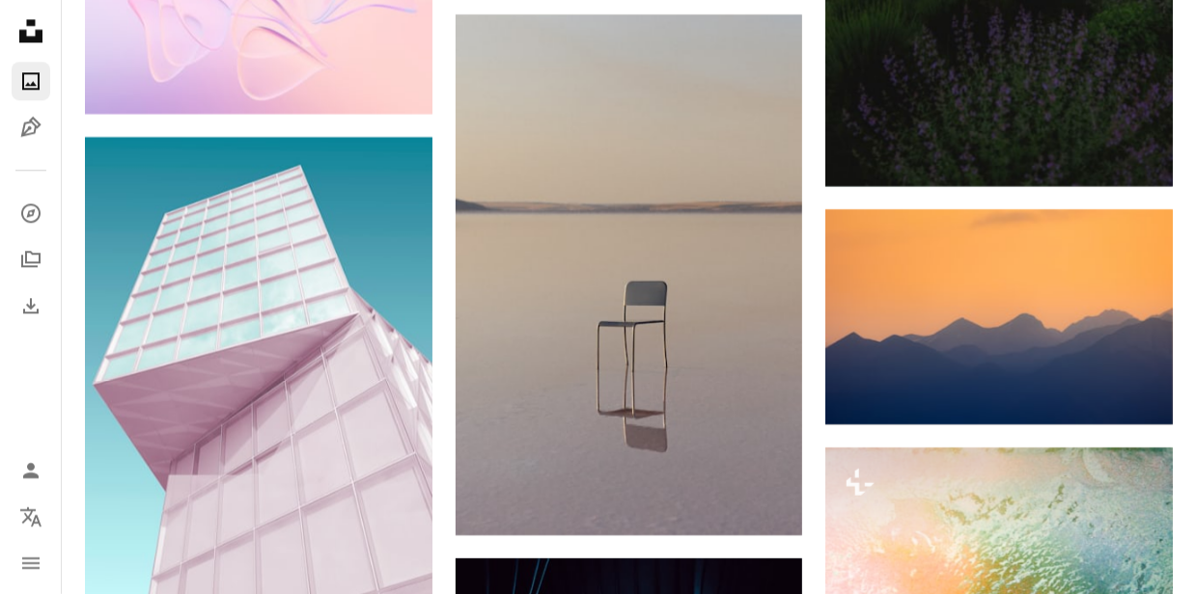
scroll to position [1872, 0]
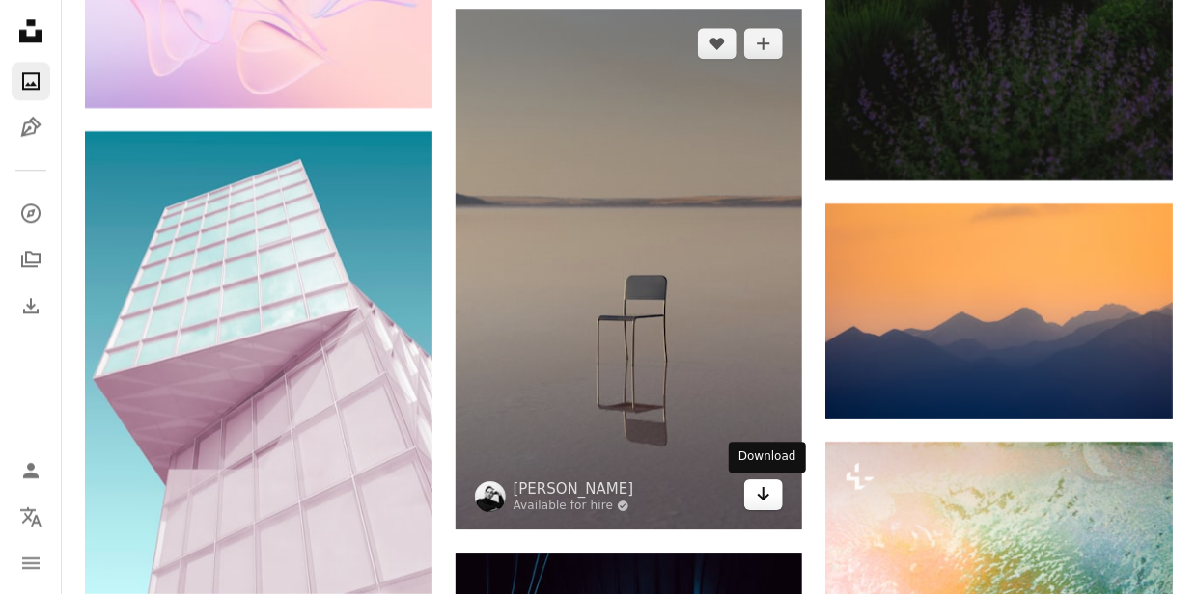
click at [757, 493] on icon "Arrow pointing down" at bounding box center [763, 494] width 15 height 23
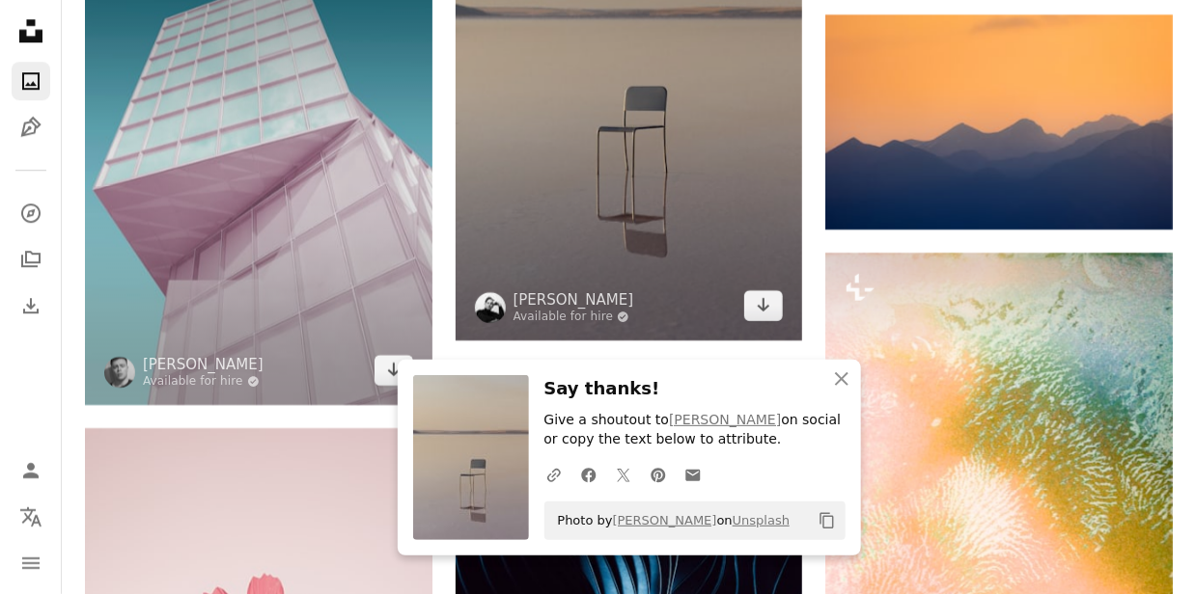
scroll to position [2103, 0]
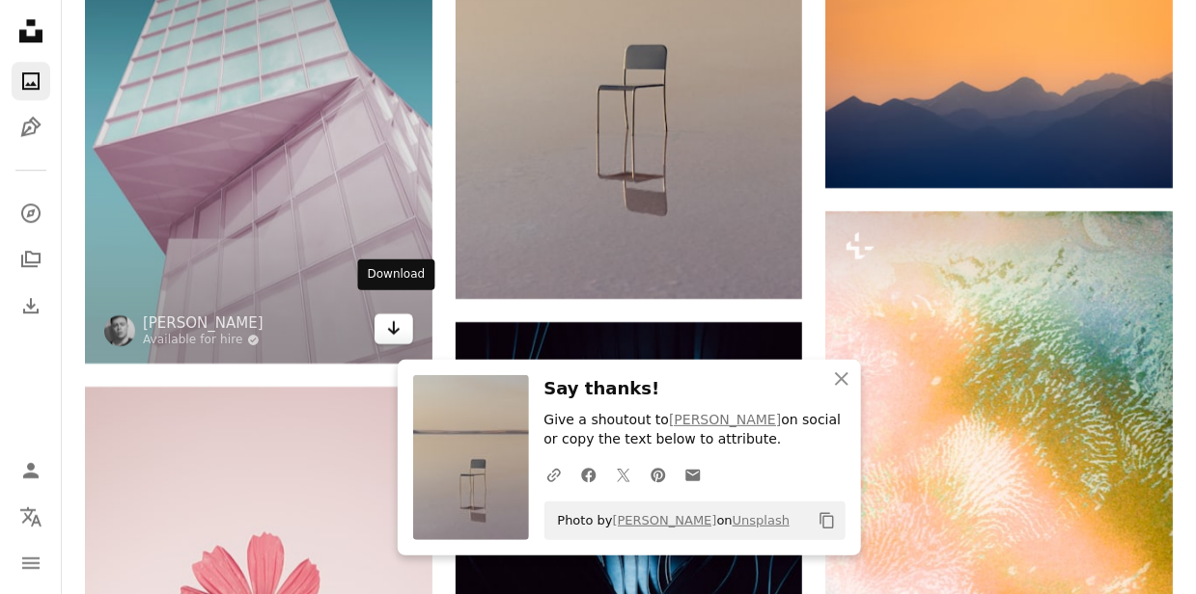
click at [388, 317] on icon "Arrow pointing down" at bounding box center [393, 328] width 15 height 23
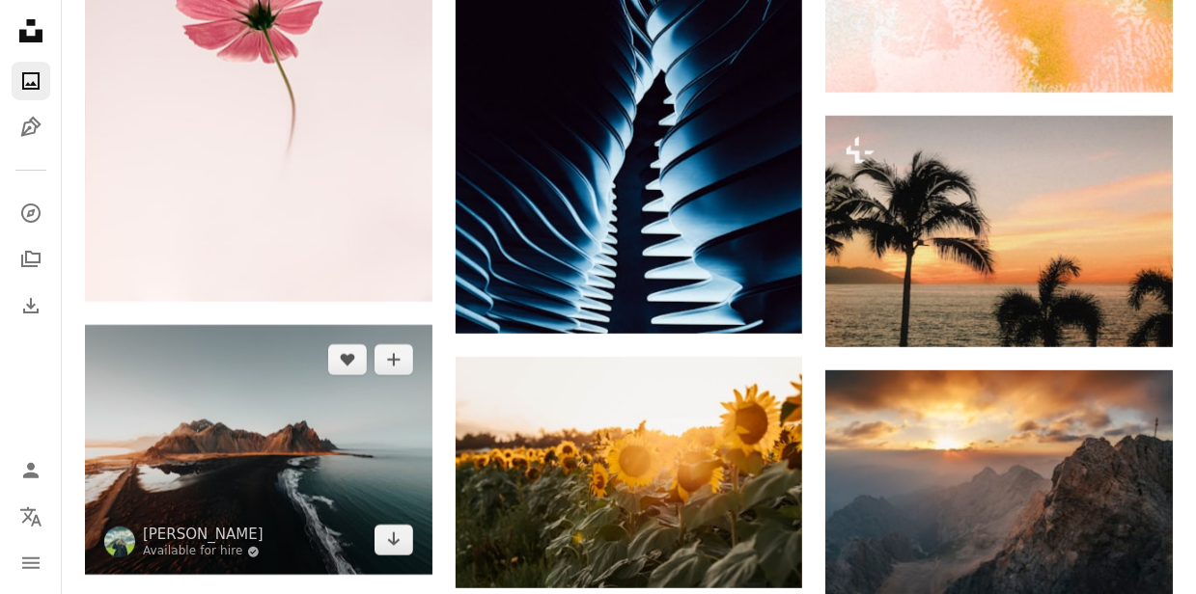
scroll to position [3062, 0]
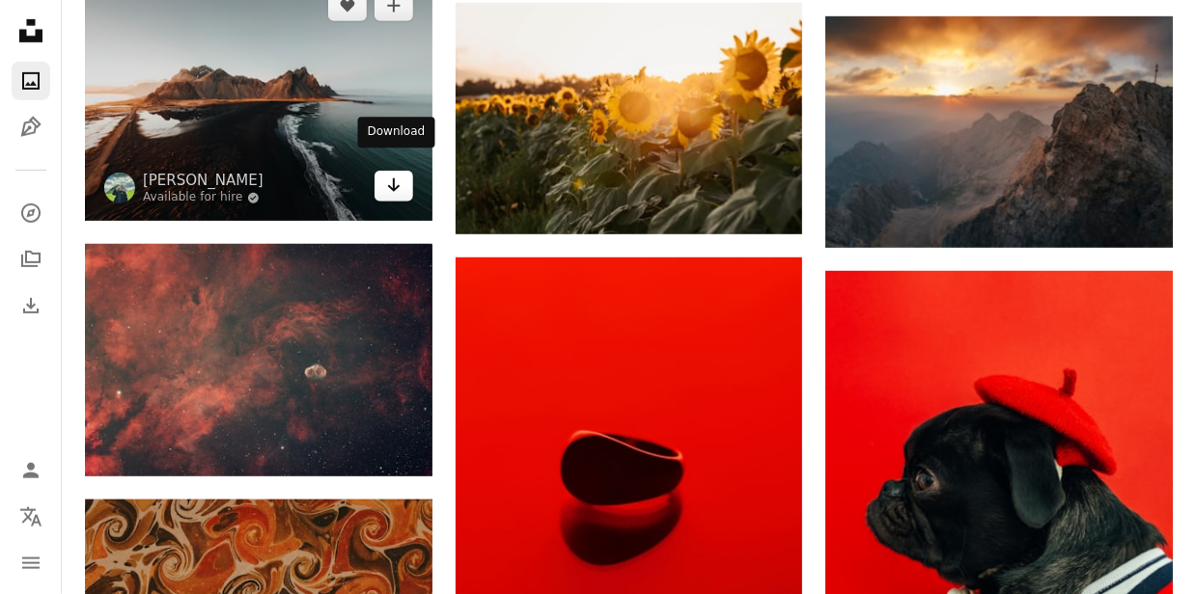
click at [388, 174] on icon "Arrow pointing down" at bounding box center [393, 185] width 15 height 23
